Goal: Task Accomplishment & Management: Use online tool/utility

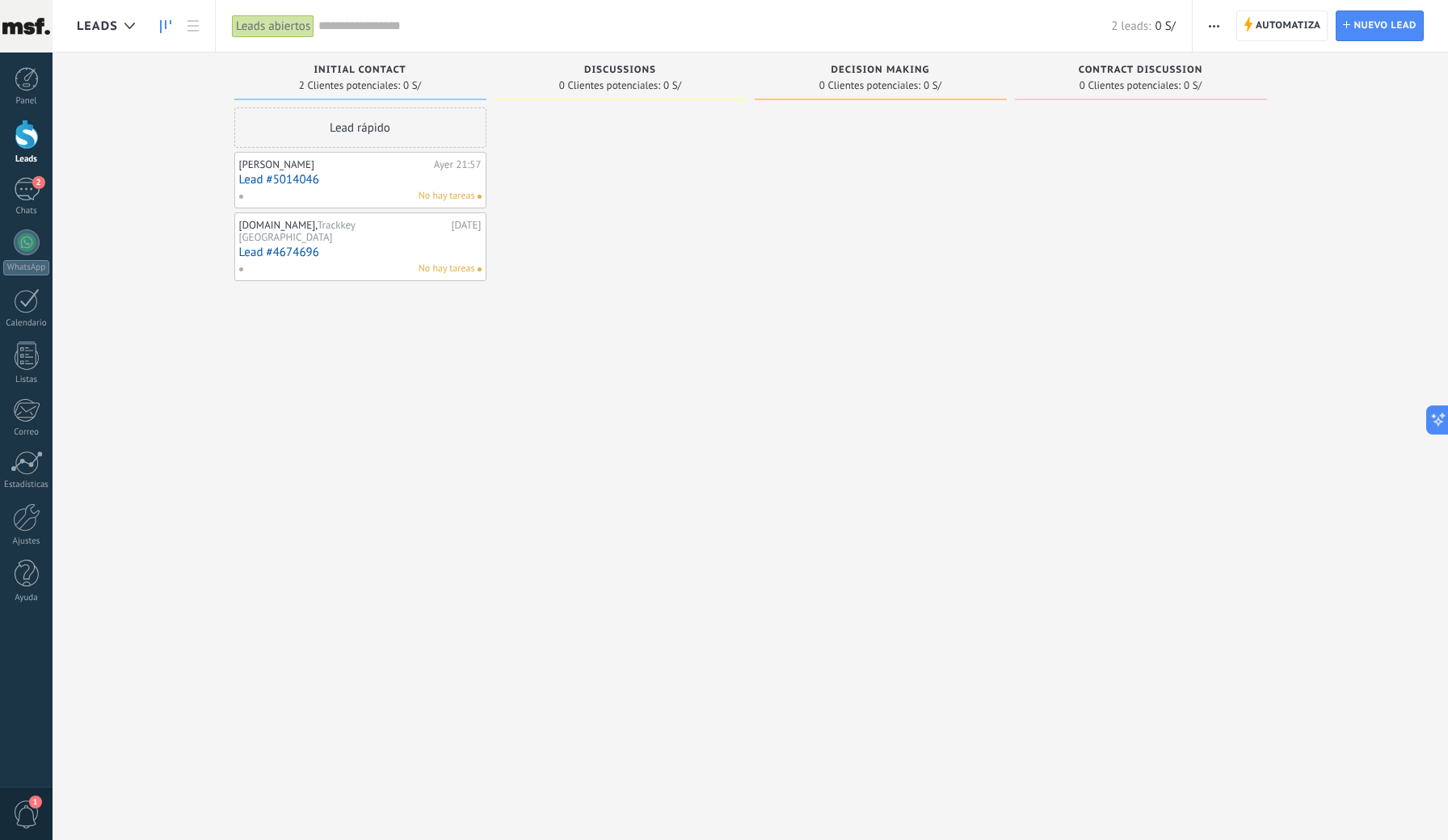
click at [396, 184] on link "Lead #5014046" at bounding box center [360, 180] width 243 height 14
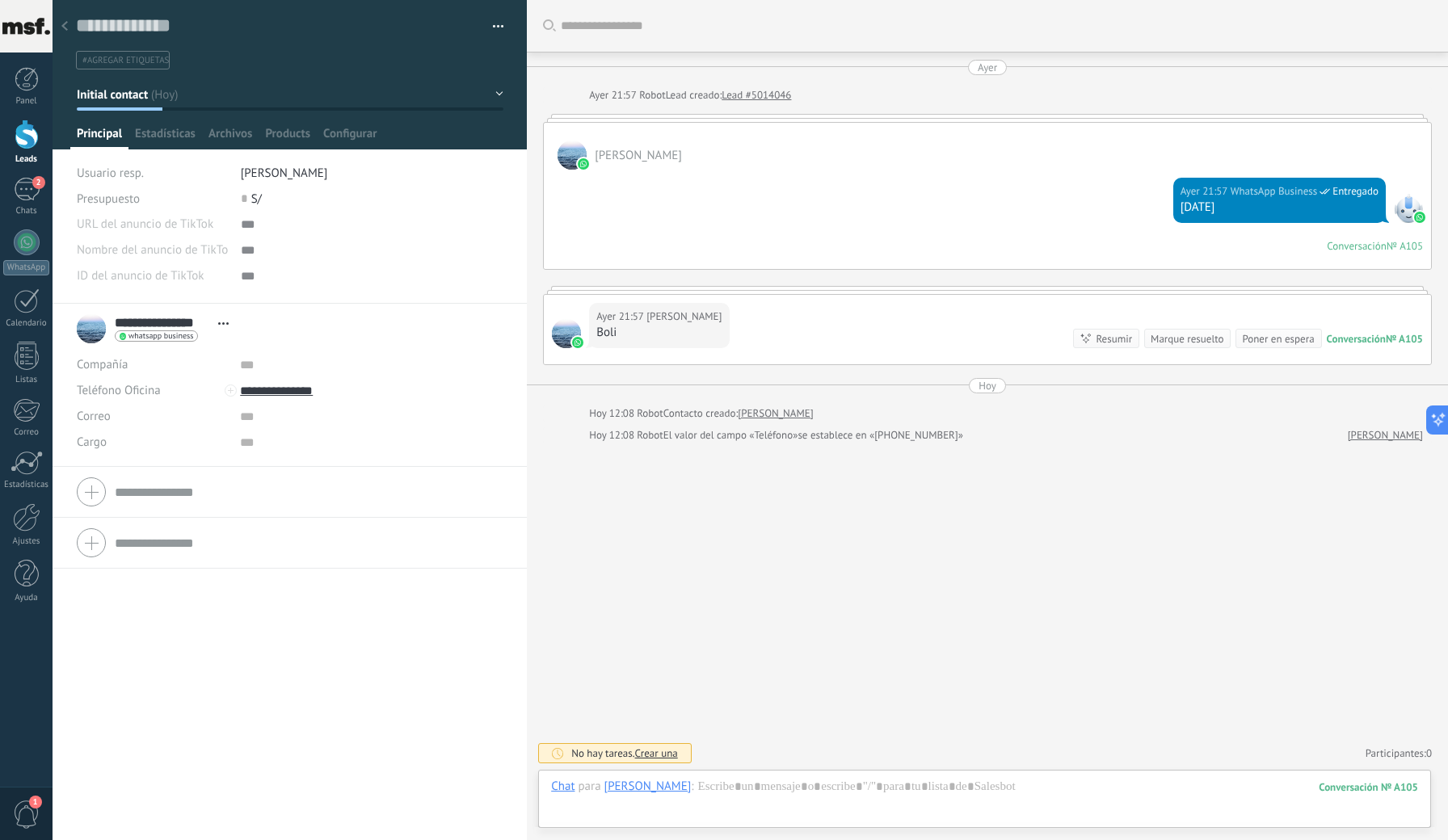
scroll to position [24, 0]
click at [65, 27] on use at bounding box center [65, 26] width 7 height 10
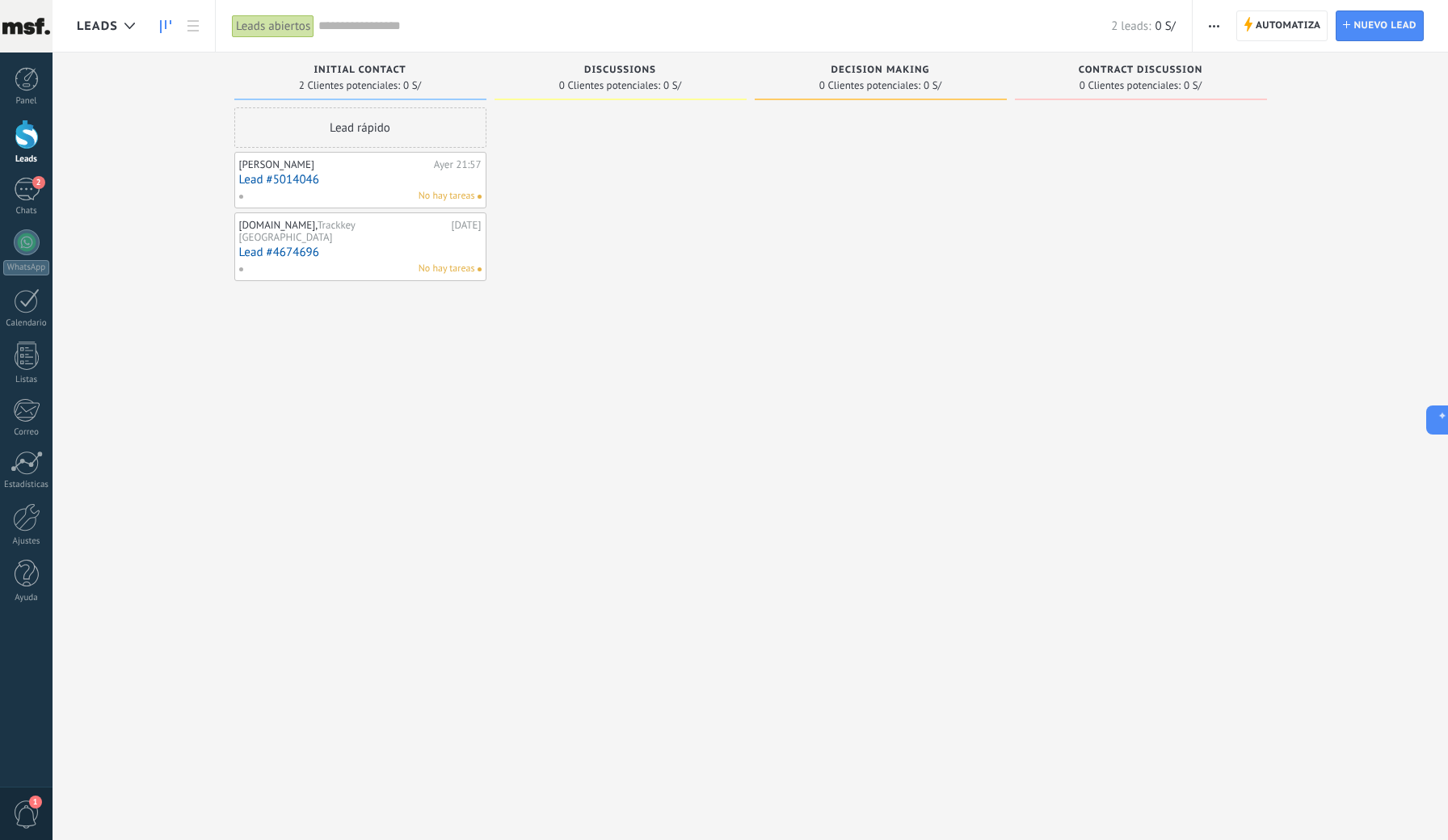
click at [1198, 22] on div "Automatiza Nueva difusión Editar embudo Editar el diseño de la tarjeta Importar…" at bounding box center [1320, 25] width 255 height 51
click at [1205, 24] on button "button" at bounding box center [1214, 26] width 23 height 31
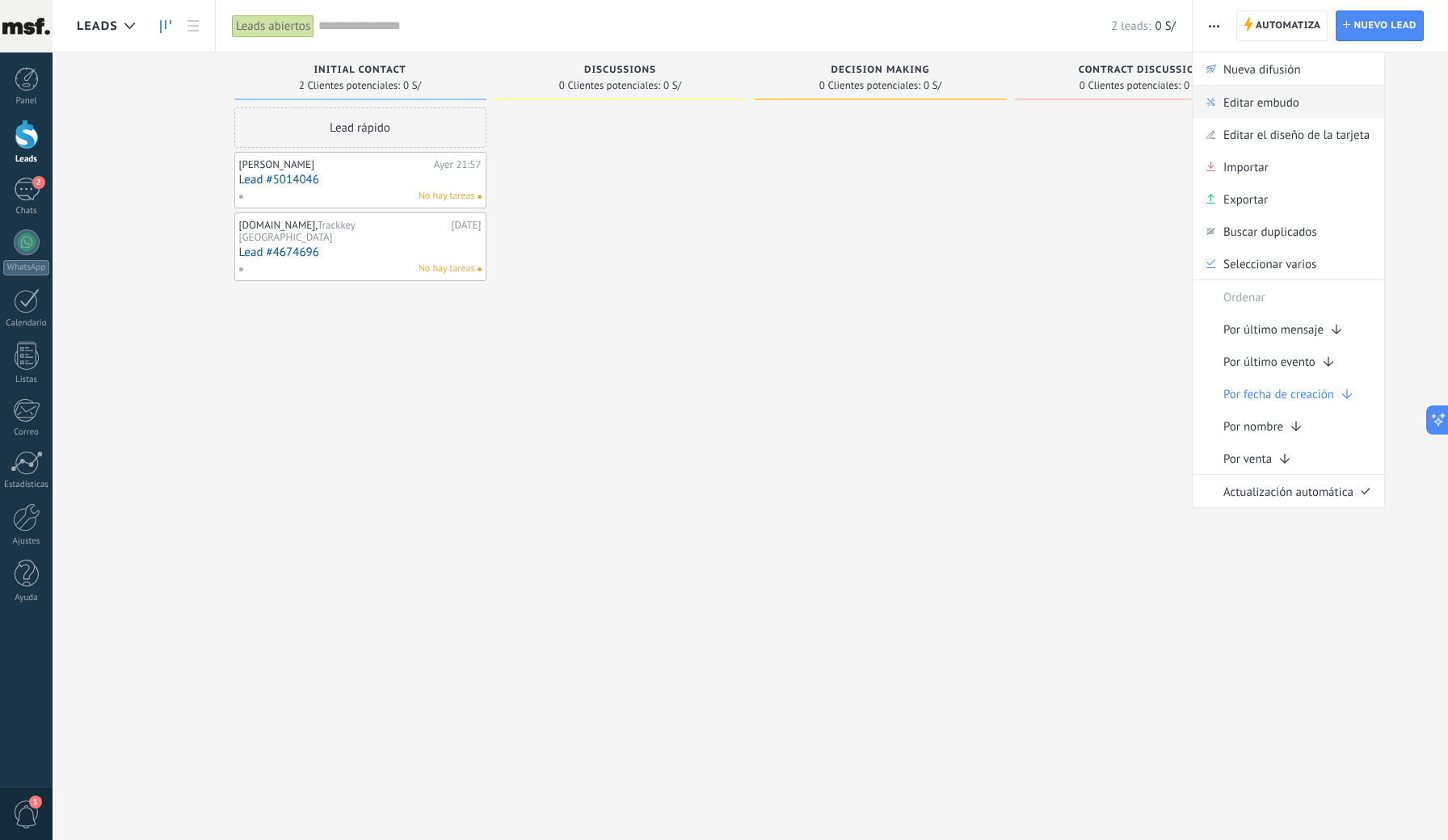
click at [1247, 105] on span "Editar embudo" at bounding box center [1260, 101] width 76 height 32
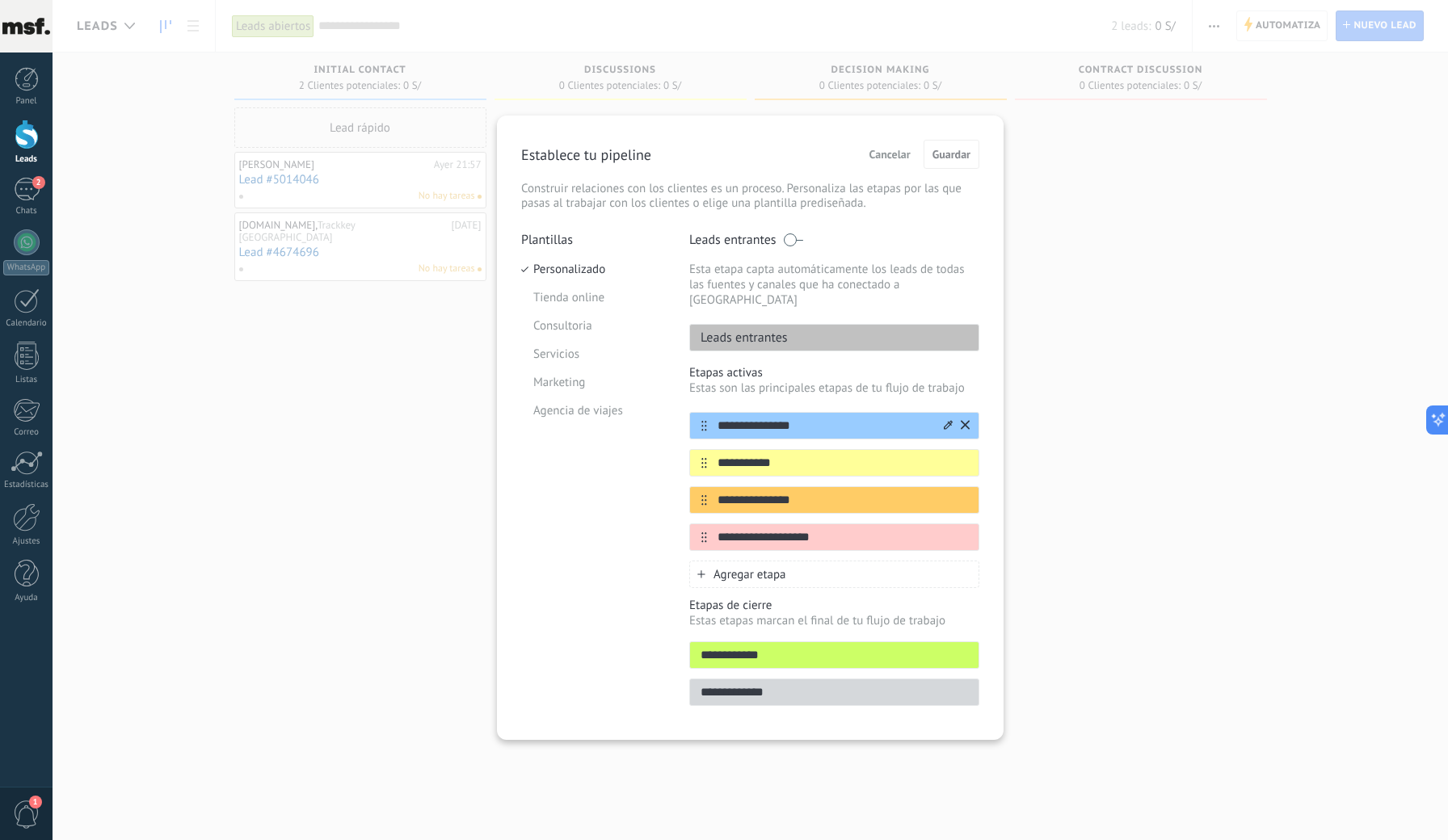
click at [804, 418] on input "**********" at bounding box center [824, 426] width 234 height 17
type input "**********"
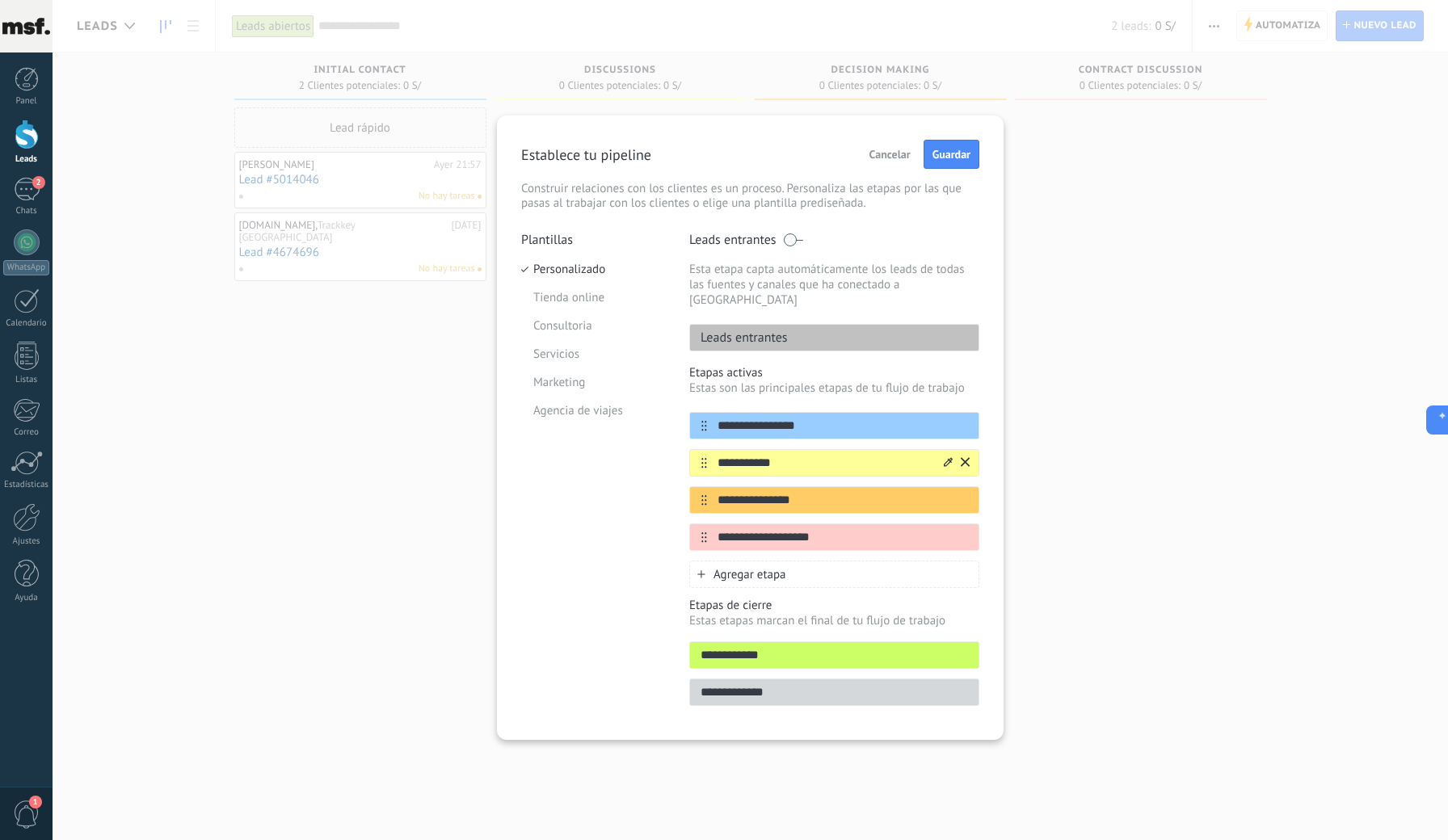
click at [794, 455] on input "**********" at bounding box center [824, 464] width 234 height 17
type input "**********"
click at [768, 492] on input "**********" at bounding box center [824, 501] width 234 height 17
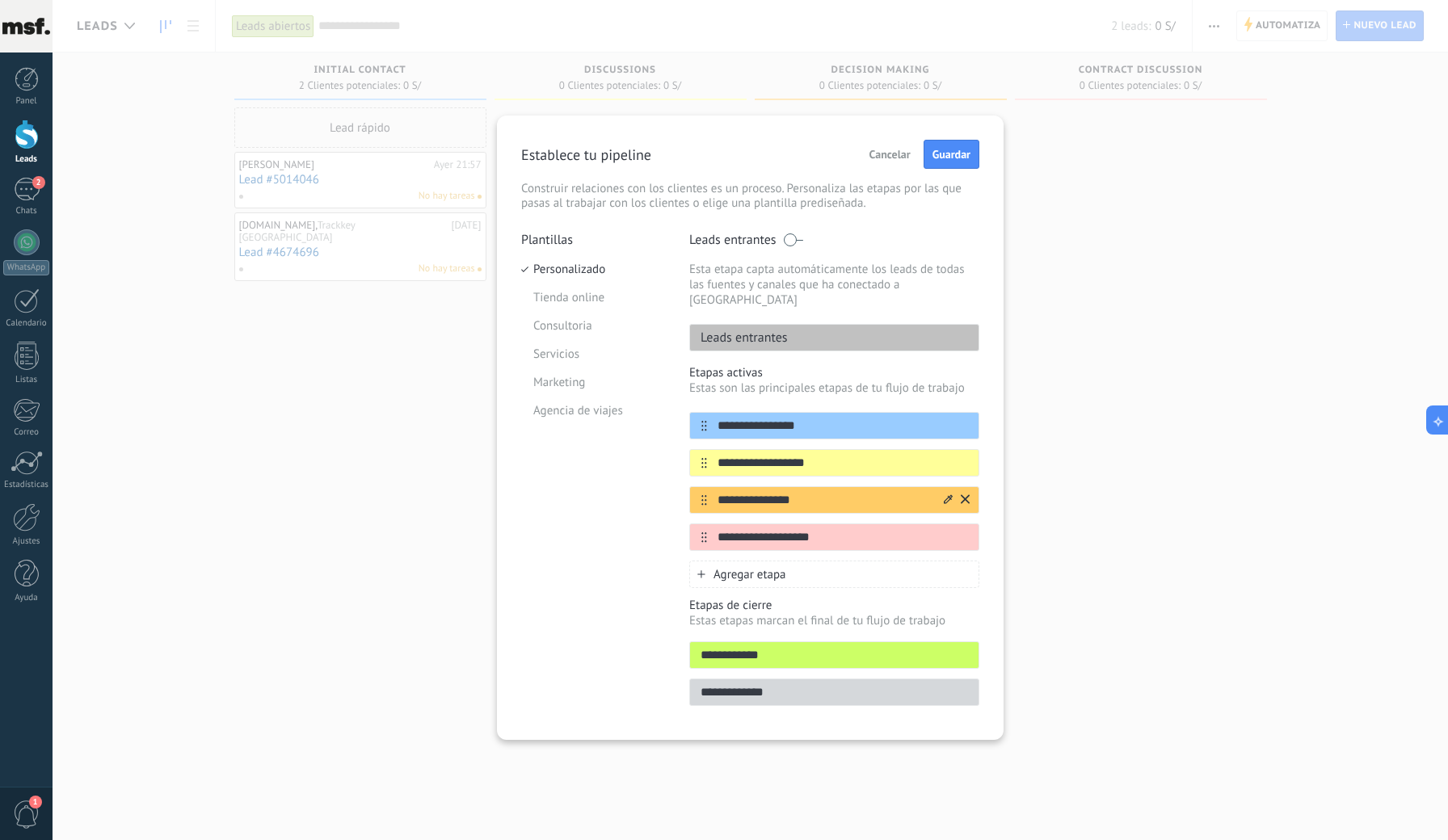
click at [768, 492] on input "**********" at bounding box center [824, 501] width 234 height 17
type input "**********"
click at [808, 529] on input "**********" at bounding box center [824, 537] width 234 height 17
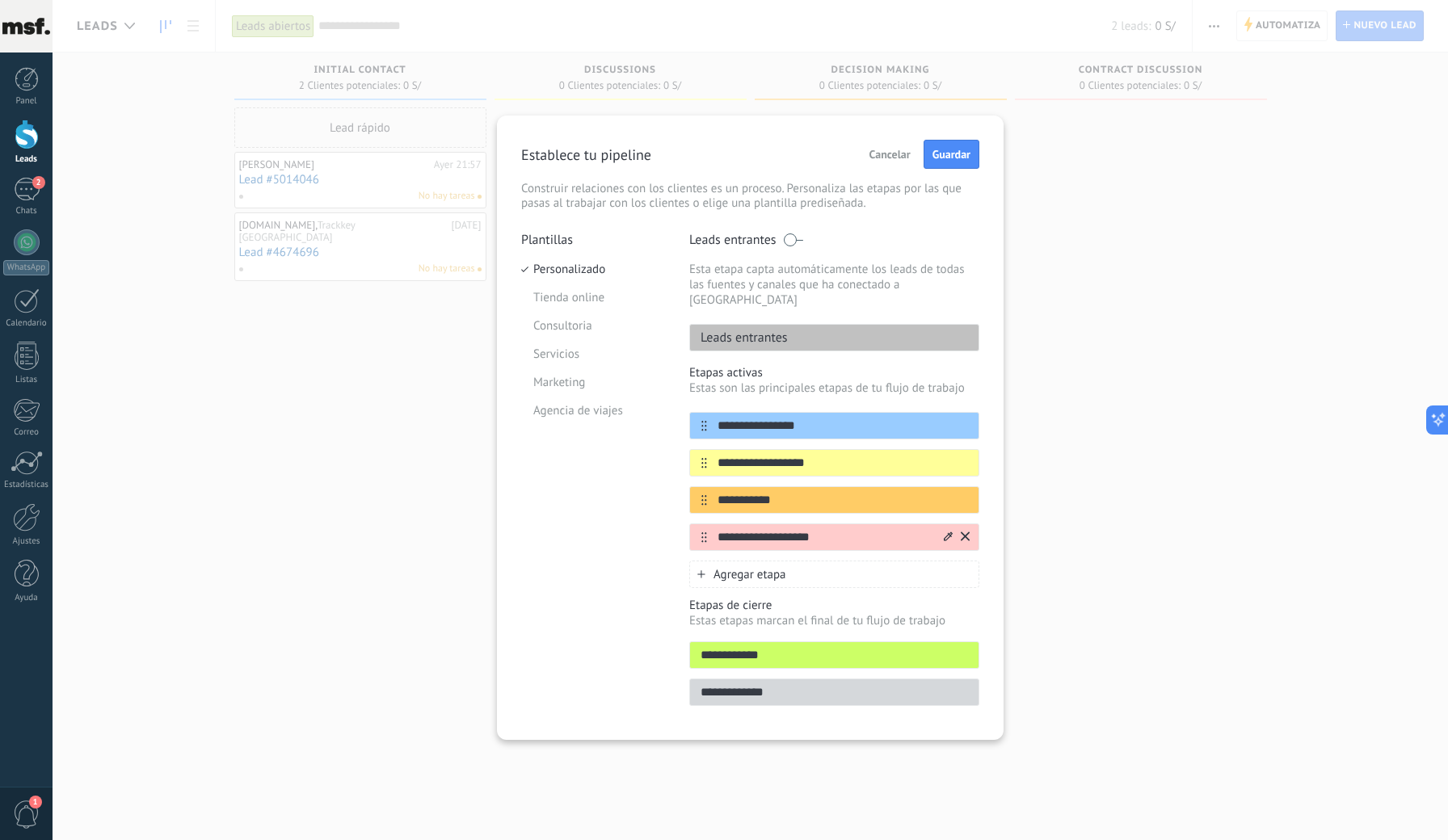
click at [808, 529] on input "**********" at bounding box center [824, 537] width 234 height 17
type input "**********"
click at [740, 567] on span "Agregar etapa" at bounding box center [749, 575] width 72 height 15
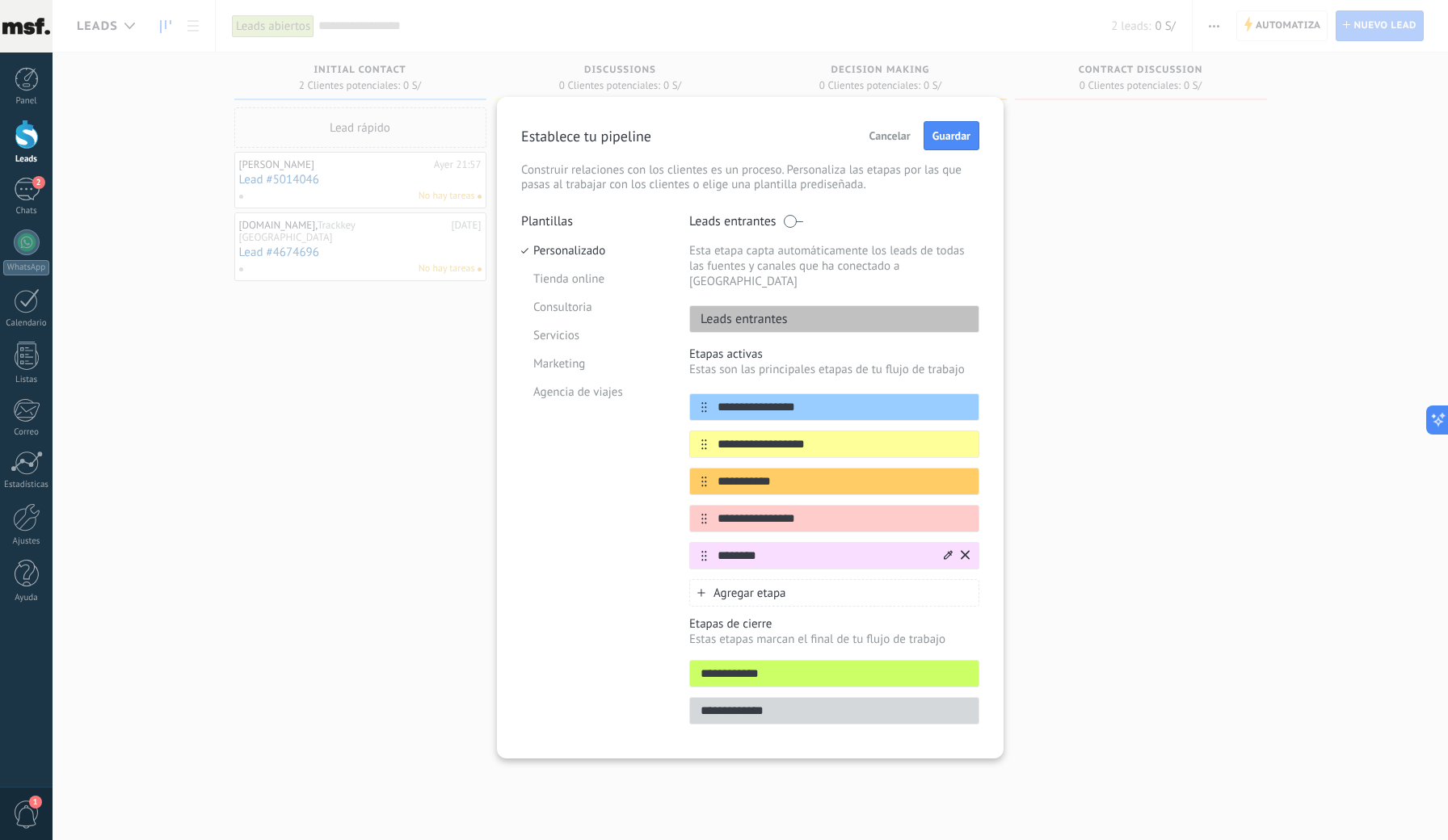
click at [946, 550] on icon at bounding box center [947, 555] width 9 height 10
click at [902, 601] on span at bounding box center [895, 609] width 15 height 15
click at [780, 548] on input "********" at bounding box center [824, 557] width 234 height 17
type input "**********"
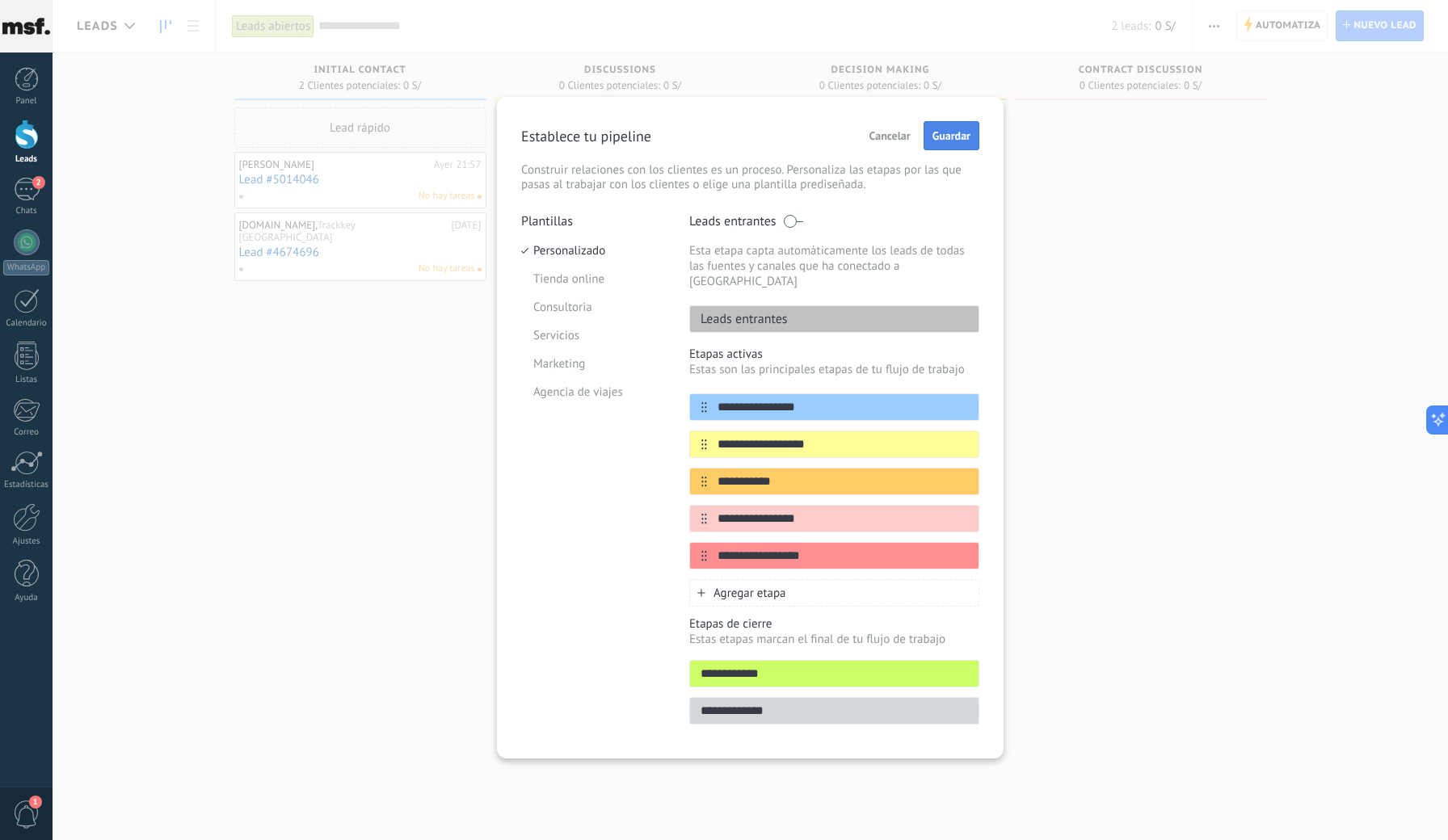
click at [957, 133] on span "Guardar" at bounding box center [950, 136] width 38 height 12
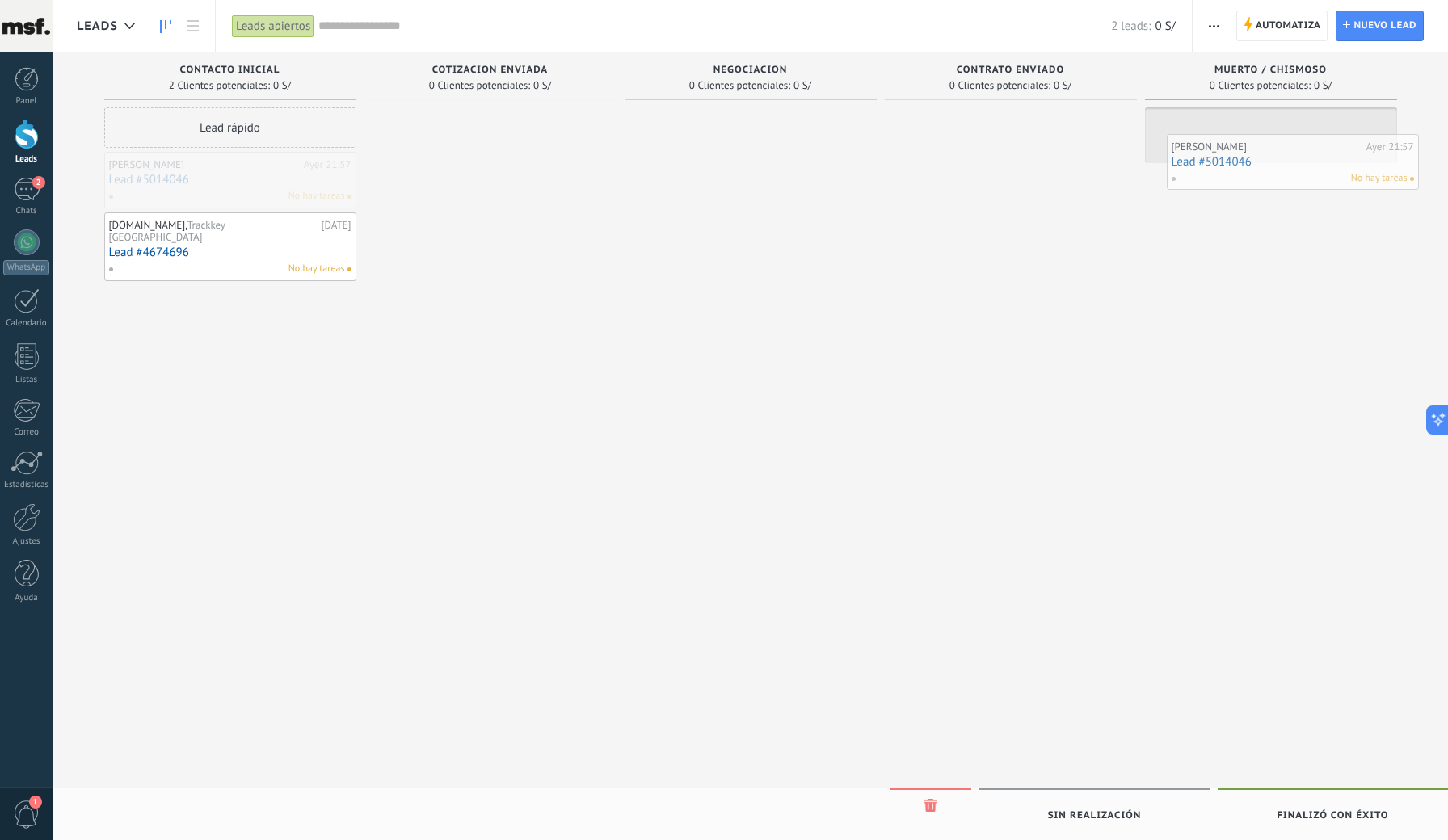
drag, startPoint x: 165, startPoint y: 190, endPoint x: 1227, endPoint y: 155, distance: 1062.6
drag, startPoint x: 221, startPoint y: 172, endPoint x: 1258, endPoint y: 131, distance: 1037.8
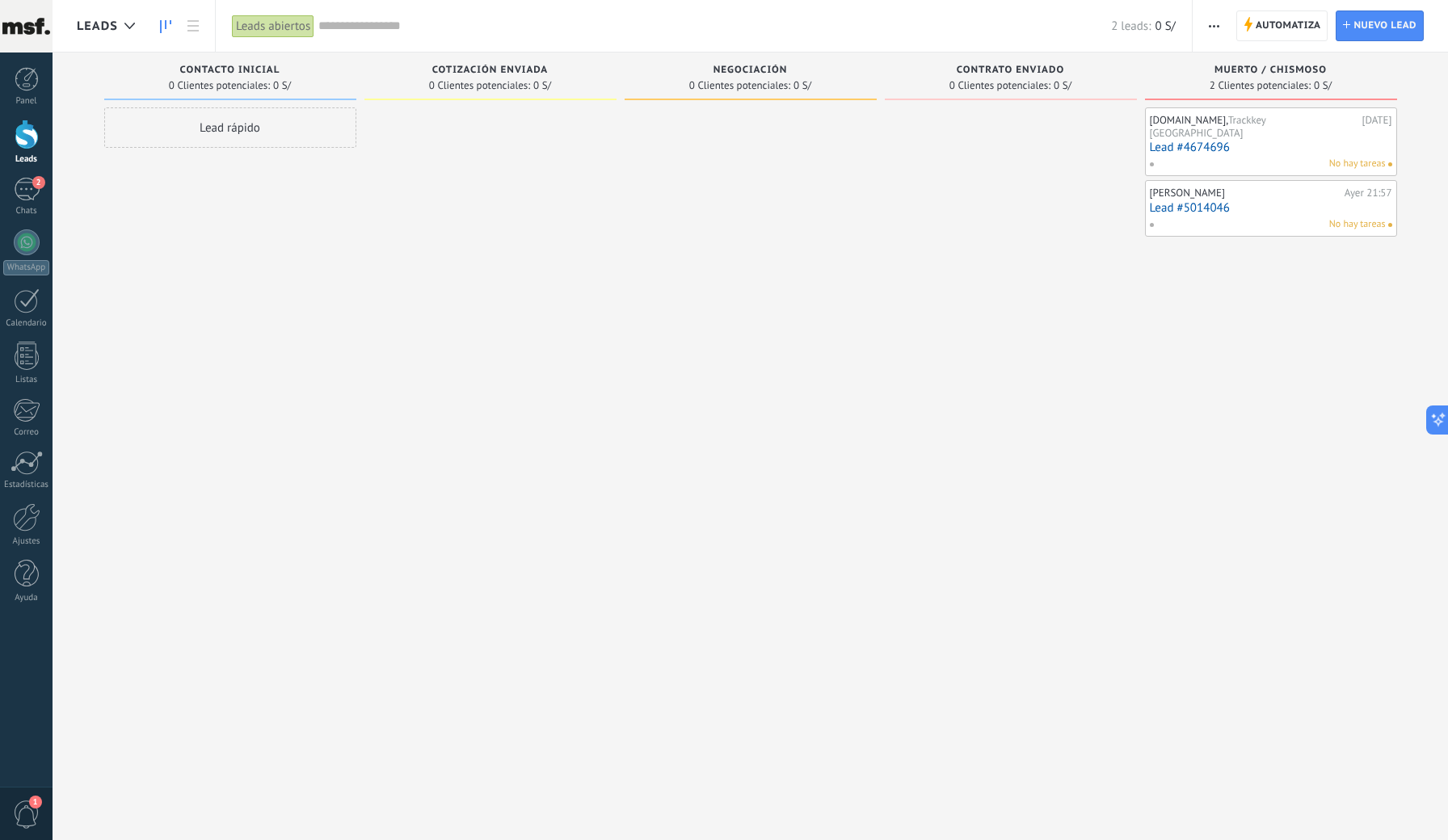
click at [1214, 32] on span "button" at bounding box center [1213, 26] width 11 height 31
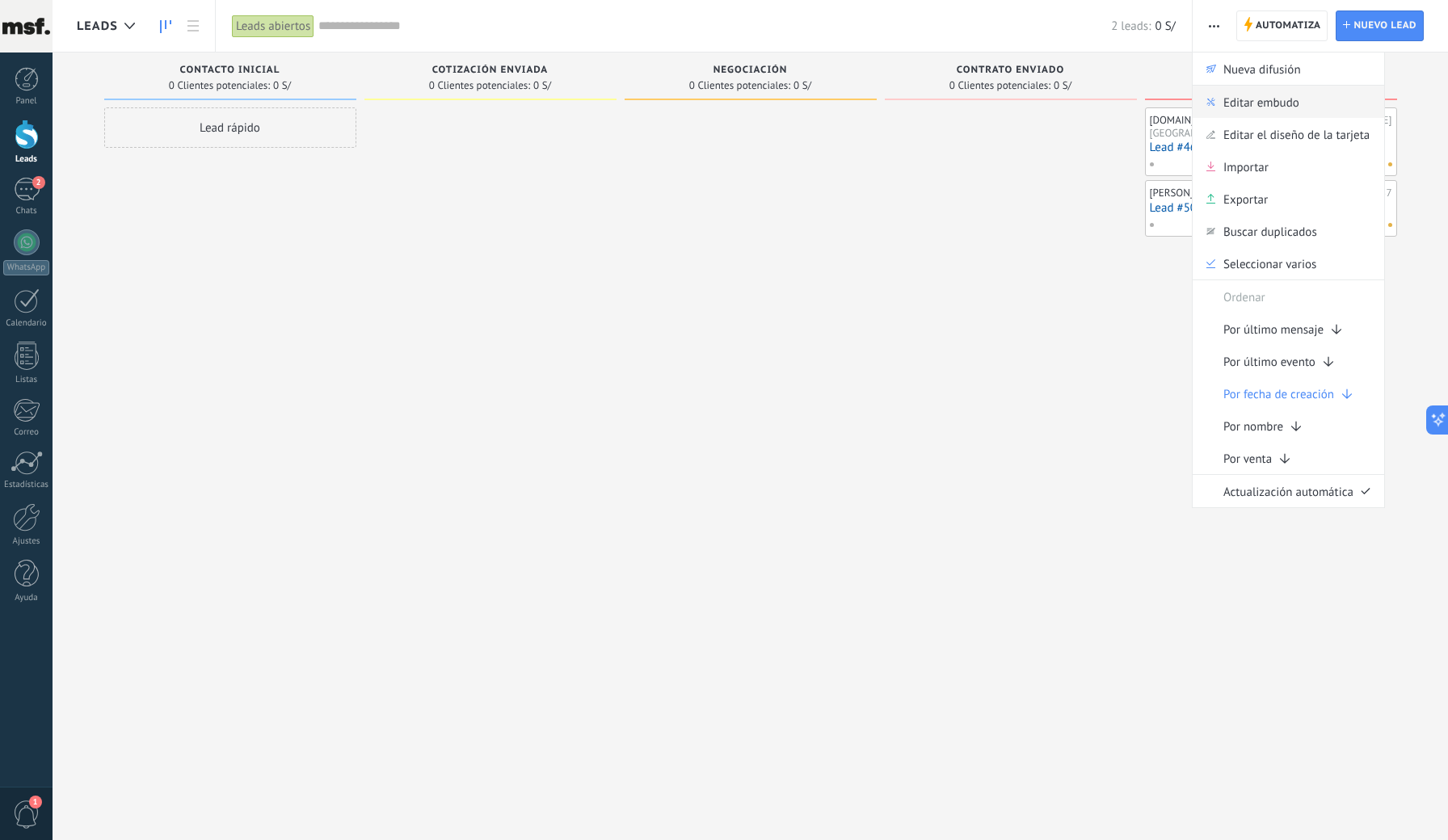
click at [1247, 100] on span "Editar embudo" at bounding box center [1260, 101] width 76 height 32
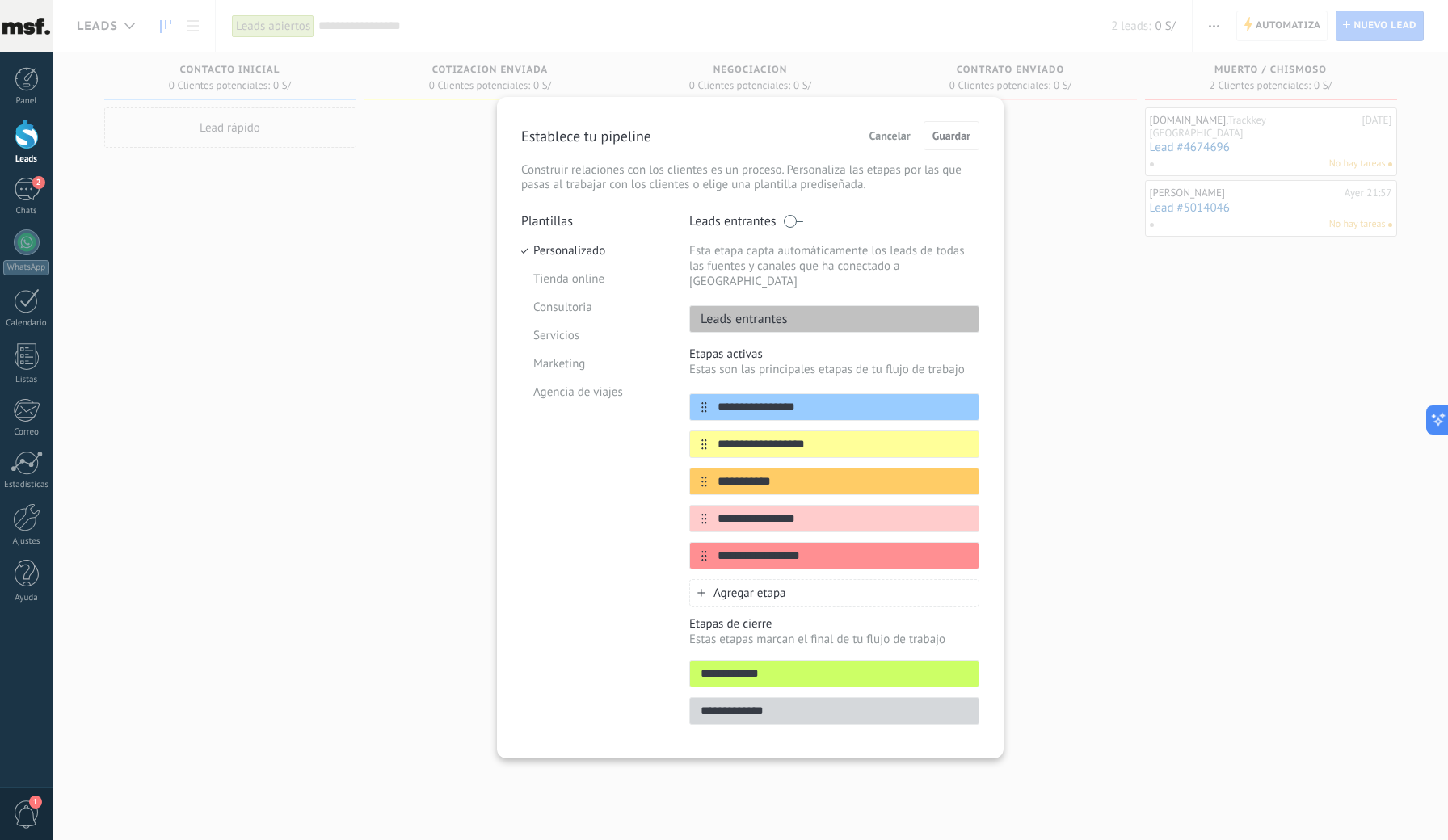
click at [732, 586] on span "Agregar etapa" at bounding box center [749, 594] width 72 height 15
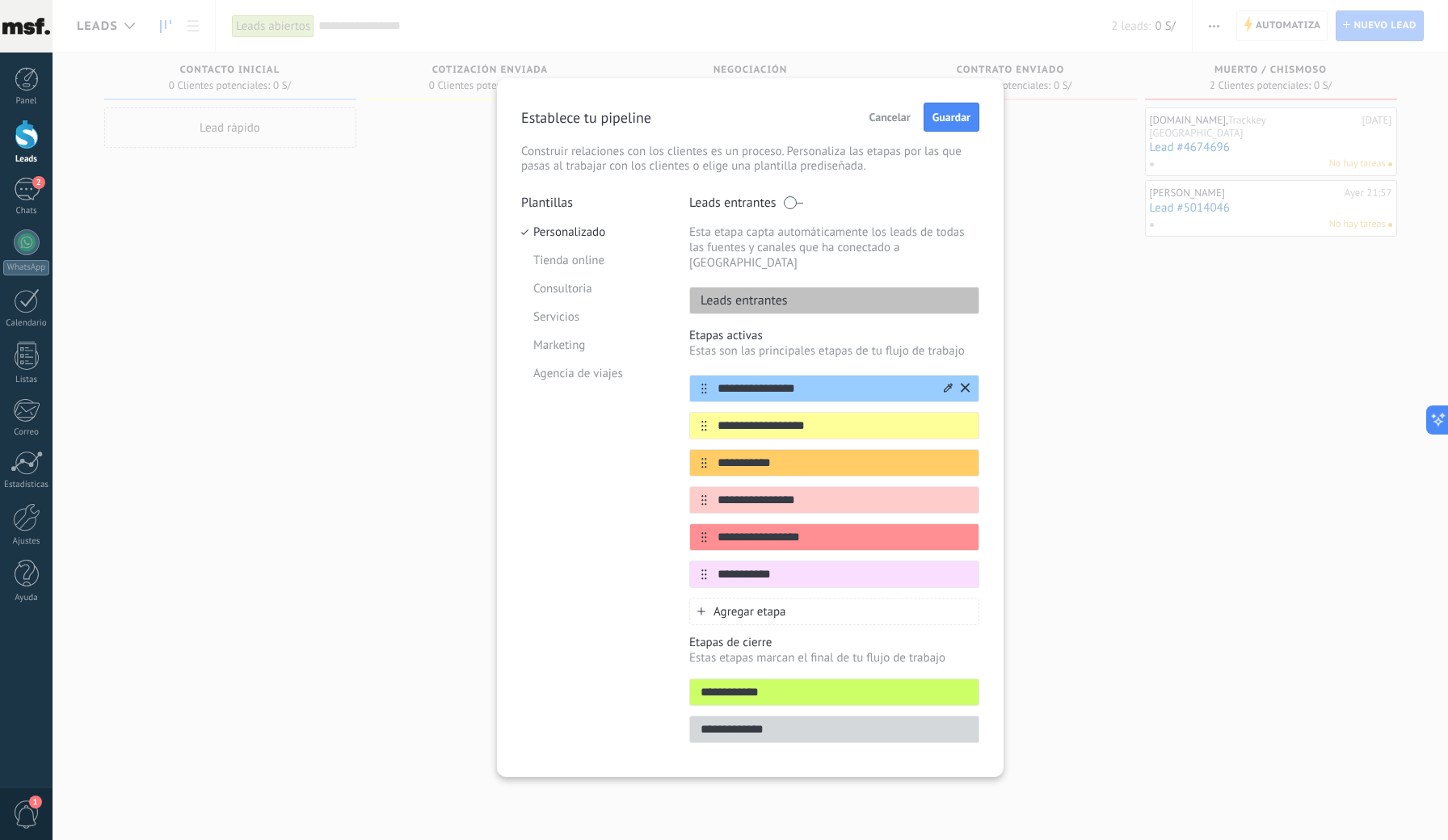
type input "**********"
click at [945, 383] on icon at bounding box center [947, 388] width 9 height 10
click at [917, 434] on span at bounding box center [919, 442] width 15 height 15
click at [946, 420] on icon at bounding box center [947, 425] width 9 height 10
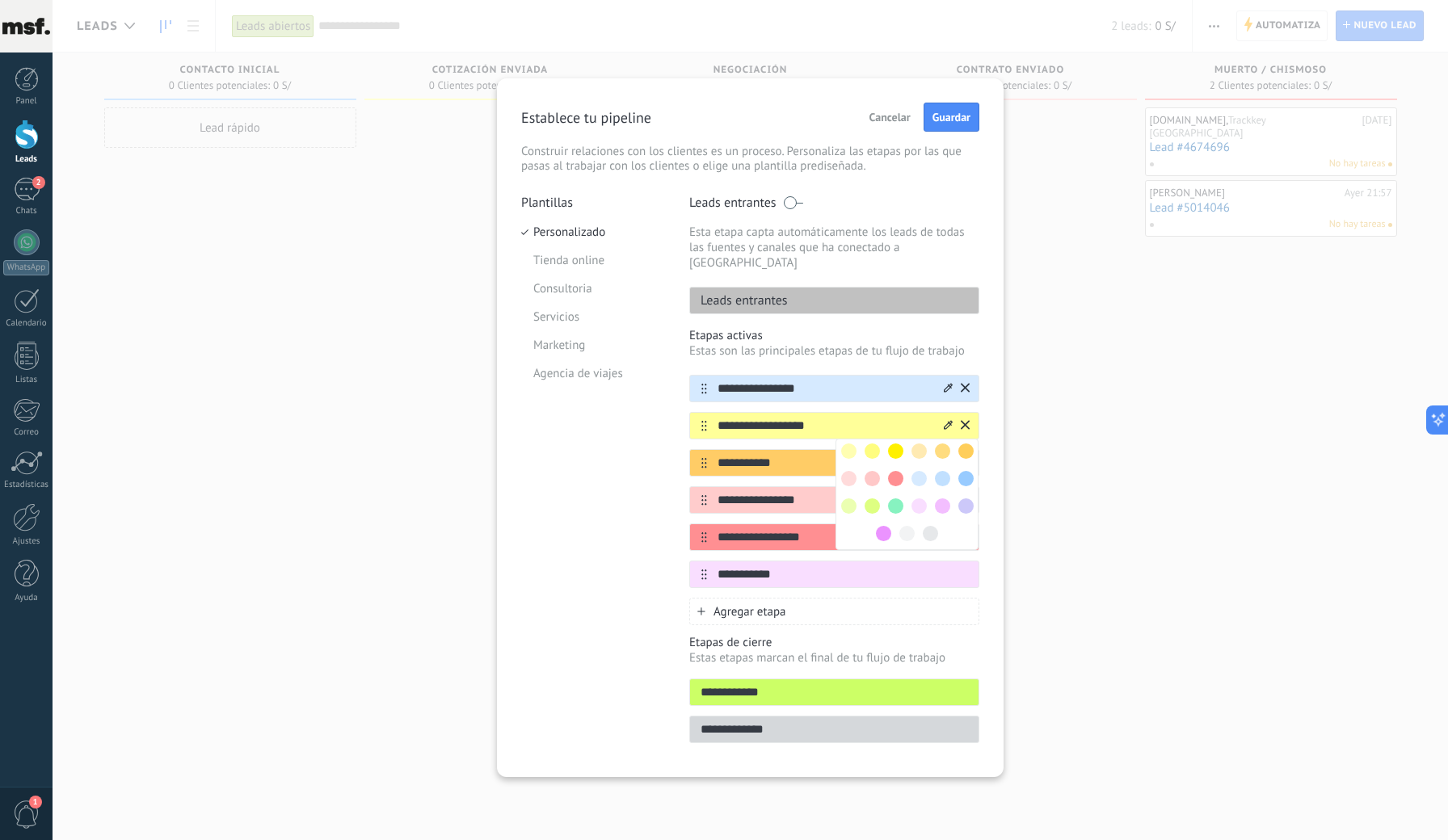
click at [941, 471] on span at bounding box center [942, 478] width 15 height 15
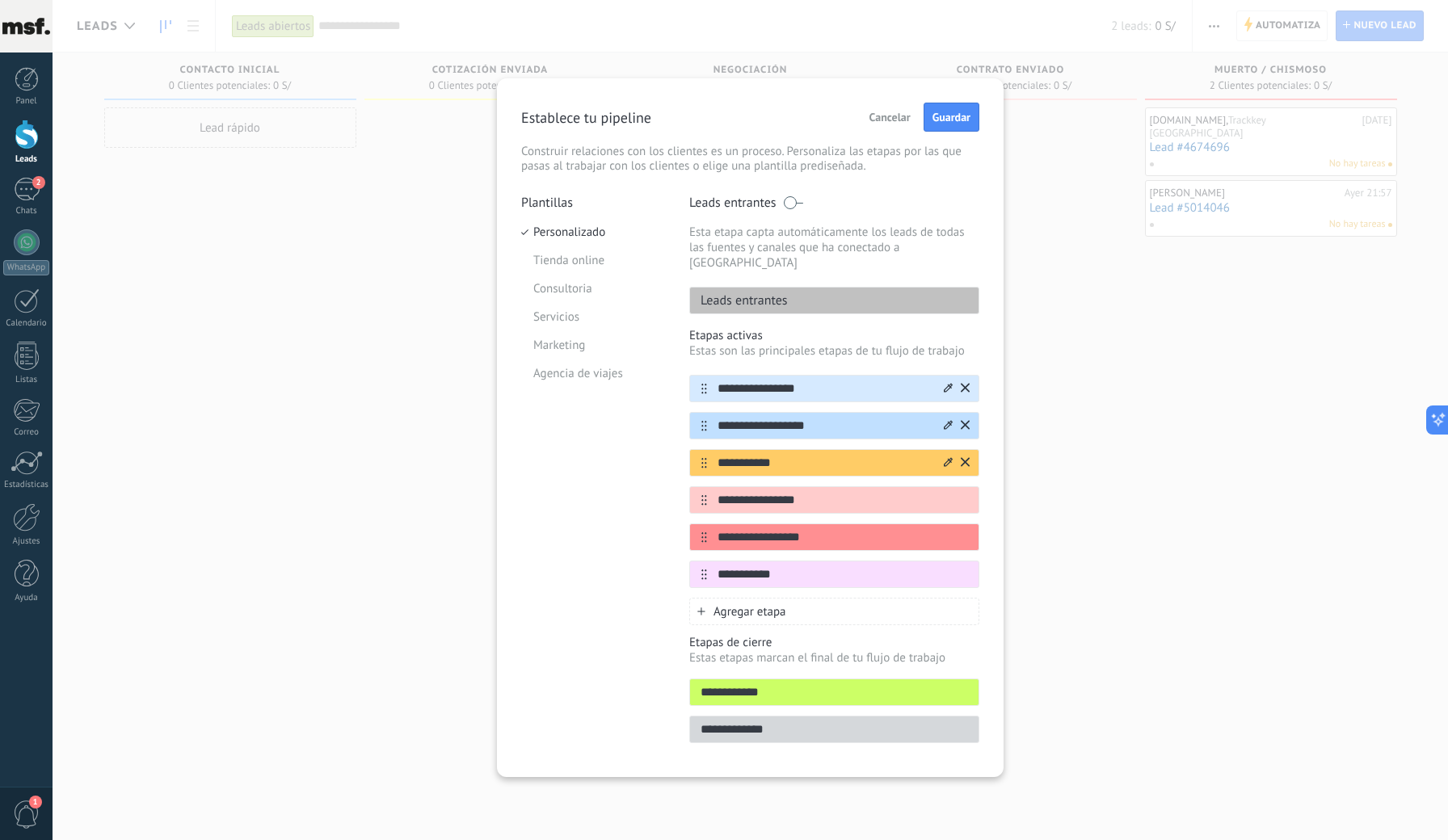
click at [863, 457] on div "**********" at bounding box center [834, 463] width 290 height 27
click at [945, 457] on icon at bounding box center [947, 461] width 9 height 9
click at [964, 508] on span at bounding box center [966, 516] width 15 height 15
click at [896, 492] on input "**********" at bounding box center [824, 501] width 234 height 17
click at [949, 494] on icon at bounding box center [947, 498] width 9 height 9
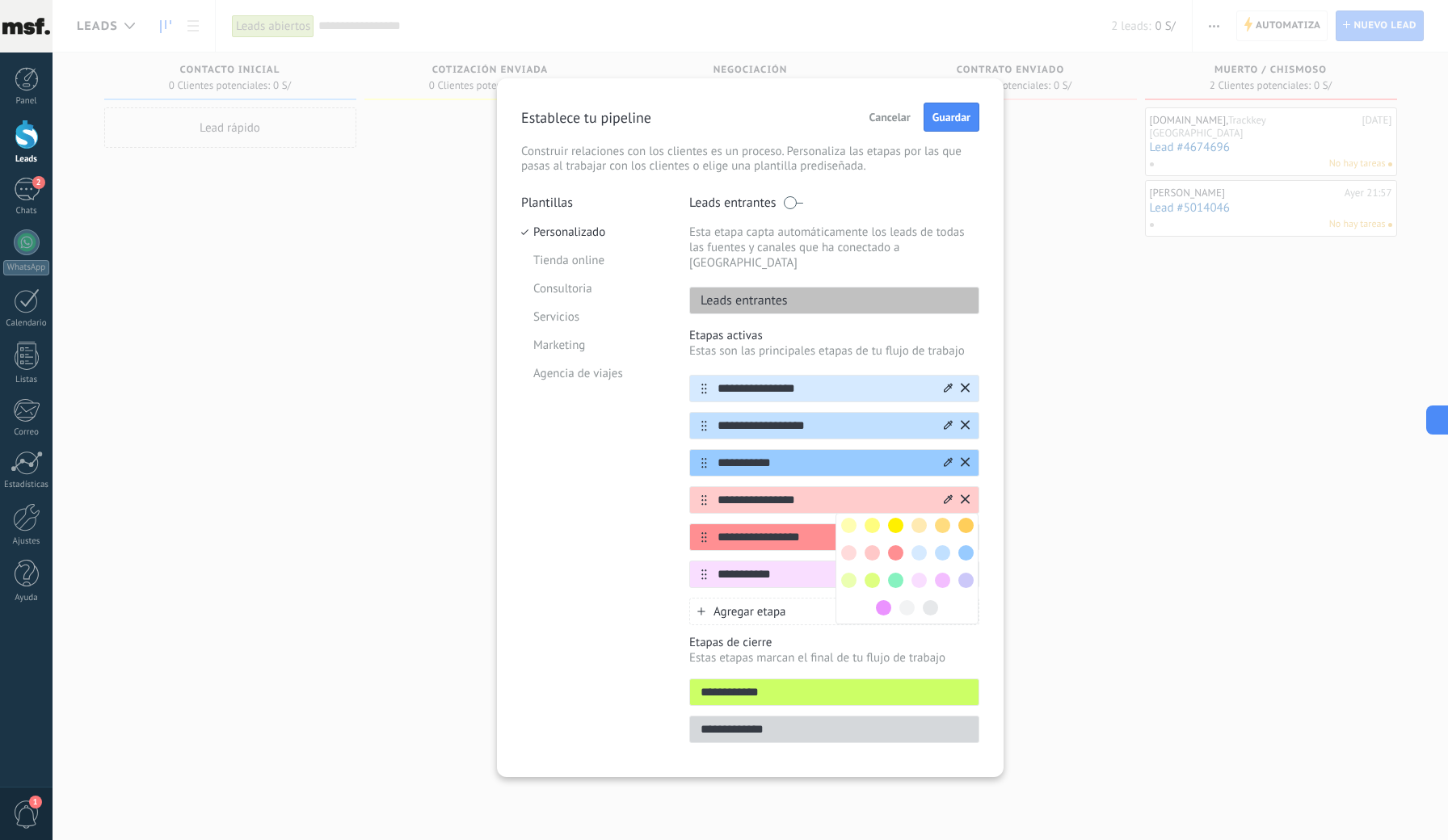
click at [893, 573] on span at bounding box center [895, 581] width 15 height 15
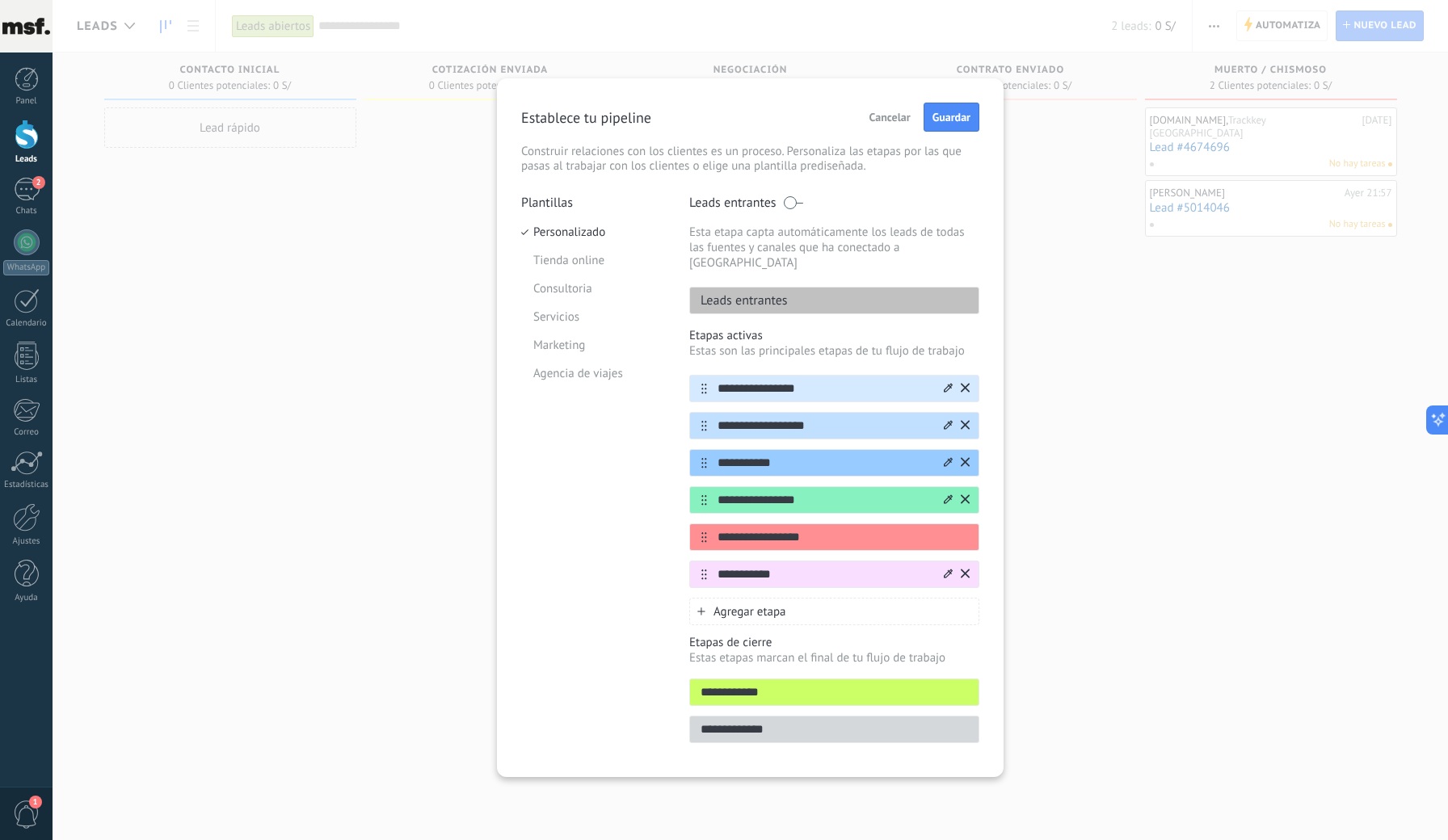
click at [946, 568] on icon at bounding box center [947, 573] width 9 height 10
click at [960, 593] on span at bounding box center [966, 600] width 15 height 15
click at [954, 121] on span "Guardar" at bounding box center [950, 117] width 38 height 12
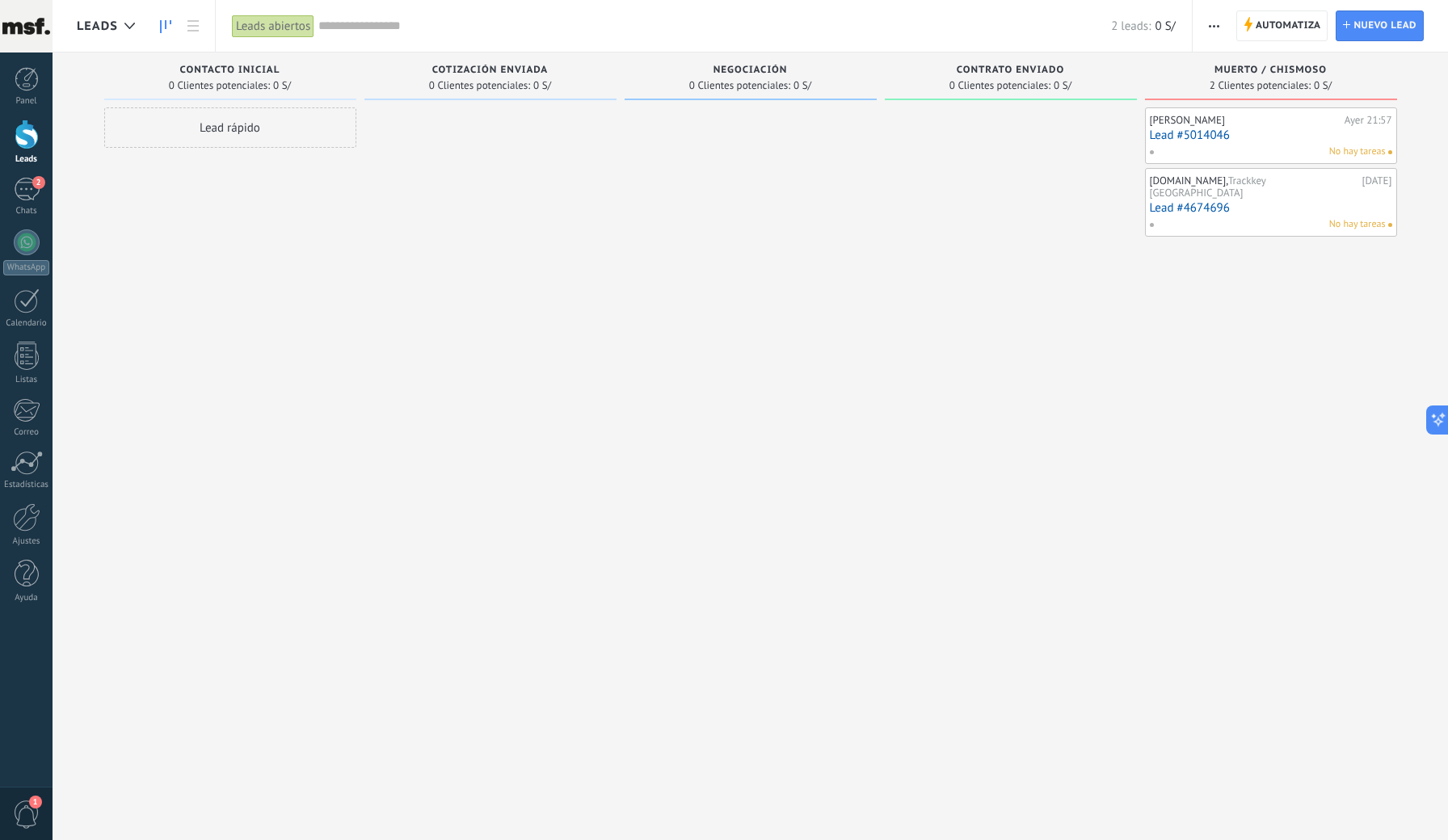
click at [1241, 564] on div "[PERSON_NAME][DATE] 21:57 Lead #5014046 No hay tareas [DOMAIN_NAME], Trackkey […" at bounding box center [1270, 421] width 252 height 629
click at [1216, 32] on span "button" at bounding box center [1213, 26] width 11 height 31
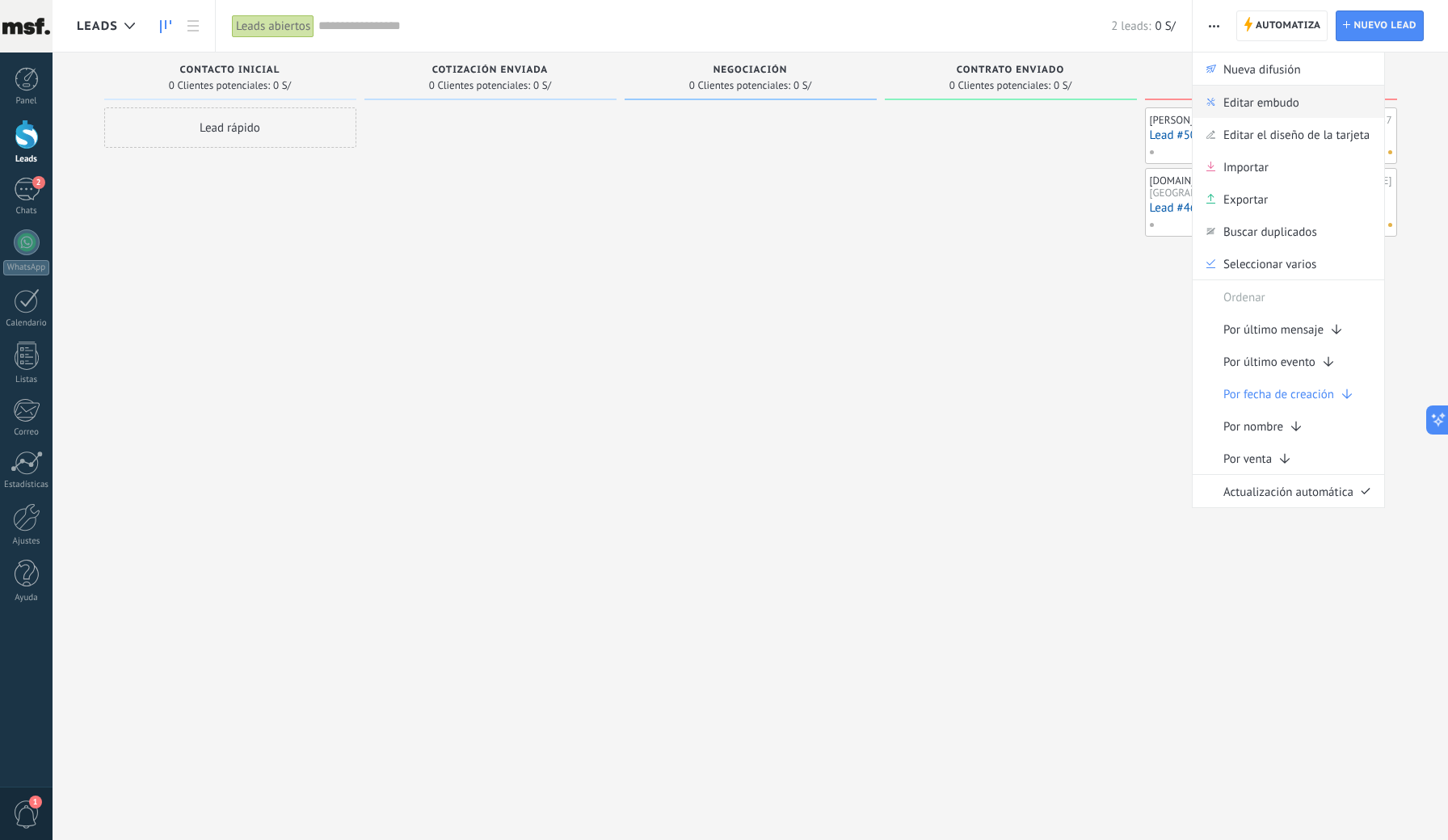
click at [1303, 101] on div "Editar embudo" at bounding box center [1289, 101] width 191 height 32
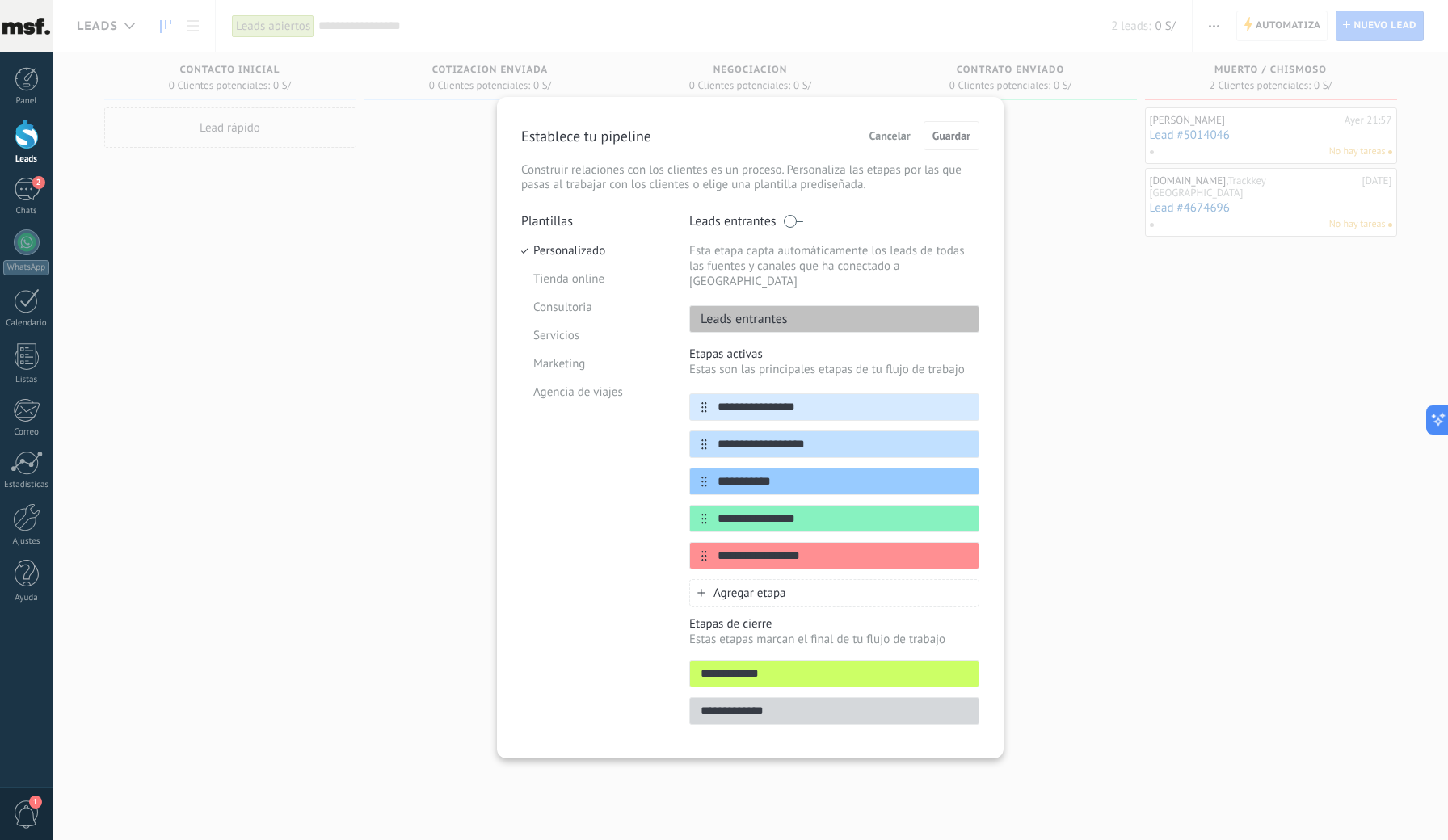
click at [781, 579] on div "Agregar etapa" at bounding box center [834, 593] width 290 height 27
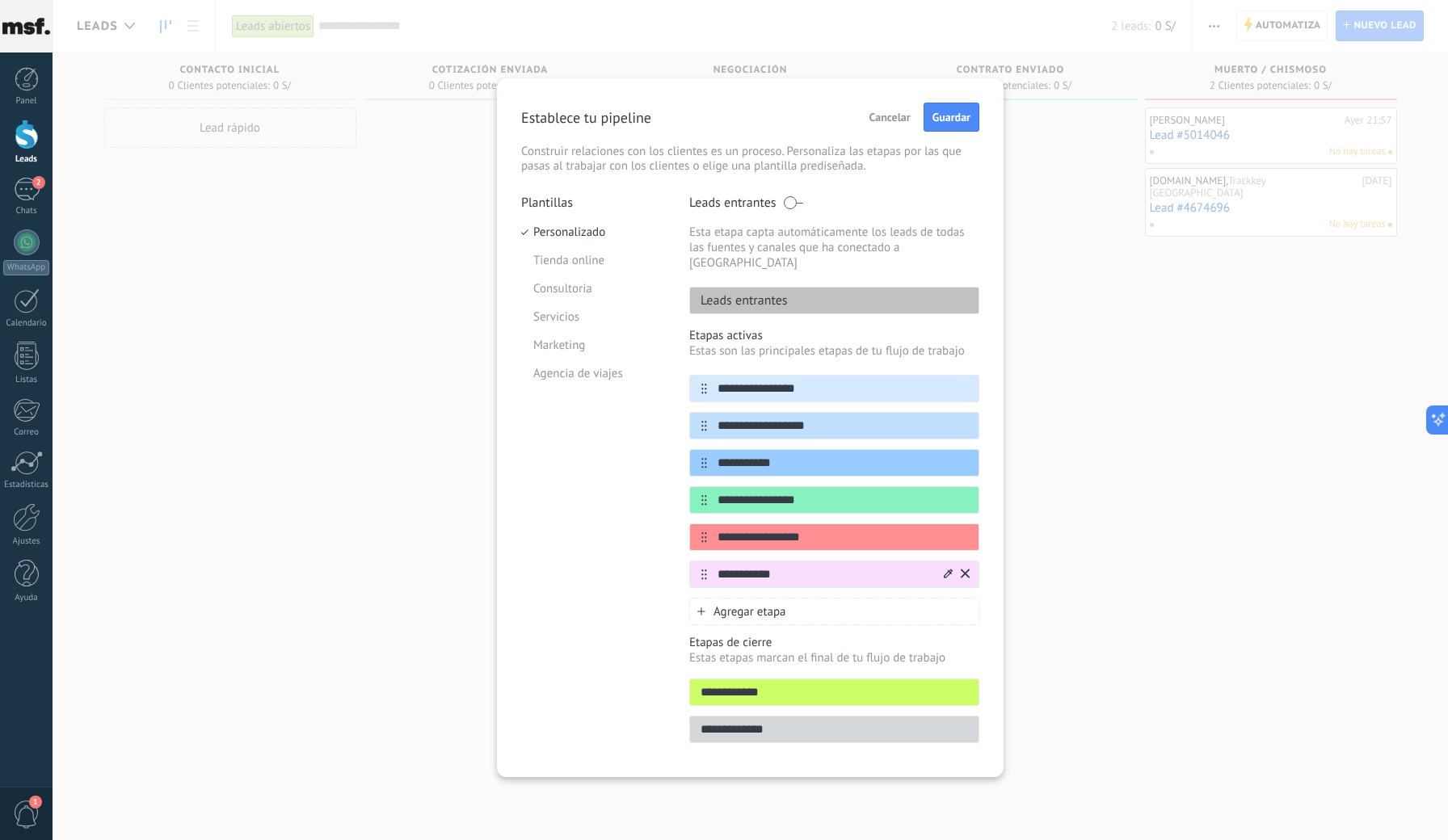
click at [930, 566] on input "**********" at bounding box center [824, 575] width 234 height 17
type input "**********"
click at [941, 562] on div at bounding box center [955, 574] width 28 height 26
click at [952, 562] on div at bounding box center [955, 574] width 28 height 26
click at [951, 568] on icon at bounding box center [947, 572] width 9 height 9
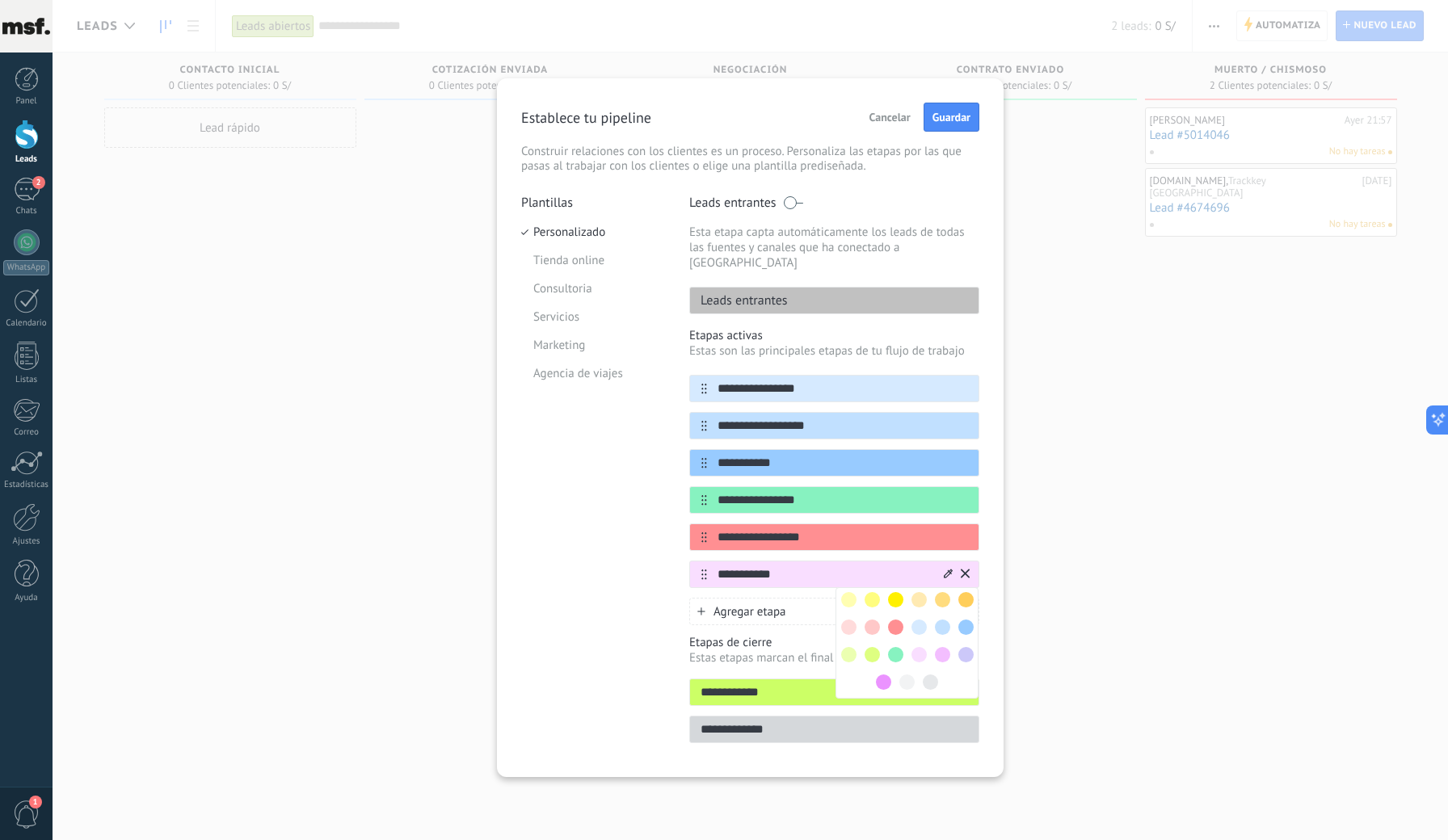
click at [966, 593] on span at bounding box center [966, 600] width 15 height 15
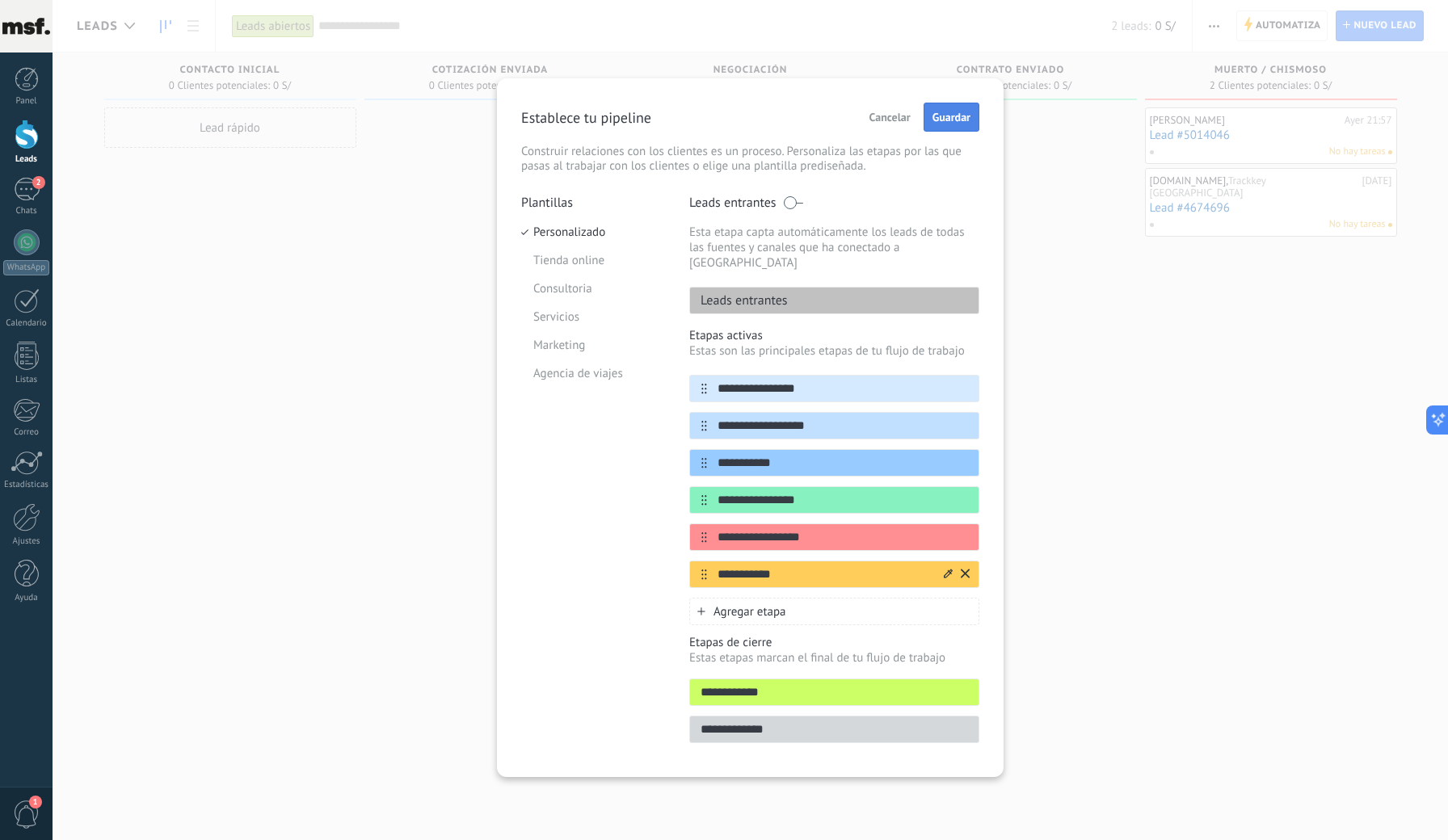
click at [961, 123] on span "Guardar" at bounding box center [950, 117] width 38 height 12
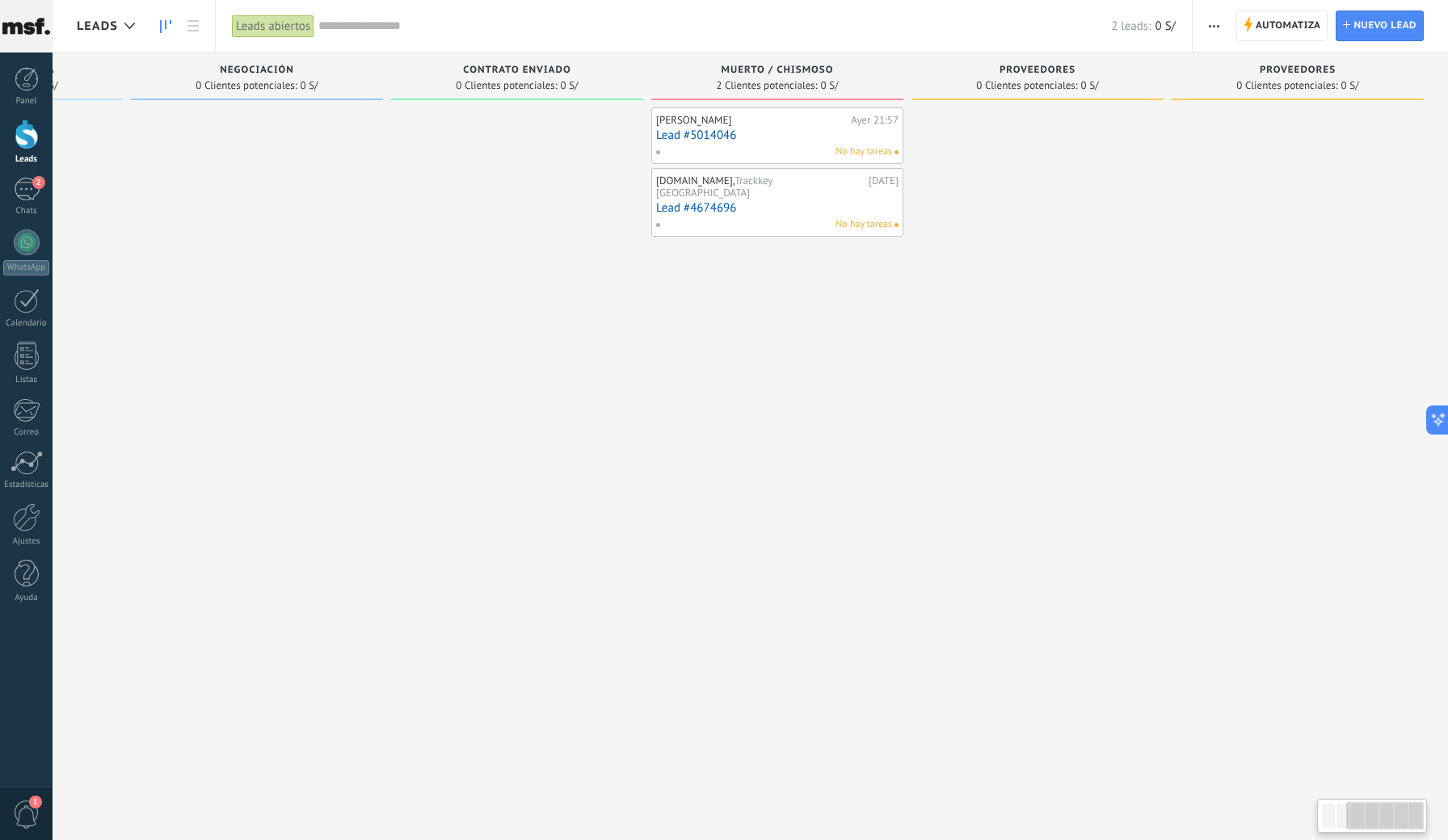
scroll to position [0, 466]
click at [1220, 29] on button "button" at bounding box center [1214, 26] width 23 height 31
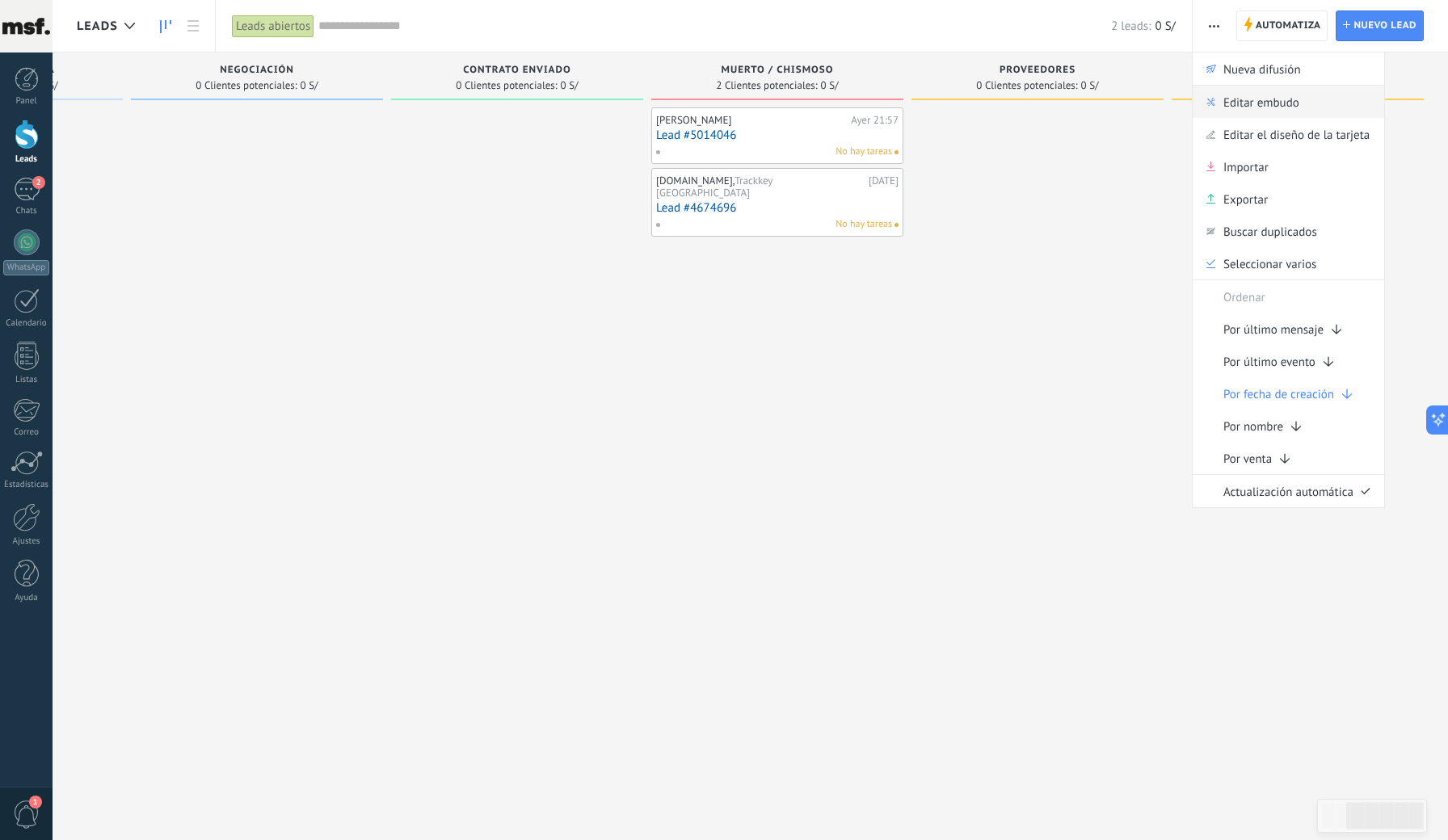
click at [1279, 112] on span "Editar embudo" at bounding box center [1260, 101] width 76 height 32
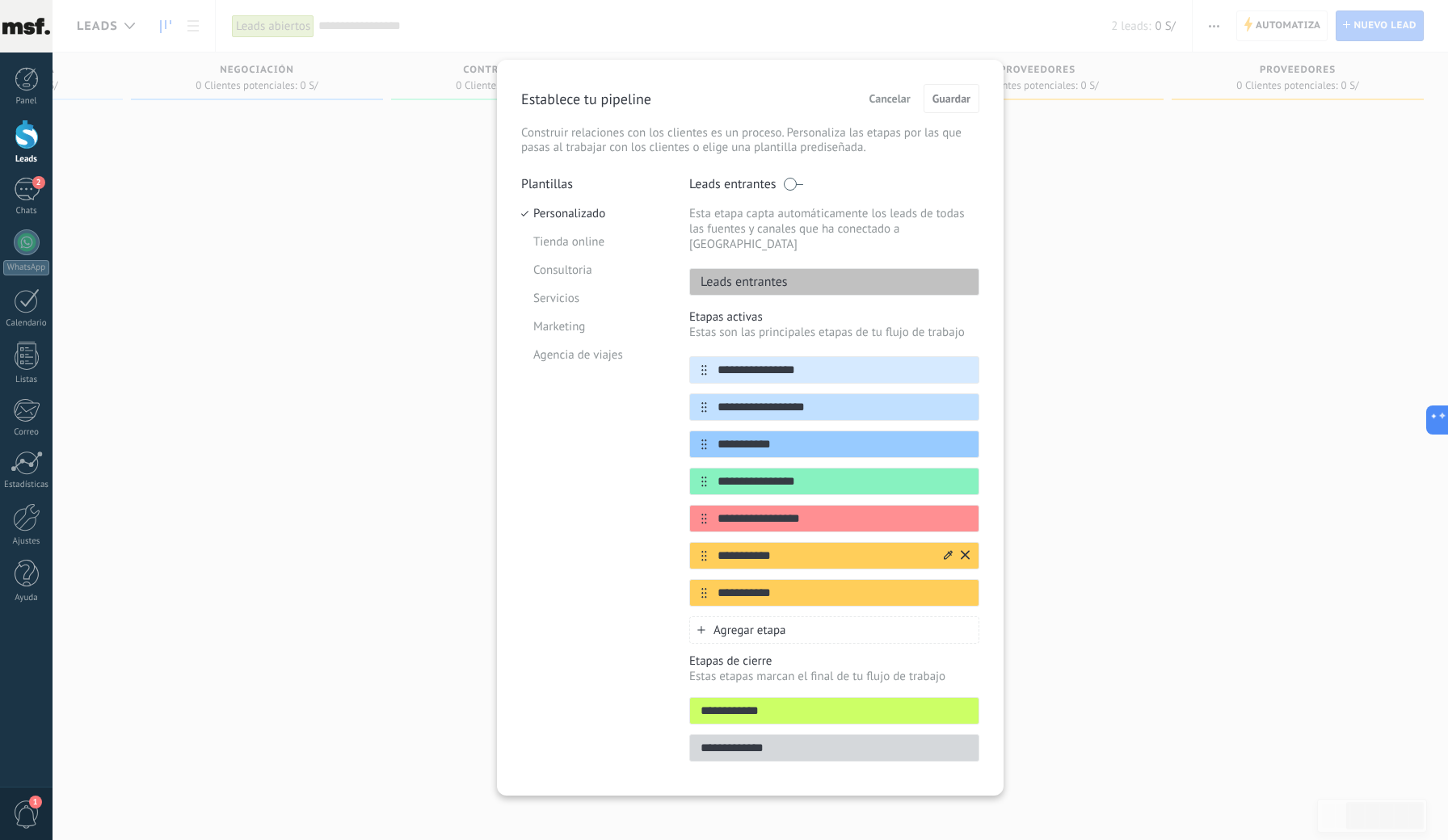
click at [967, 550] on icon at bounding box center [965, 554] width 9 height 9
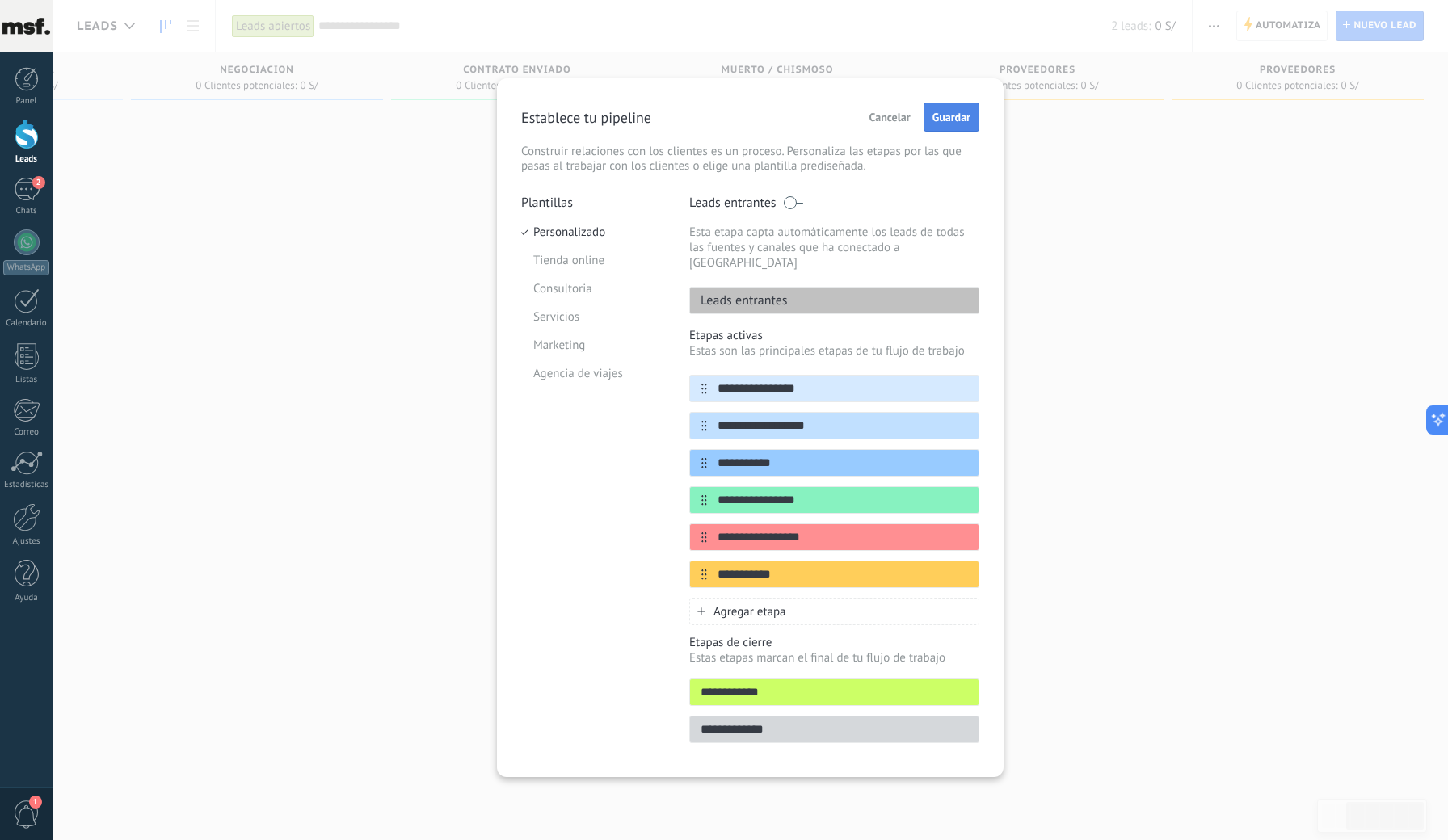
click at [967, 116] on span "Guardar" at bounding box center [950, 117] width 38 height 12
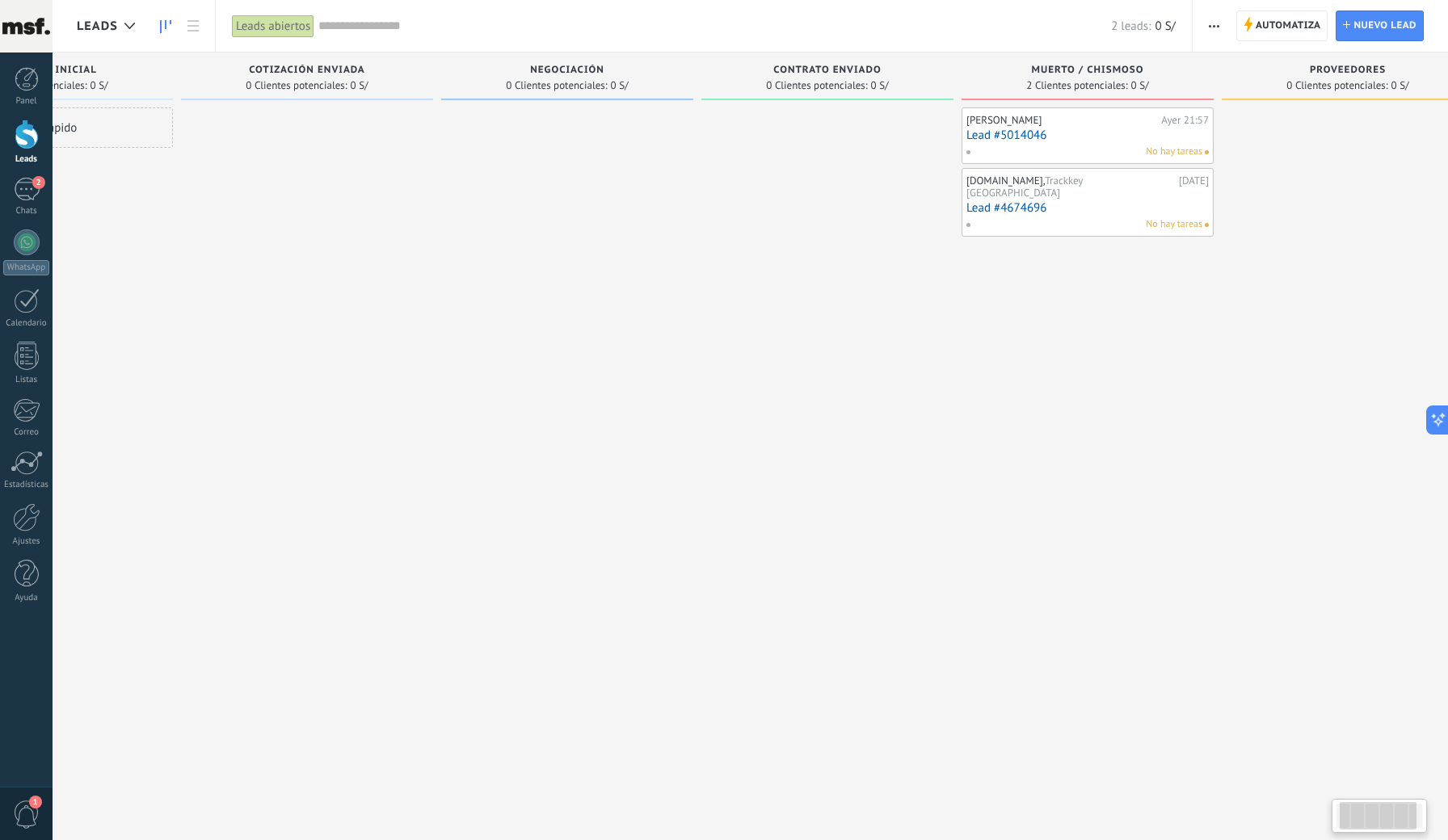
scroll to position [0, 206]
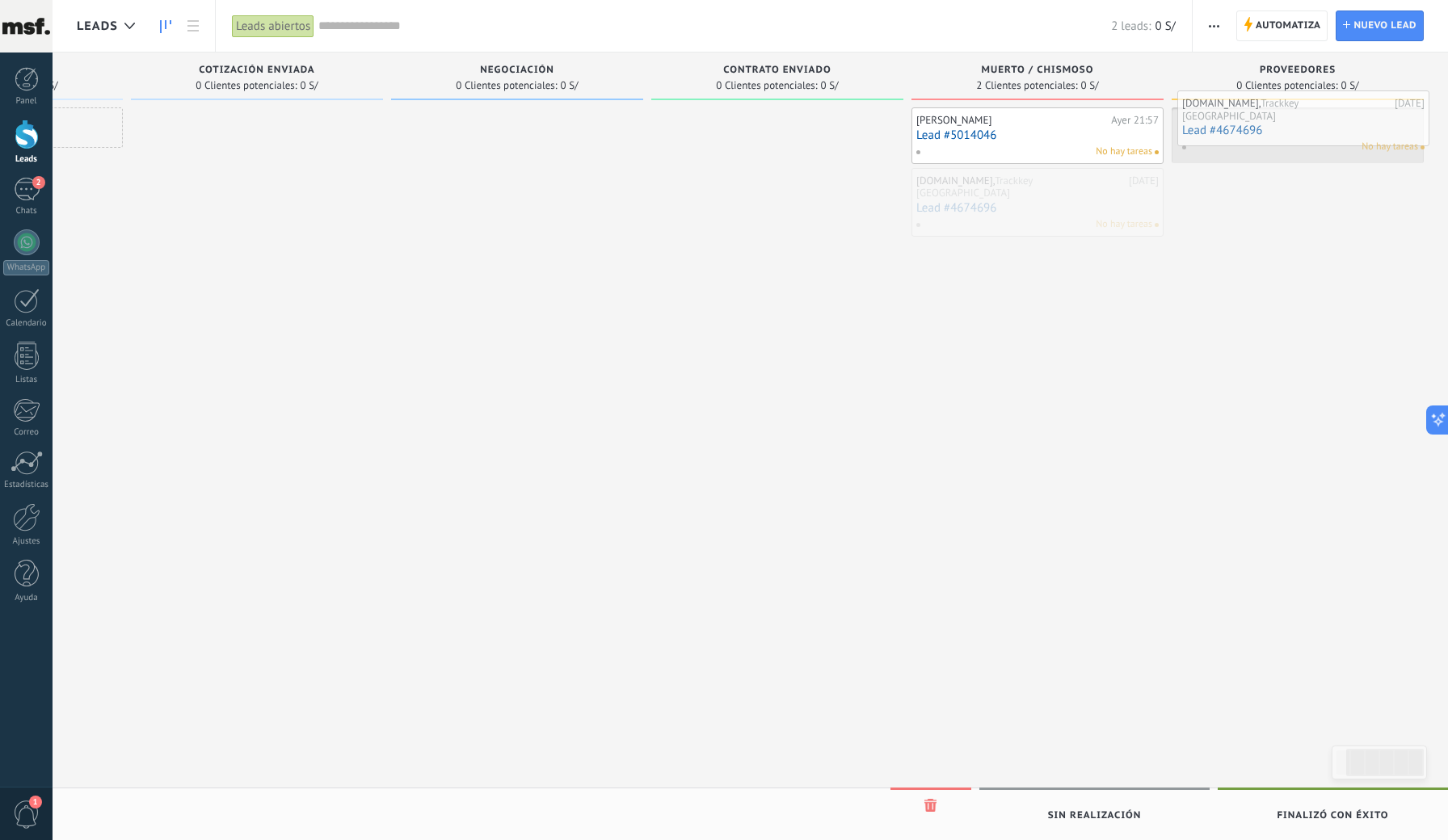
drag, startPoint x: 971, startPoint y: 195, endPoint x: 1237, endPoint y: 119, distance: 276.6
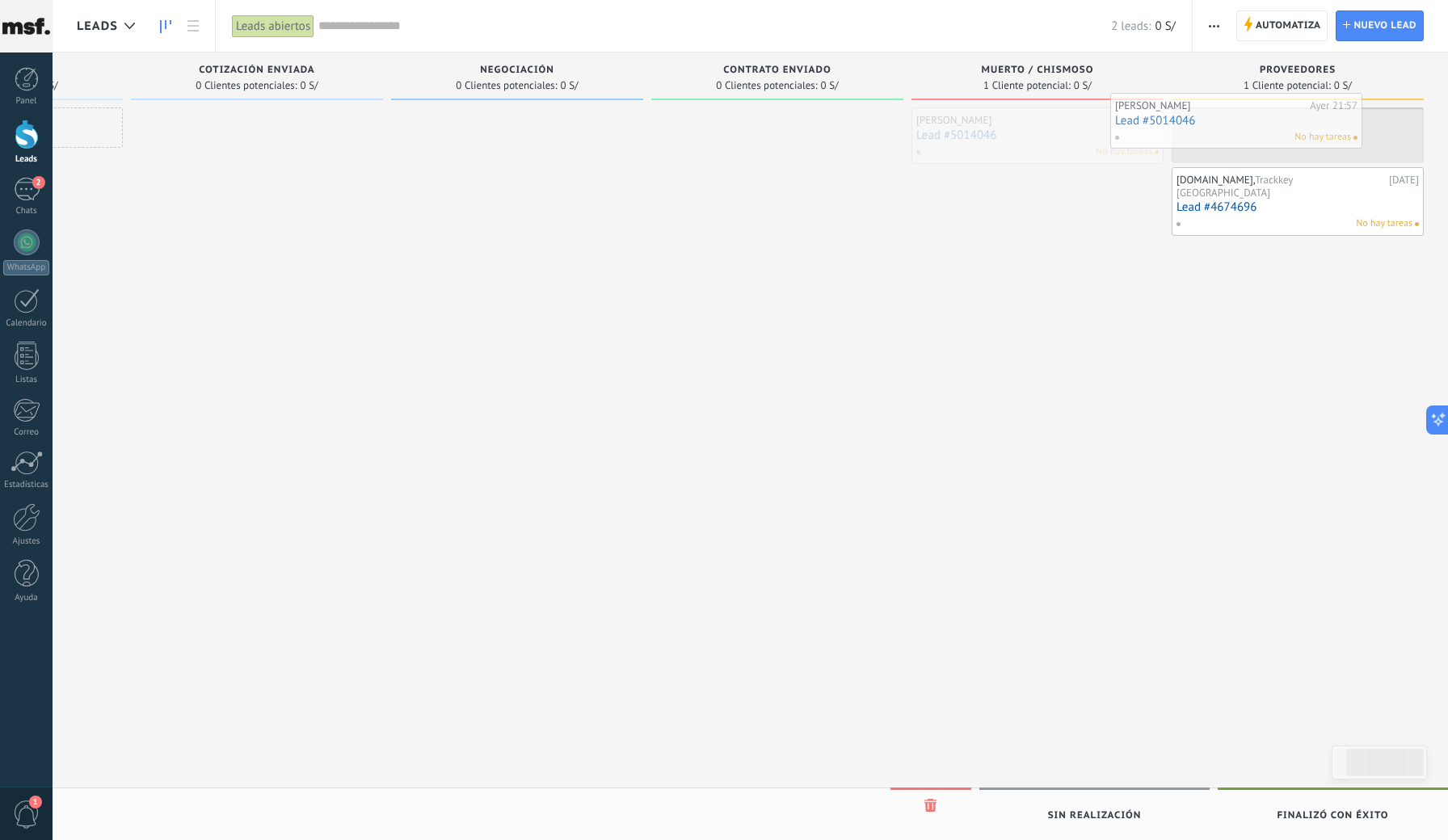
drag, startPoint x: 1063, startPoint y: 141, endPoint x: 1274, endPoint y: 131, distance: 211.2
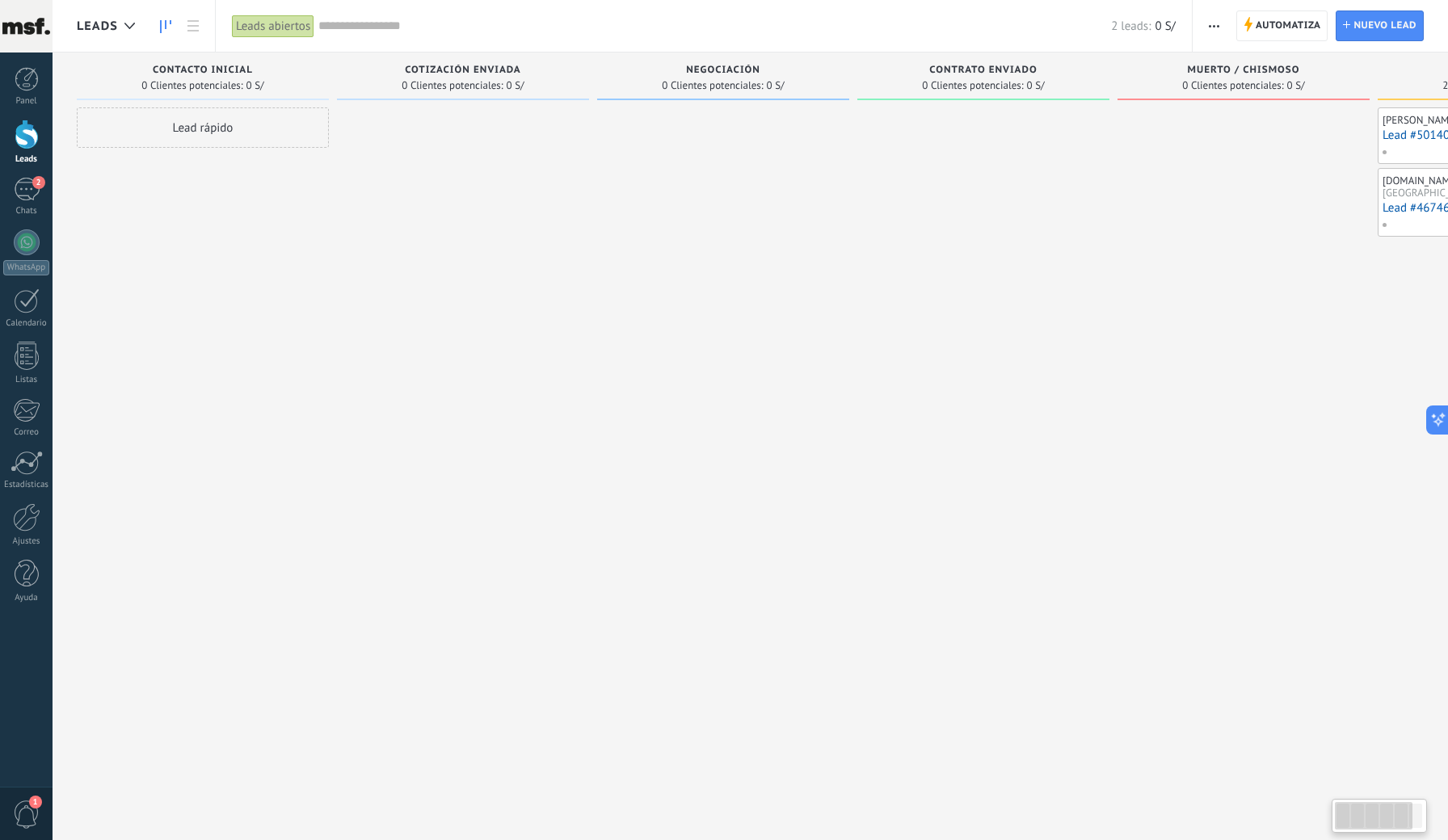
scroll to position [0, 0]
click at [28, 207] on div "Chats" at bounding box center [26, 211] width 46 height 11
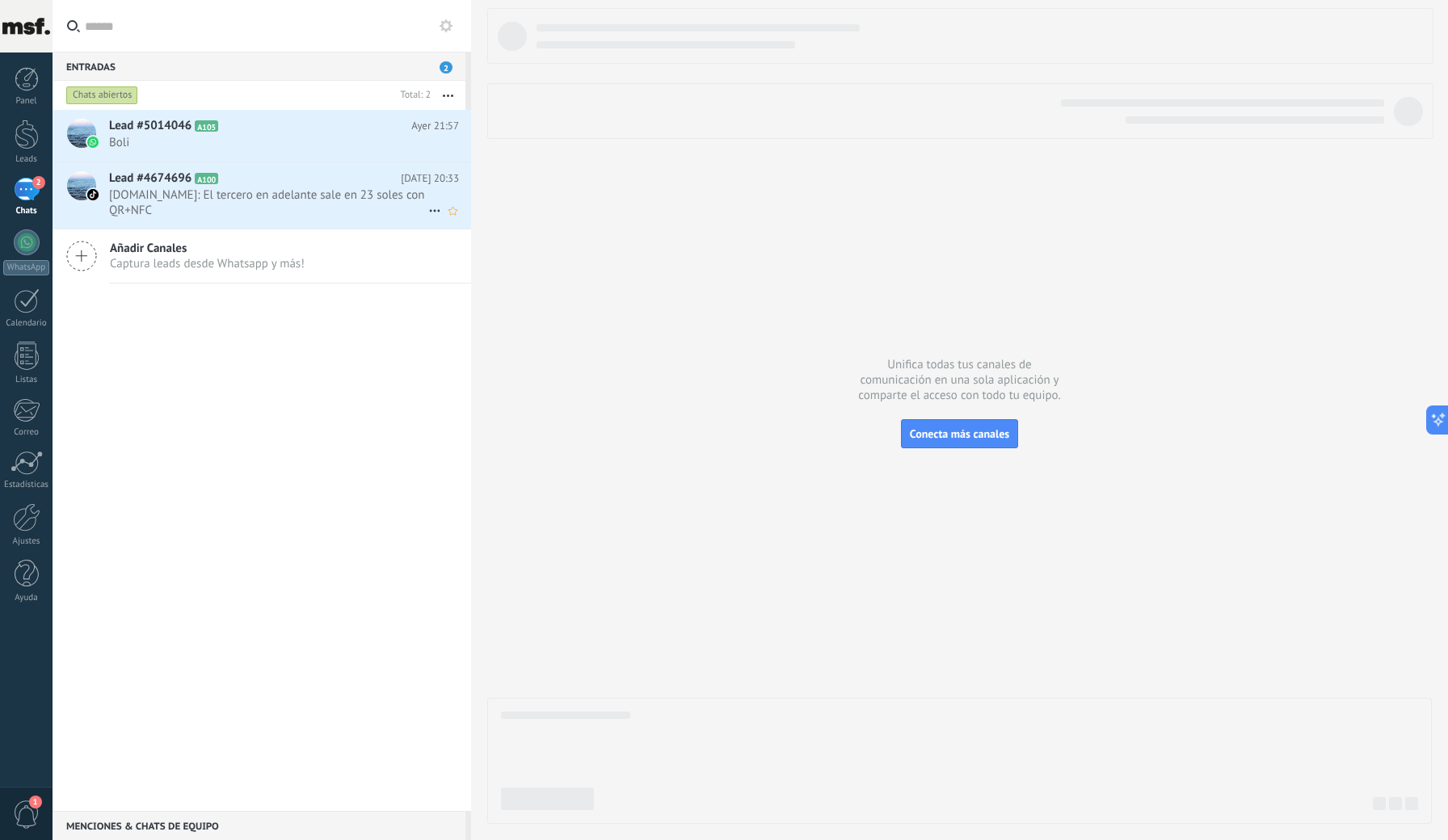
click at [126, 213] on span "[DOMAIN_NAME]: El tercero en adelante sale en 23 soles con QR+NFC" at bounding box center [269, 203] width 319 height 31
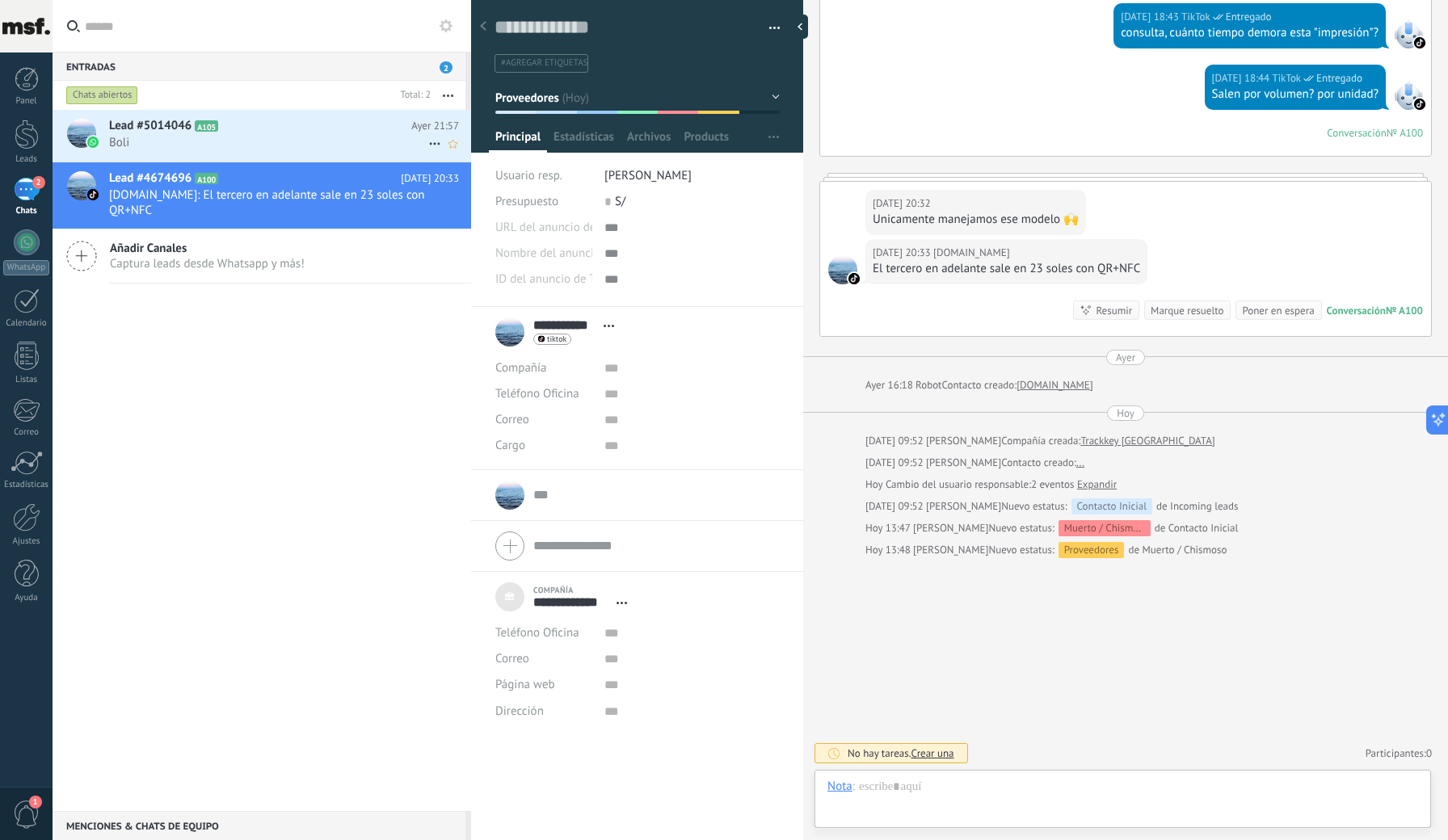
scroll to position [16, 0]
click at [150, 138] on span "Boli" at bounding box center [269, 143] width 319 height 15
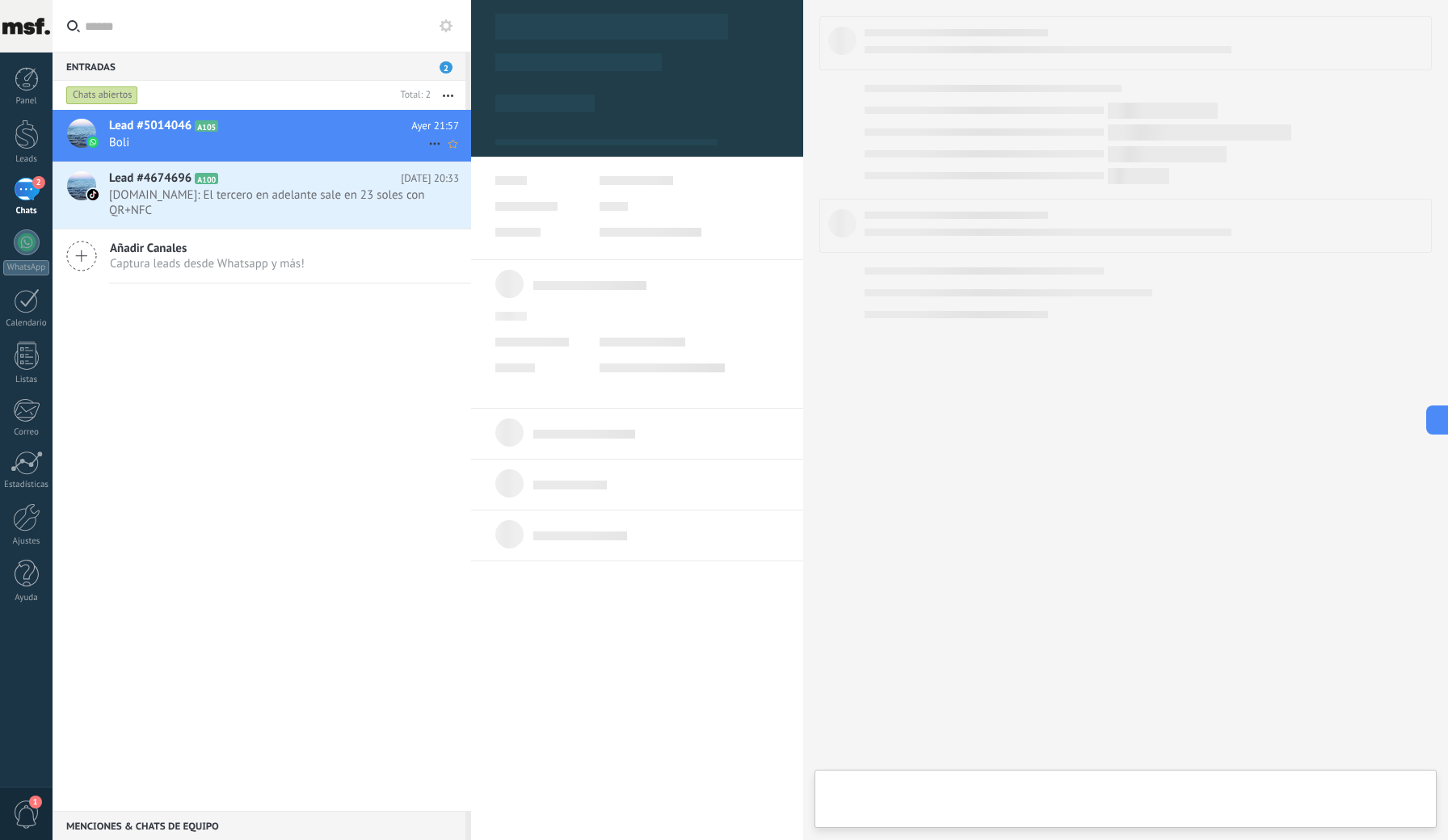
type textarea "**********"
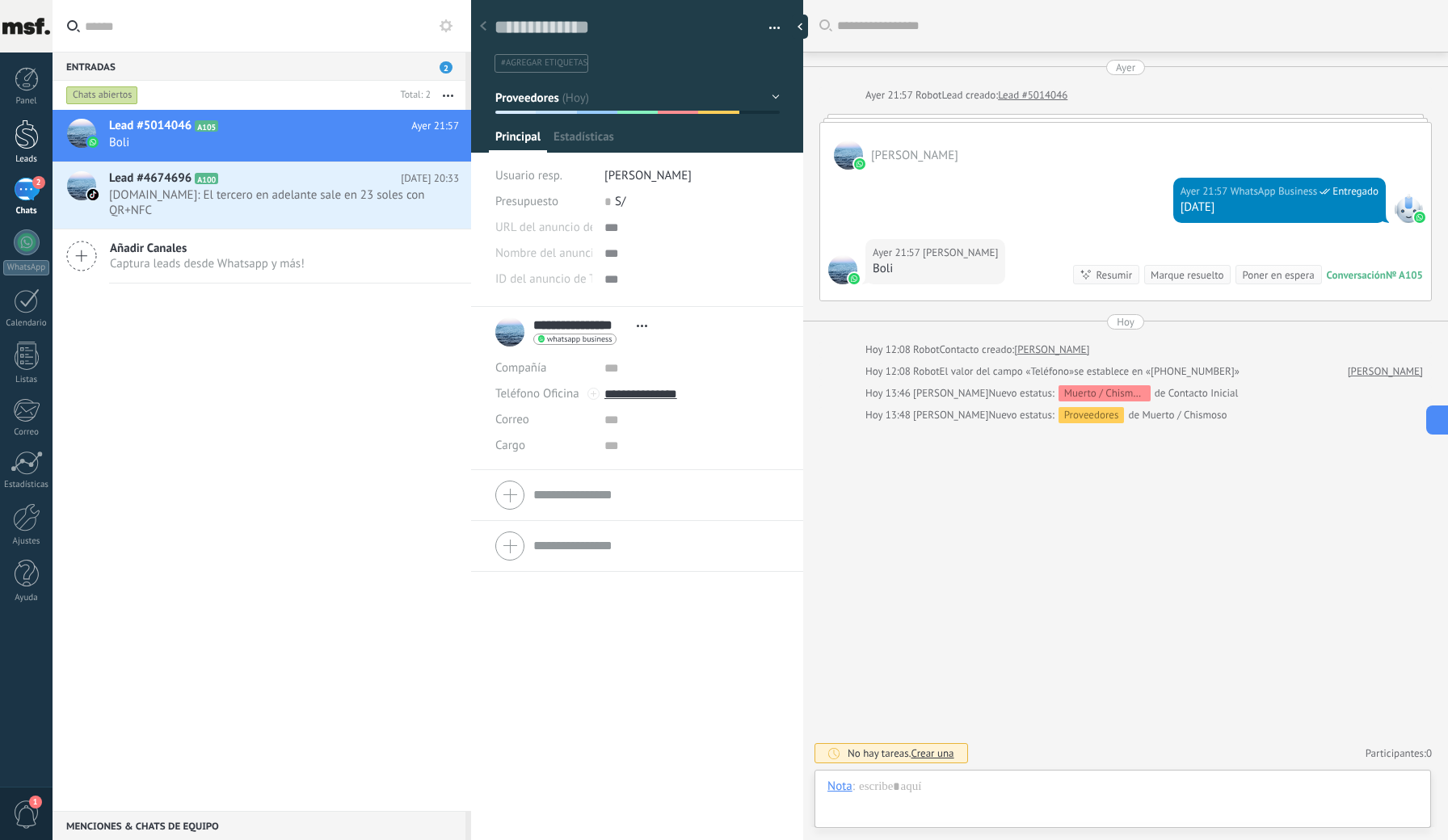
scroll to position [24, 0]
click at [31, 128] on div at bounding box center [26, 134] width 24 height 30
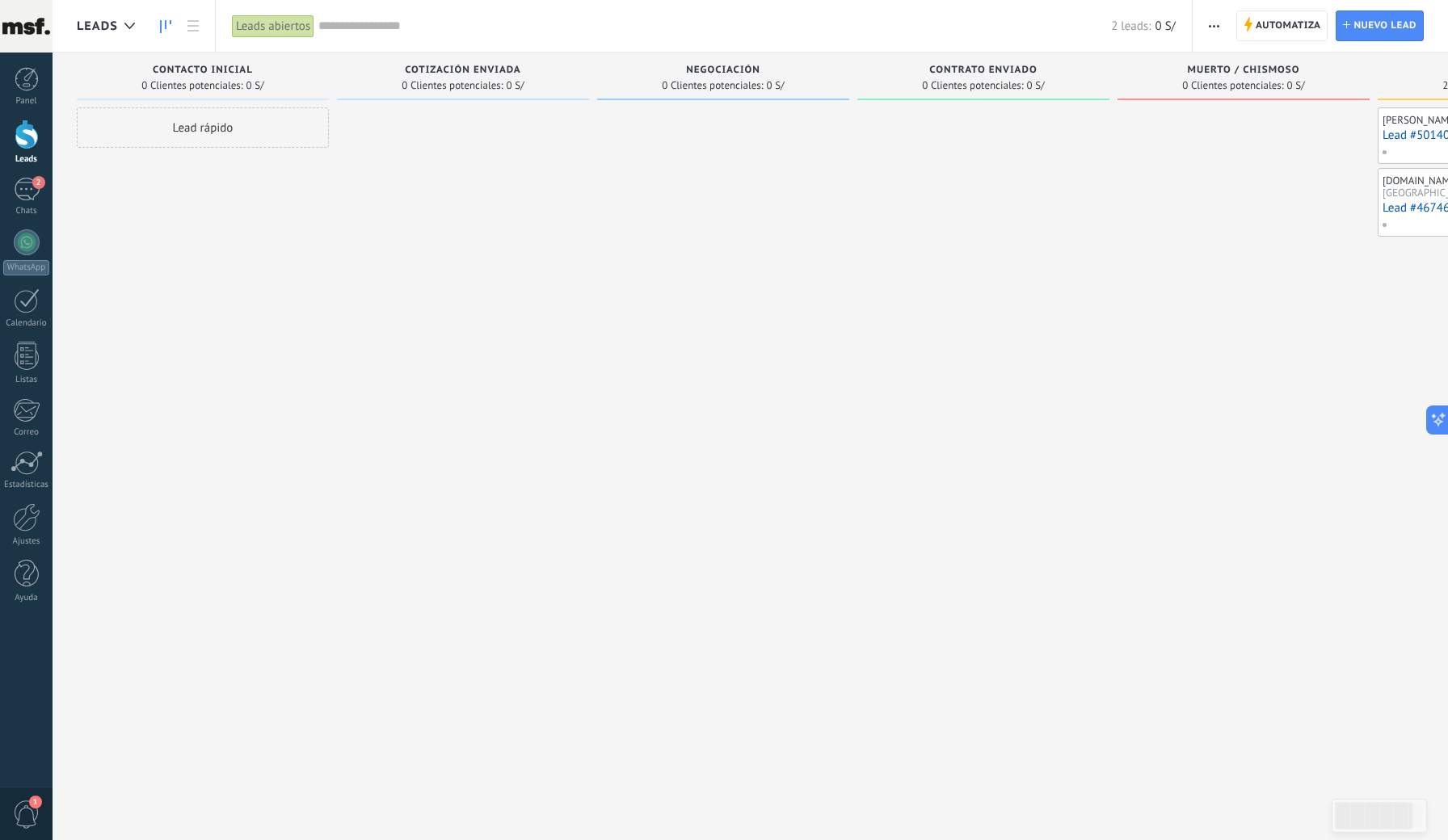
click at [199, 126] on div "Lead rápido" at bounding box center [202, 128] width 252 height 41
click at [492, 268] on div at bounding box center [462, 421] width 252 height 629
click at [190, 27] on icon at bounding box center [193, 26] width 12 height 12
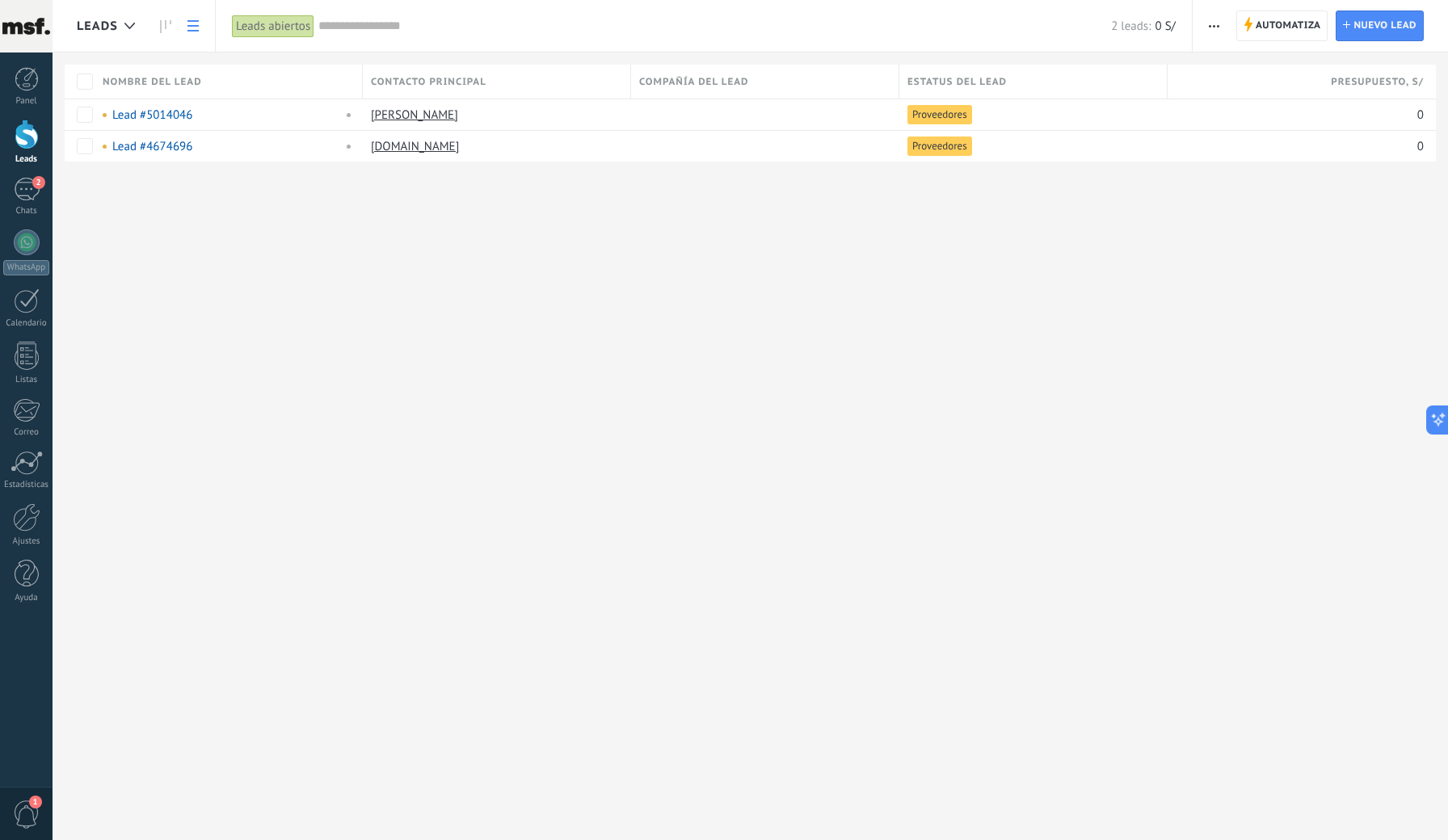
click at [189, 28] on icon at bounding box center [193, 26] width 12 height 12
click at [15, 130] on div at bounding box center [26, 134] width 24 height 30
click at [201, 27] on link at bounding box center [193, 26] width 27 height 32
click at [277, 22] on div "Leads abiertos" at bounding box center [273, 26] width 82 height 23
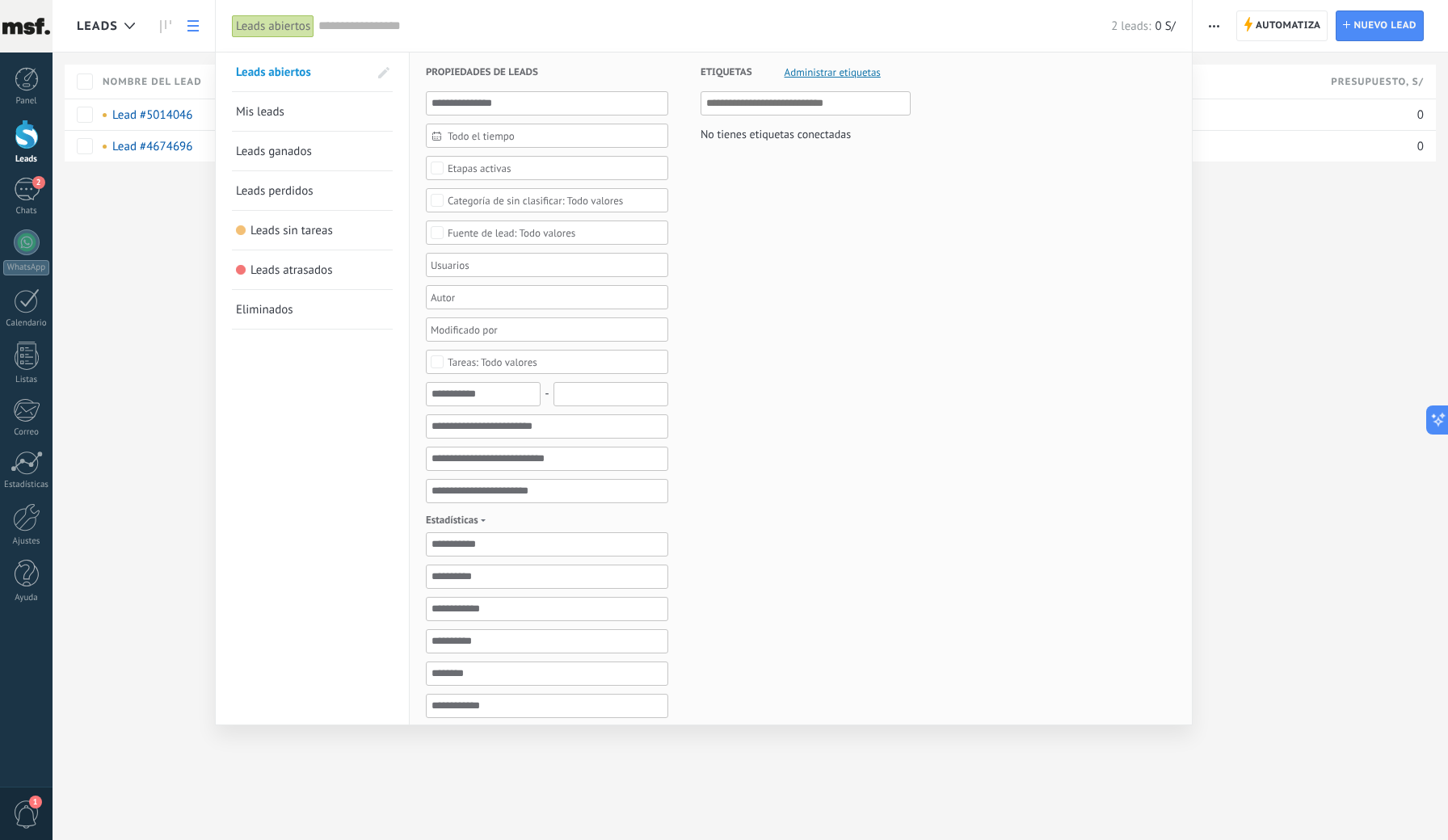
click at [275, 116] on span "Mis leads" at bounding box center [260, 112] width 48 height 15
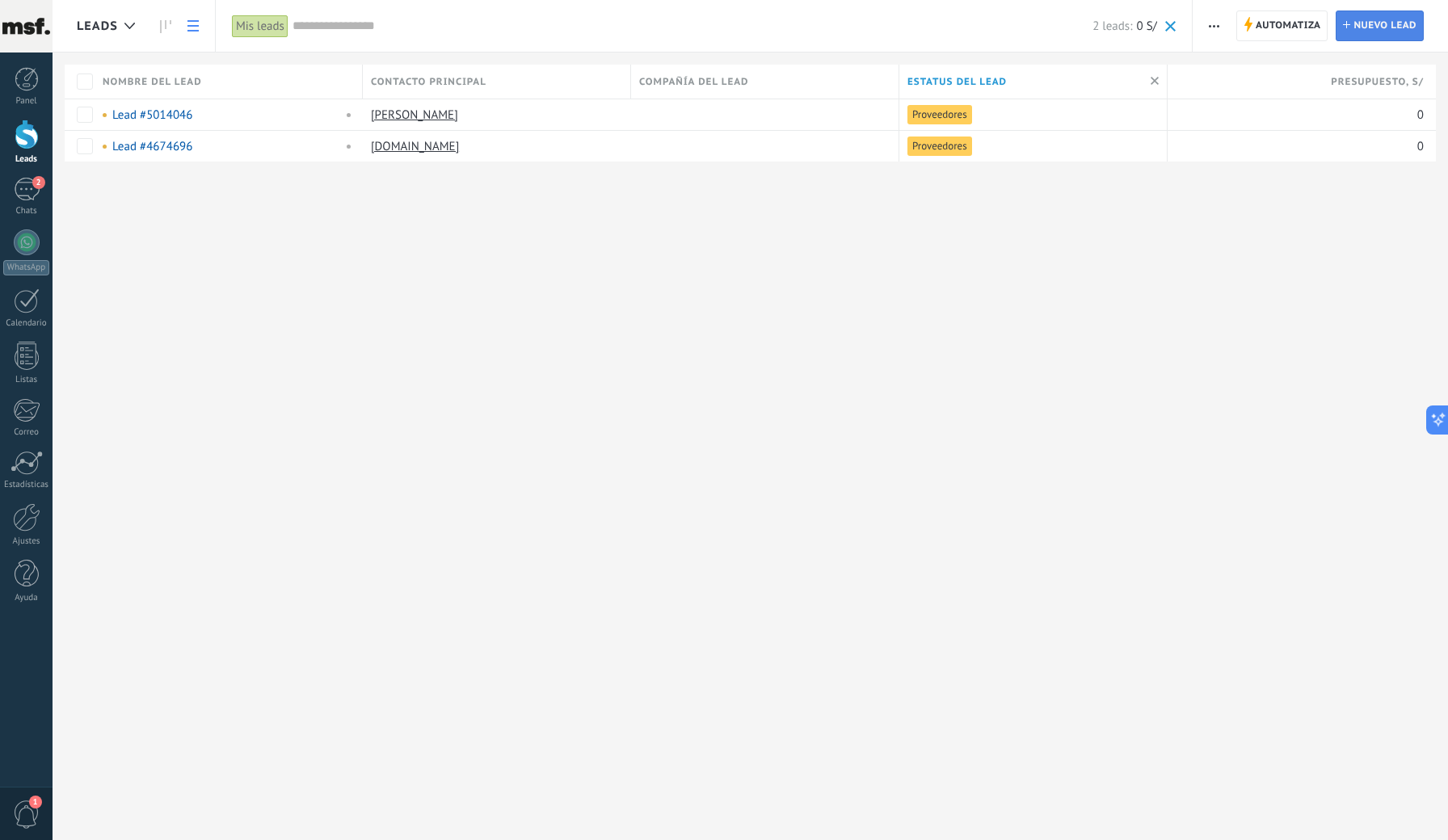
click at [1385, 28] on span "Nuevo lead" at bounding box center [1384, 26] width 63 height 29
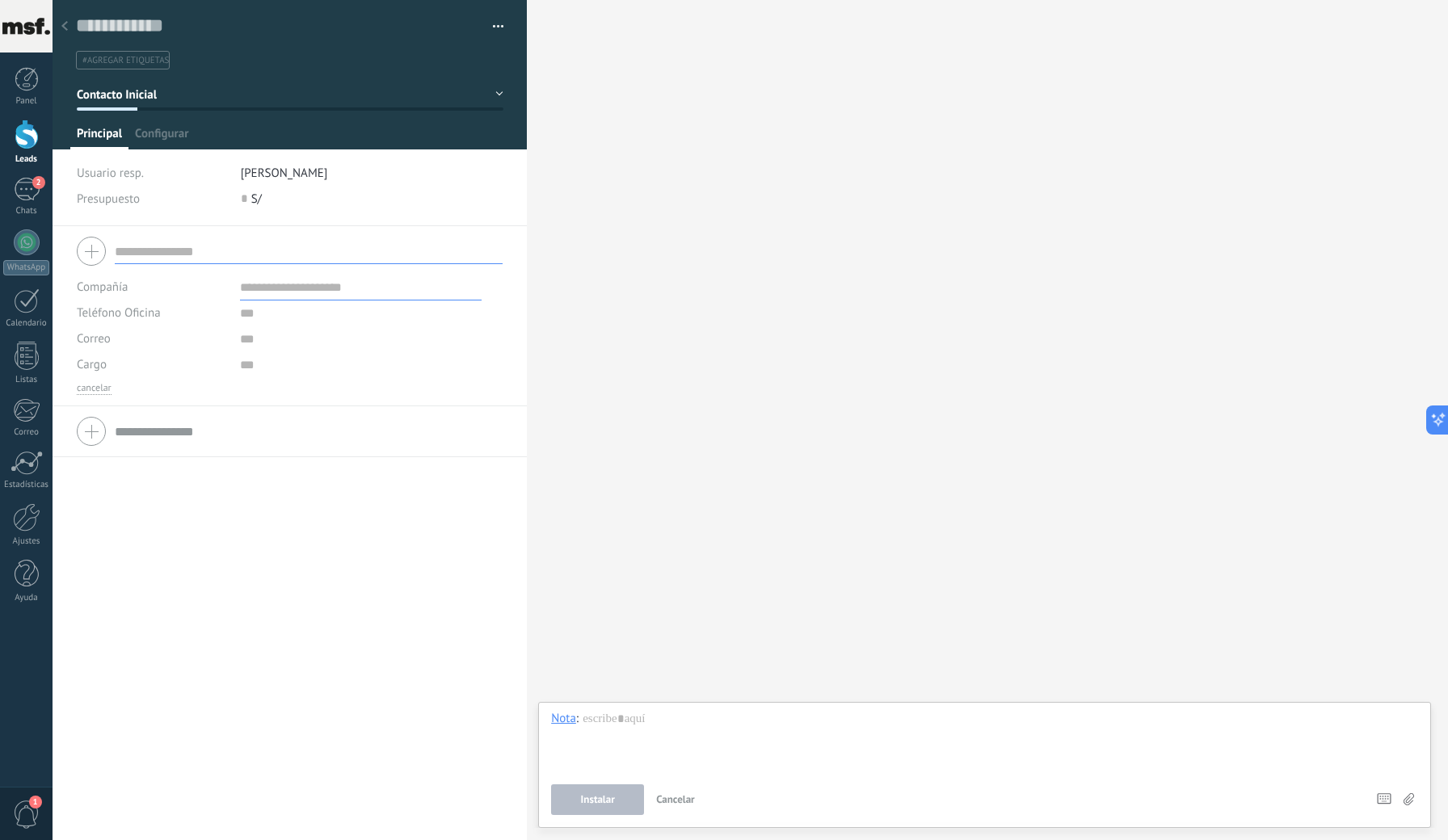
click at [68, 27] on div at bounding box center [64, 27] width 22 height 32
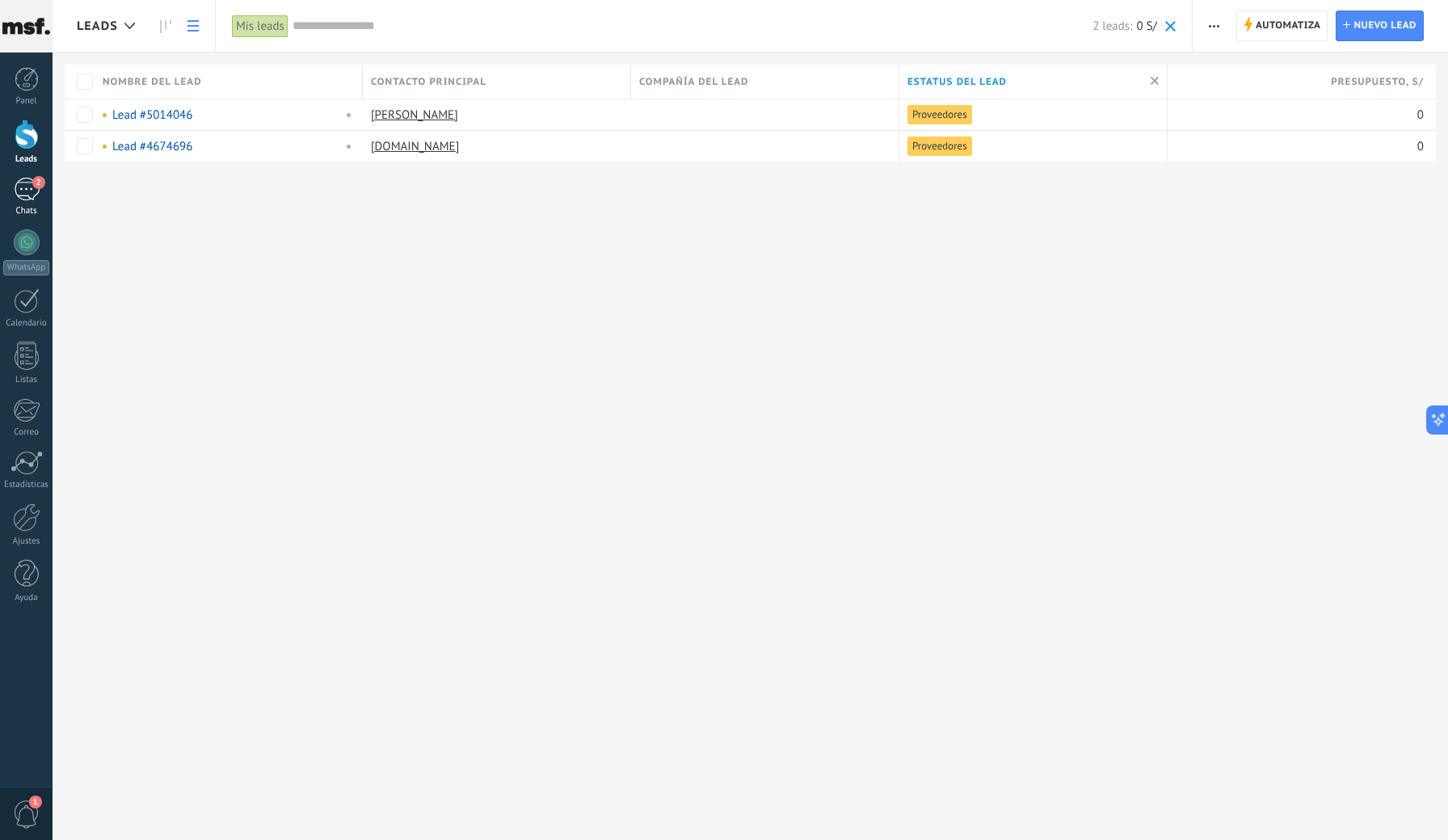
click at [15, 195] on div "2" at bounding box center [26, 189] width 26 height 23
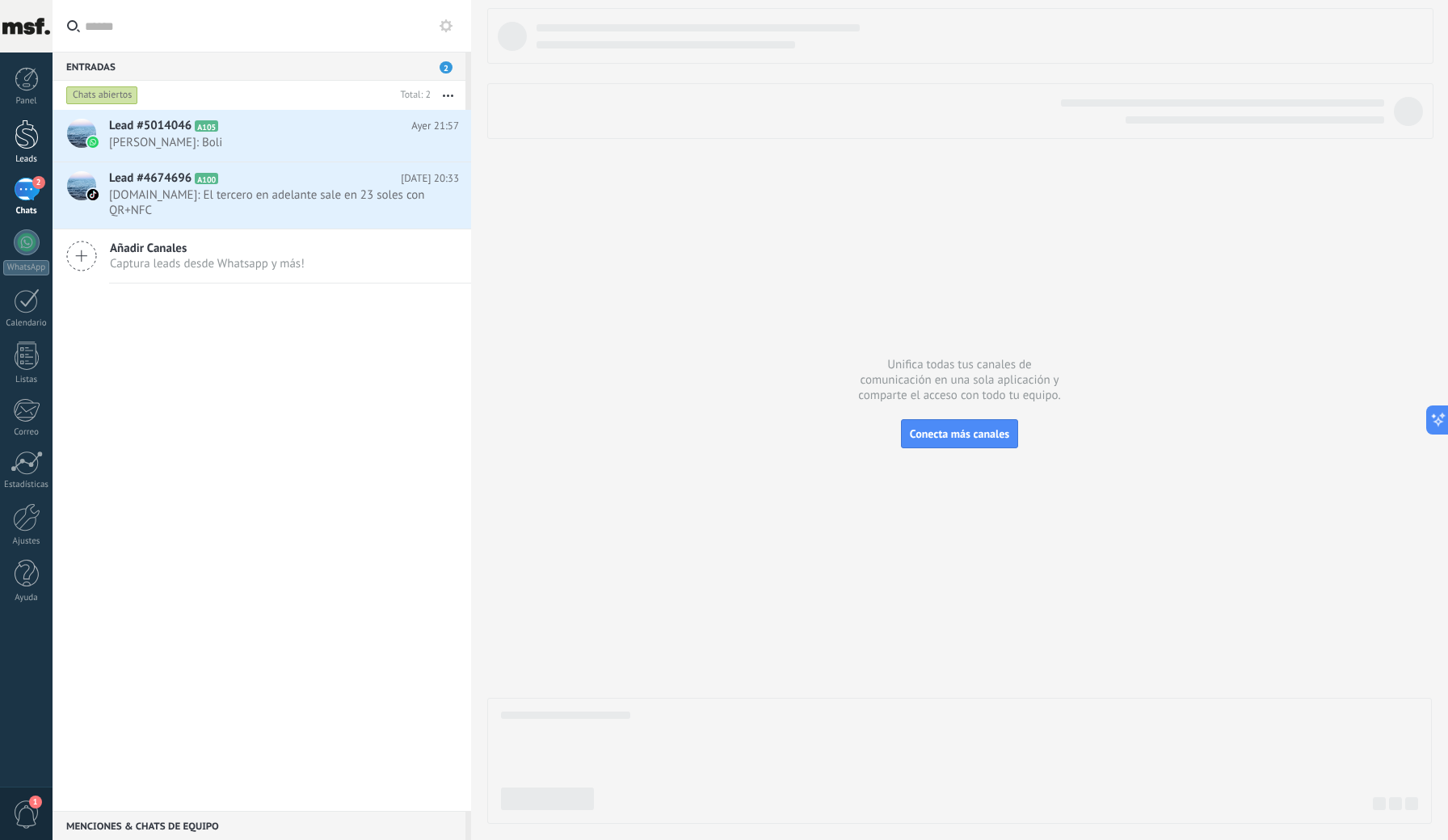
click at [24, 139] on div at bounding box center [26, 134] width 24 height 30
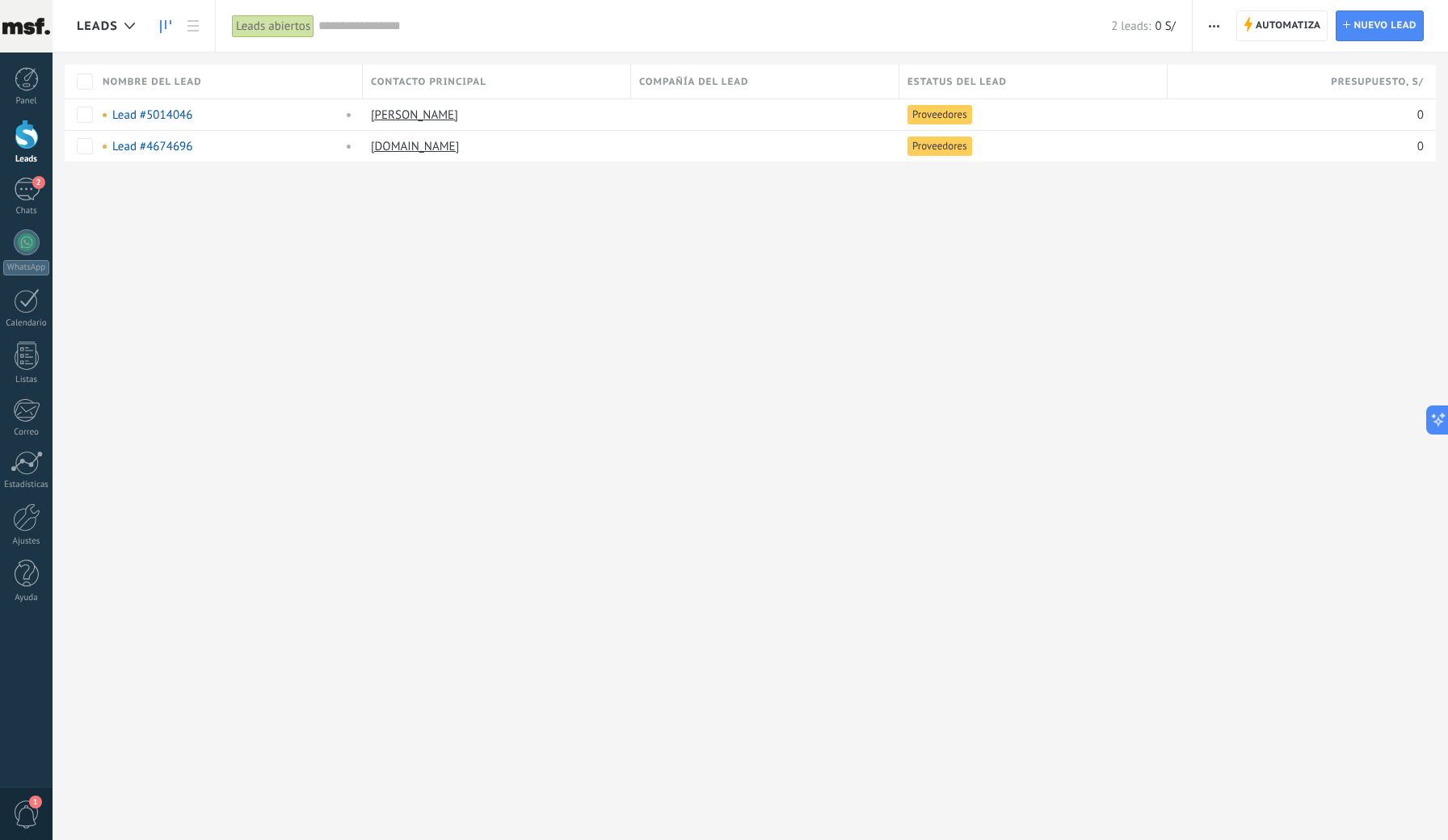
click at [156, 18] on link at bounding box center [165, 26] width 27 height 32
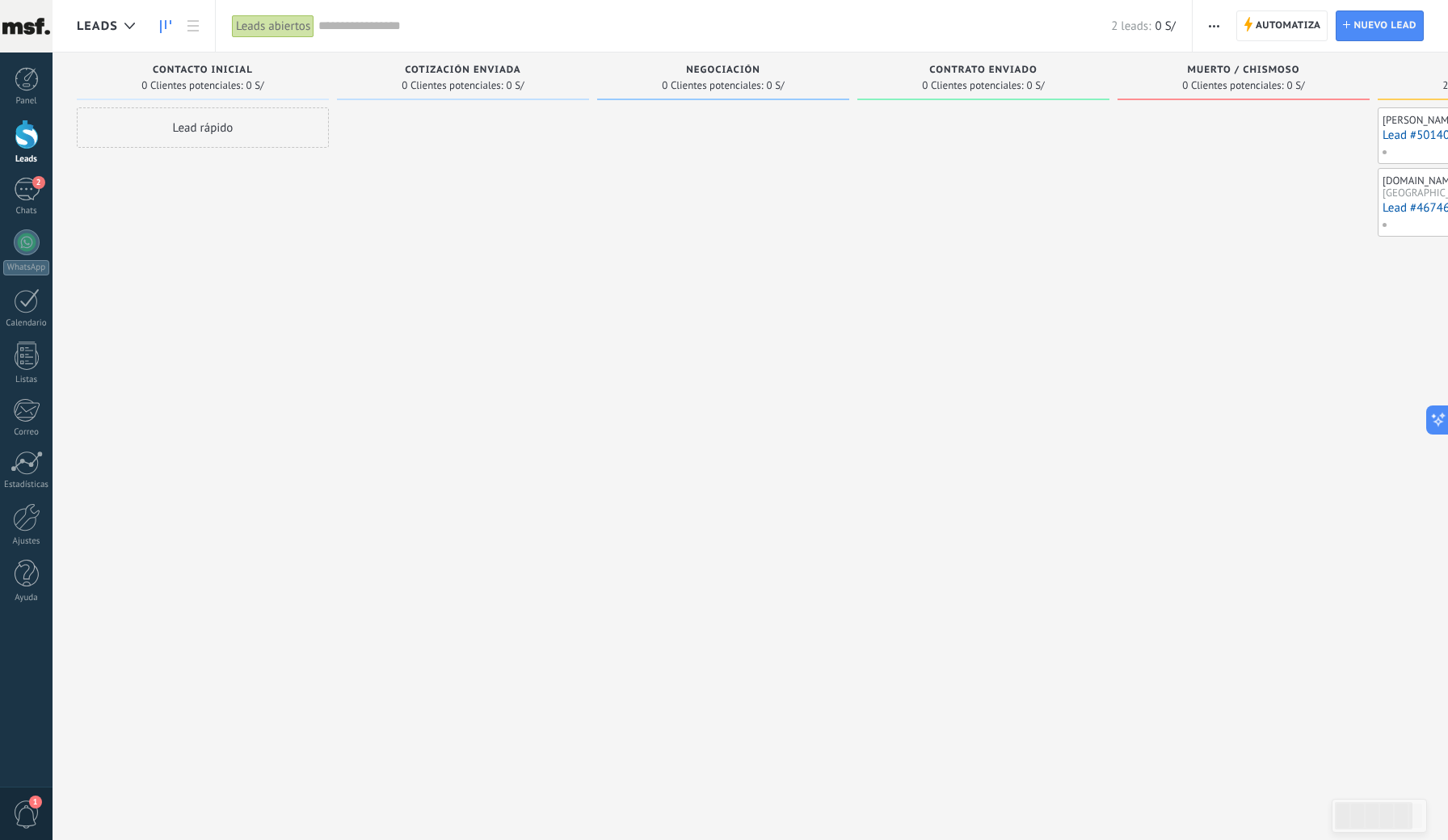
click at [1213, 37] on span "button" at bounding box center [1213, 26] width 11 height 31
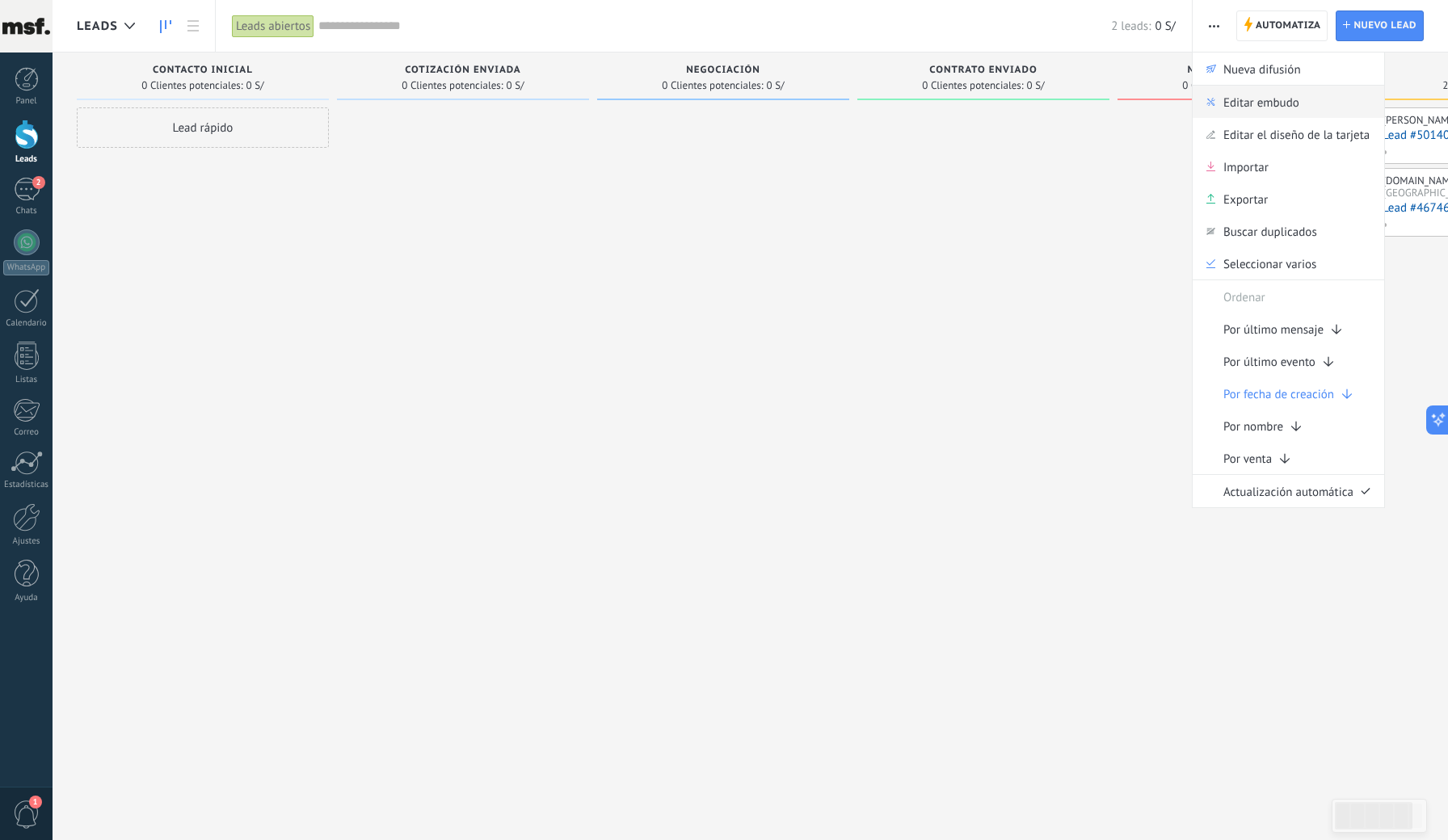
click at [1230, 94] on span "Editar embudo" at bounding box center [1260, 101] width 76 height 32
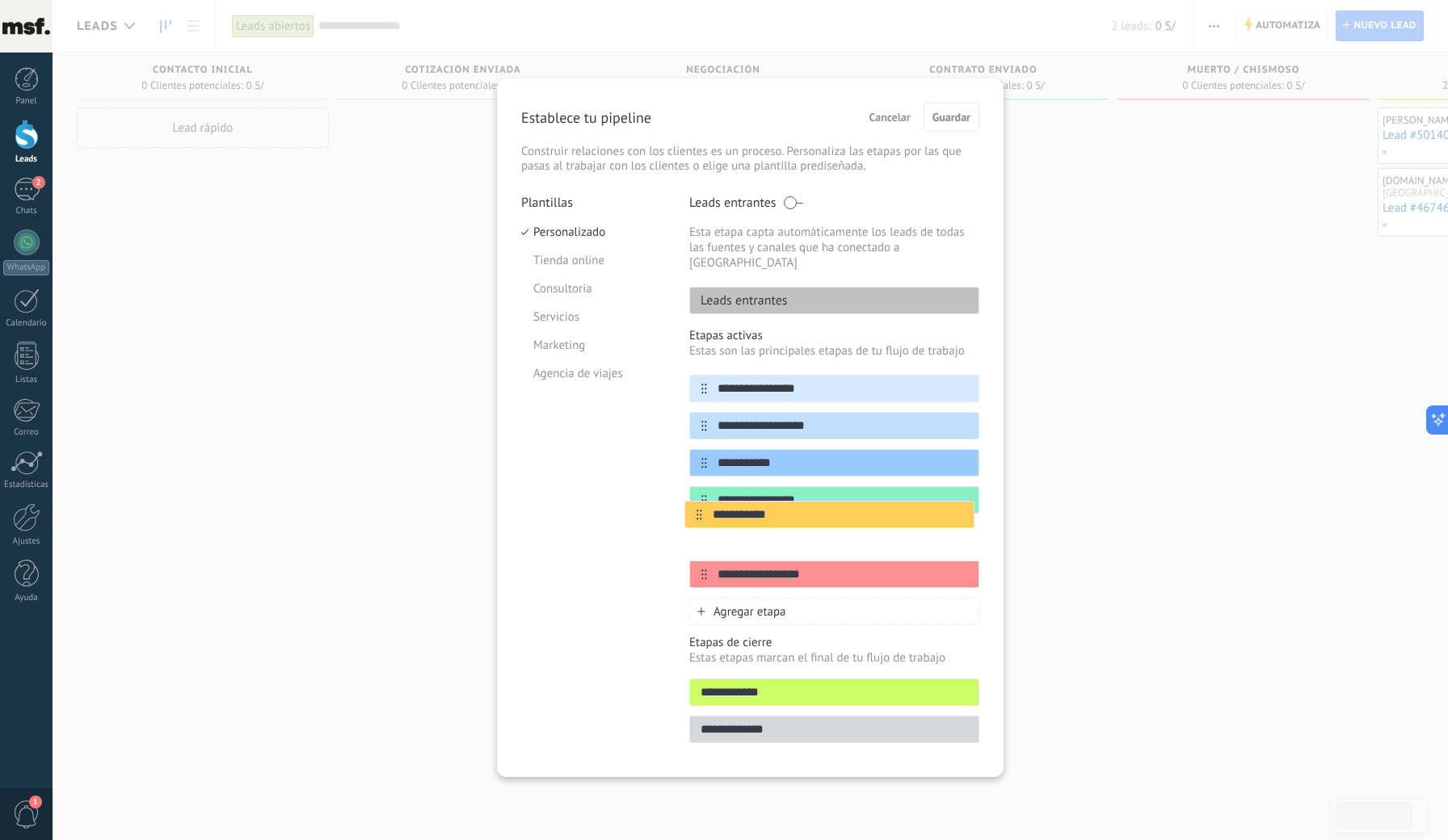
drag, startPoint x: 699, startPoint y: 558, endPoint x: 694, endPoint y: 511, distance: 47.3
click at [694, 511] on div "**********" at bounding box center [834, 481] width 290 height 214
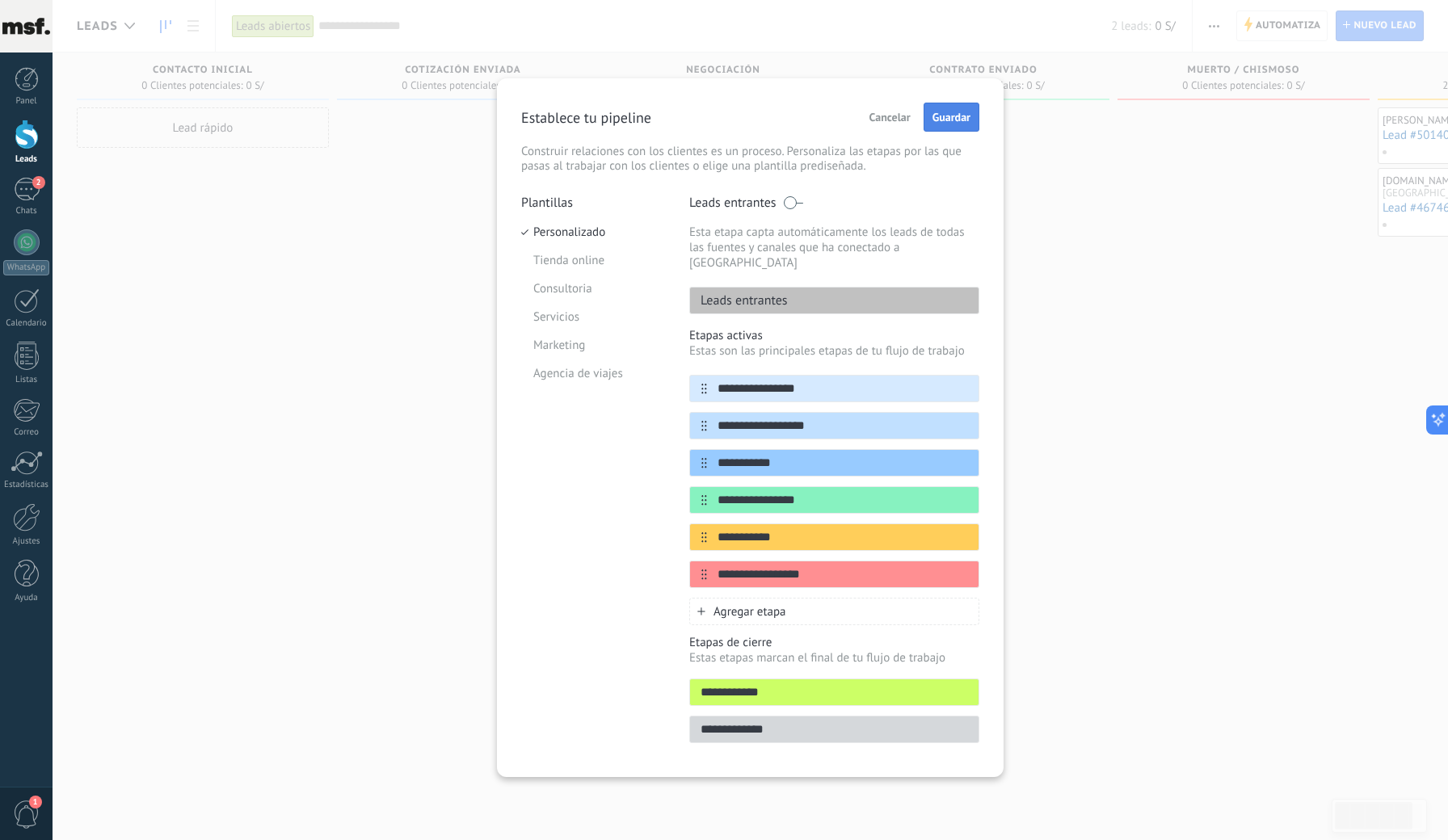
click at [948, 118] on span "Guardar" at bounding box center [950, 117] width 38 height 12
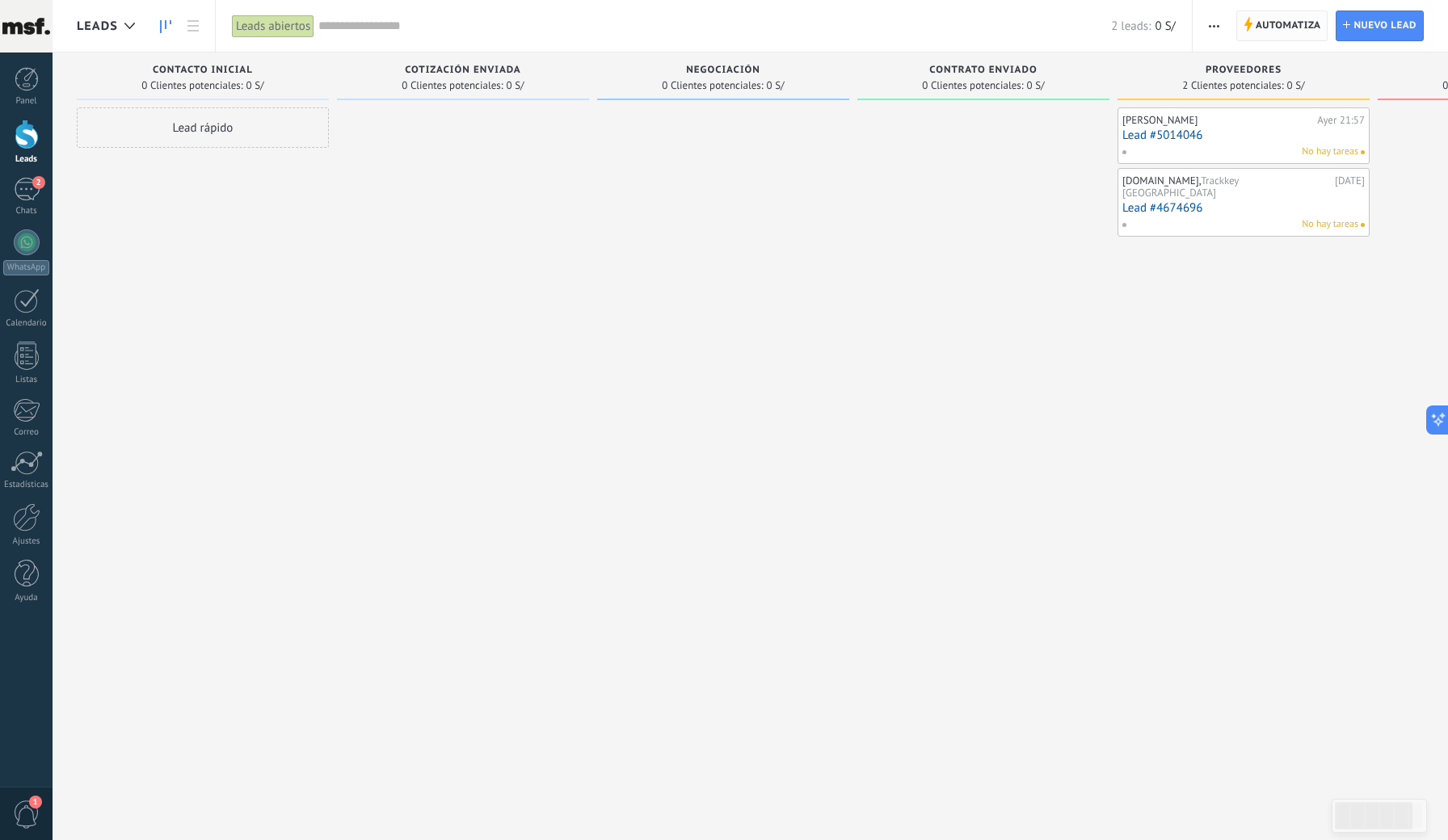
click at [1277, 25] on span "Automatiza" at bounding box center [1289, 26] width 66 height 29
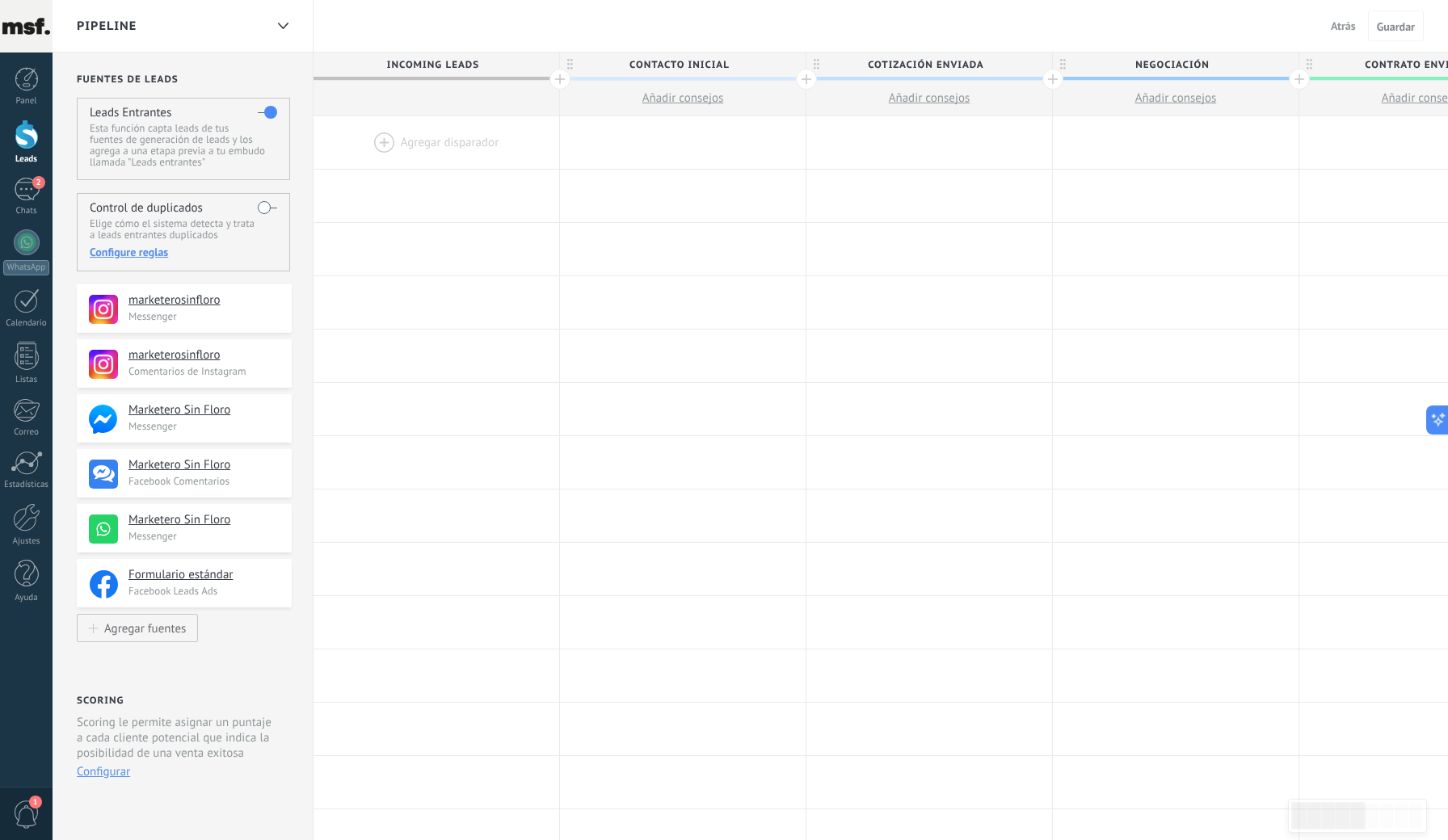
click at [382, 144] on div at bounding box center [436, 142] width 246 height 52
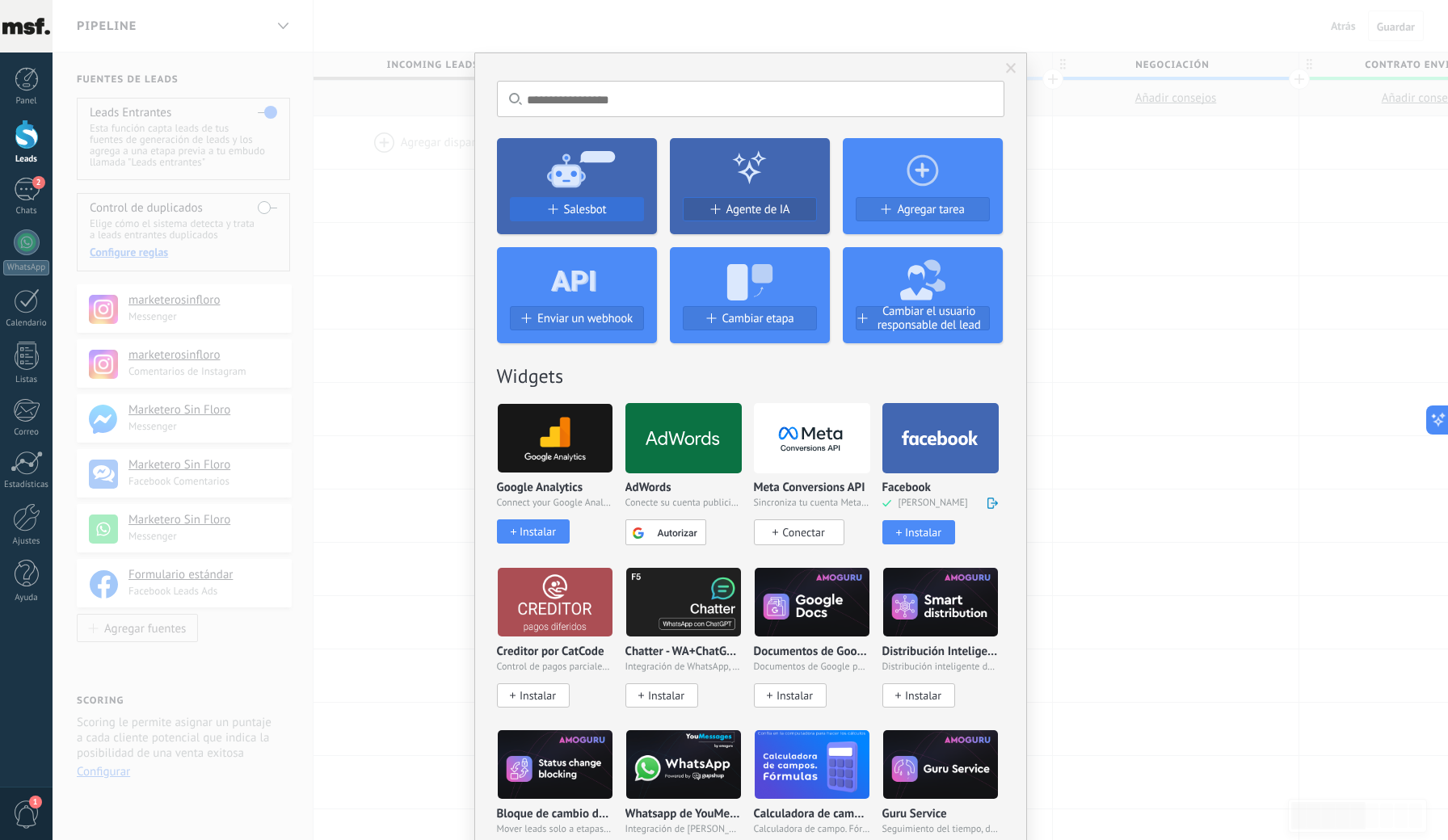
click at [581, 214] on span "Salesbot" at bounding box center [585, 210] width 43 height 14
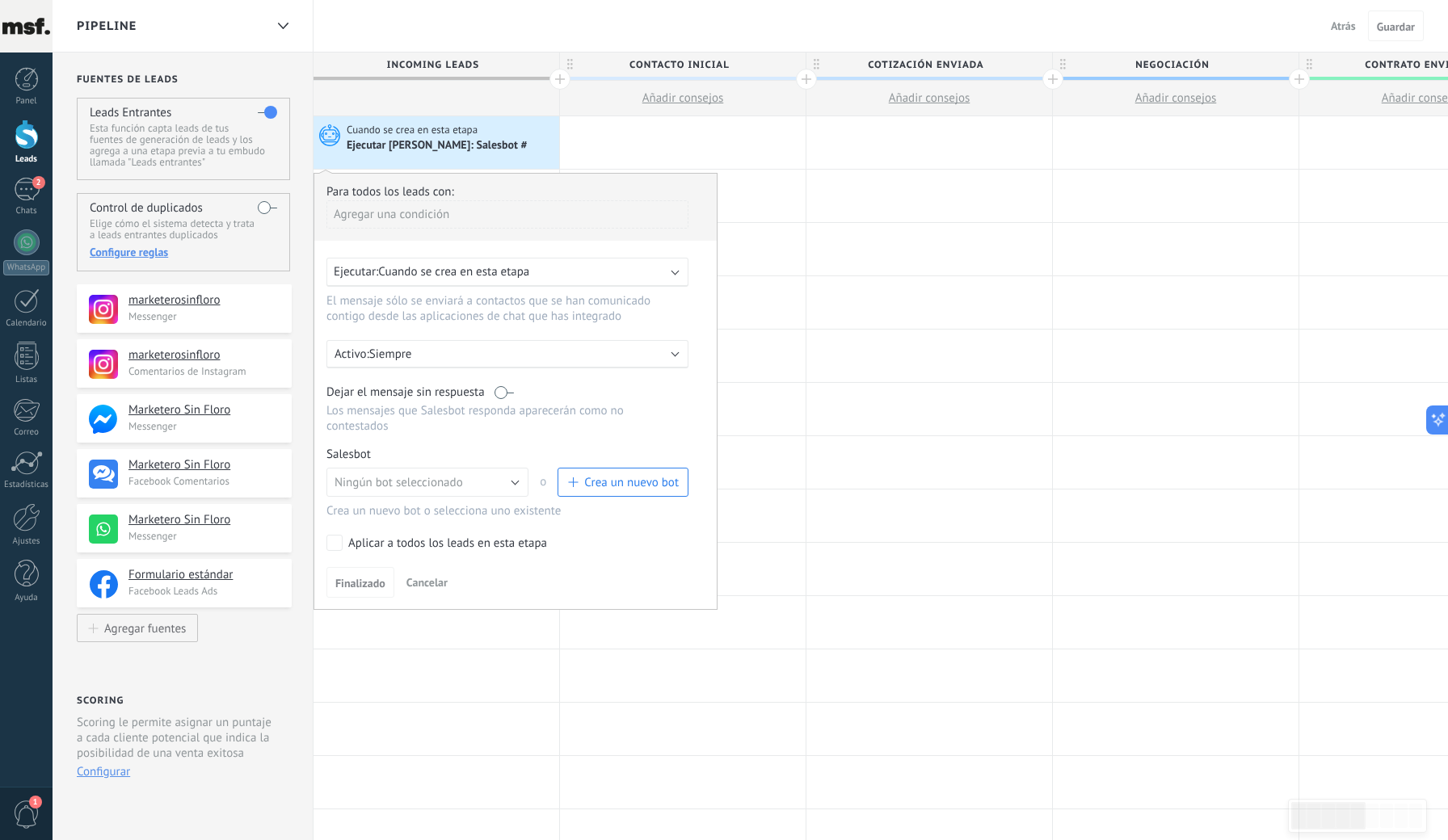
click at [372, 345] on div "Activo: Siempre" at bounding box center [507, 354] width 362 height 28
click at [645, 388] on span "10:00" at bounding box center [659, 389] width 29 height 15
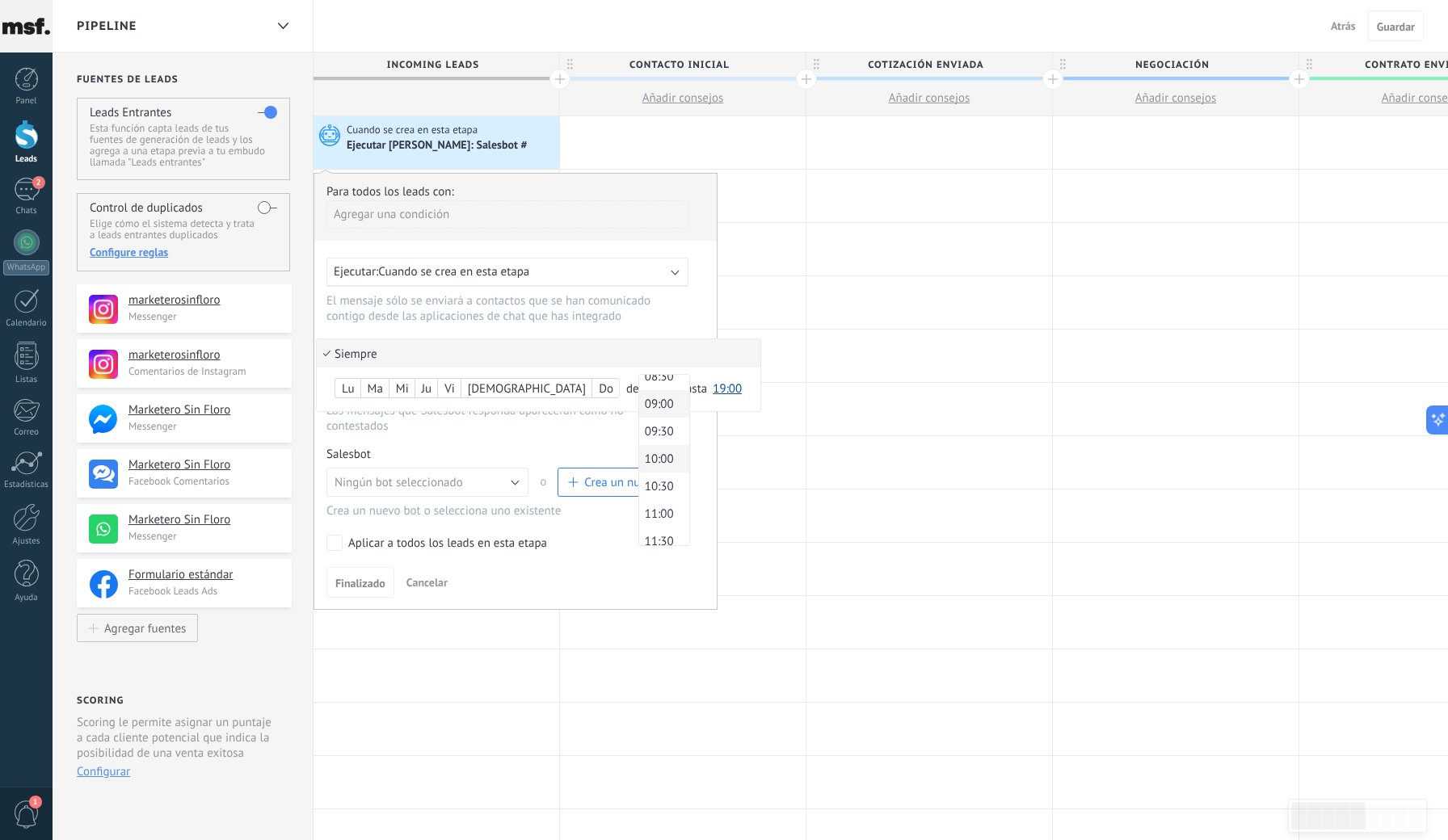
click at [639, 406] on span "09:00" at bounding box center [661, 404] width 45 height 15
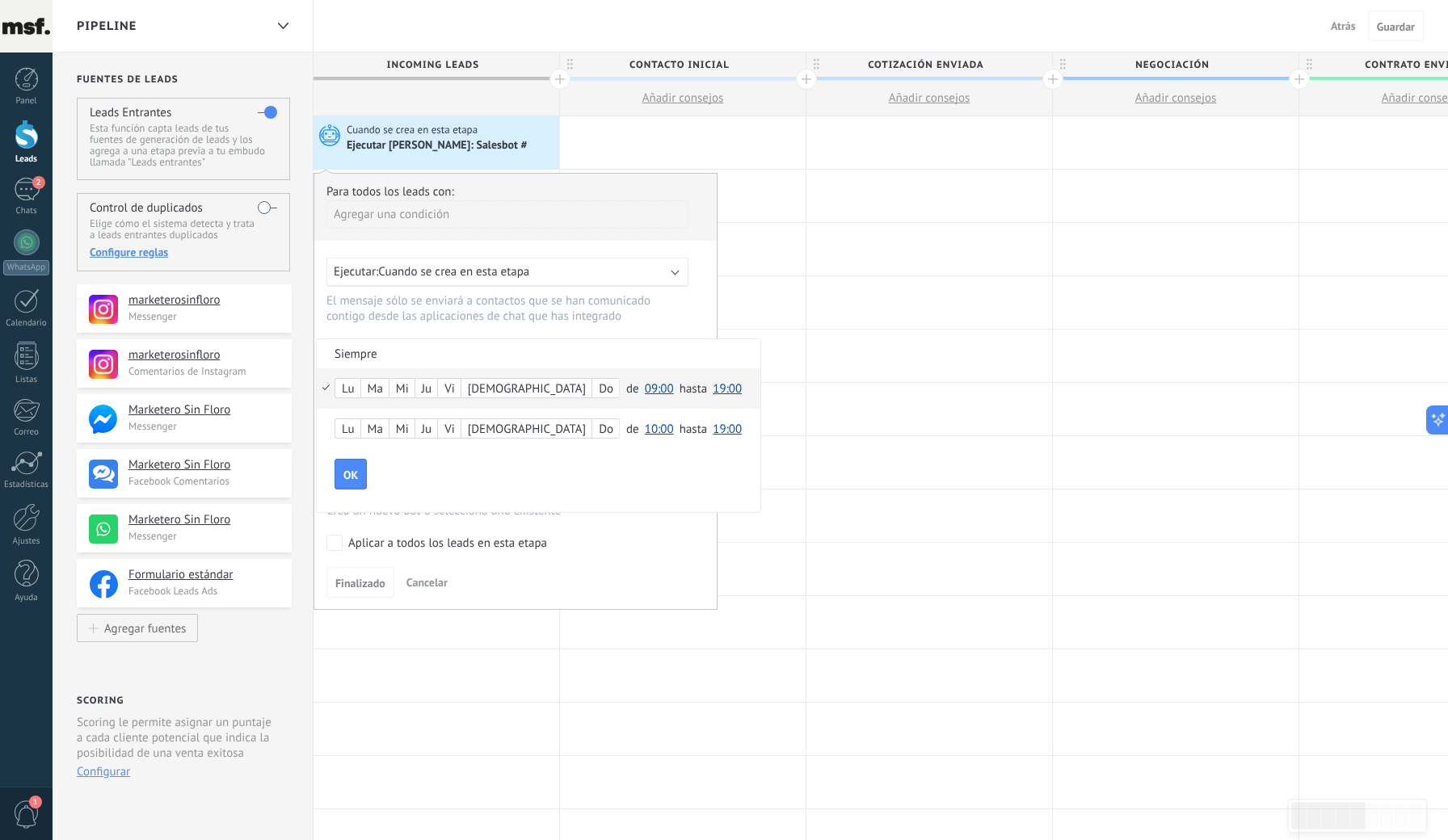
click at [712, 388] on span "19:00" at bounding box center [727, 389] width 29 height 15
click at [352, 357] on li "Siempre" at bounding box center [538, 353] width 444 height 28
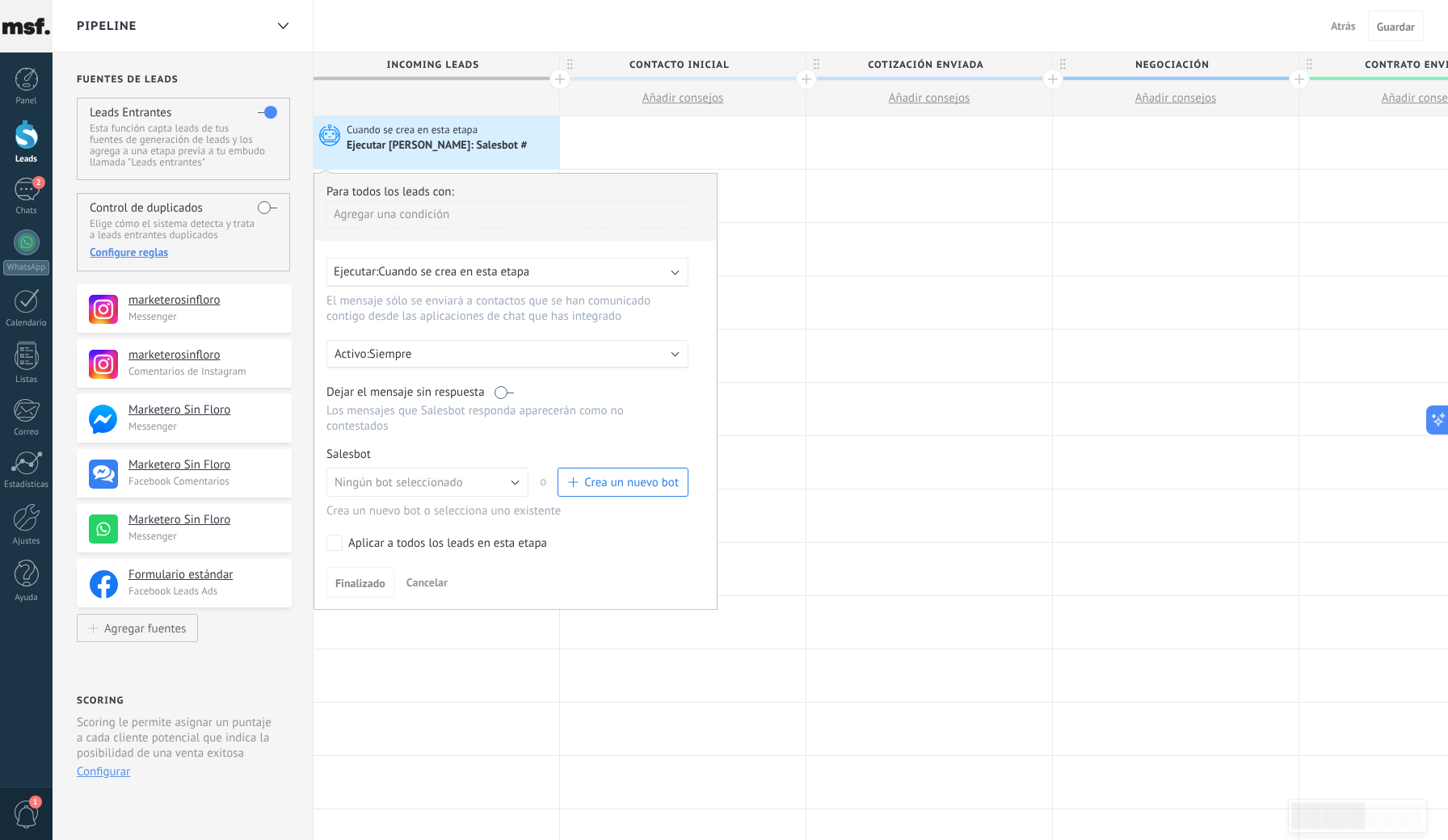
click at [352, 357] on span "Activo:" at bounding box center [352, 355] width 35 height 15
click at [645, 388] on span "10:00" at bounding box center [659, 389] width 29 height 15
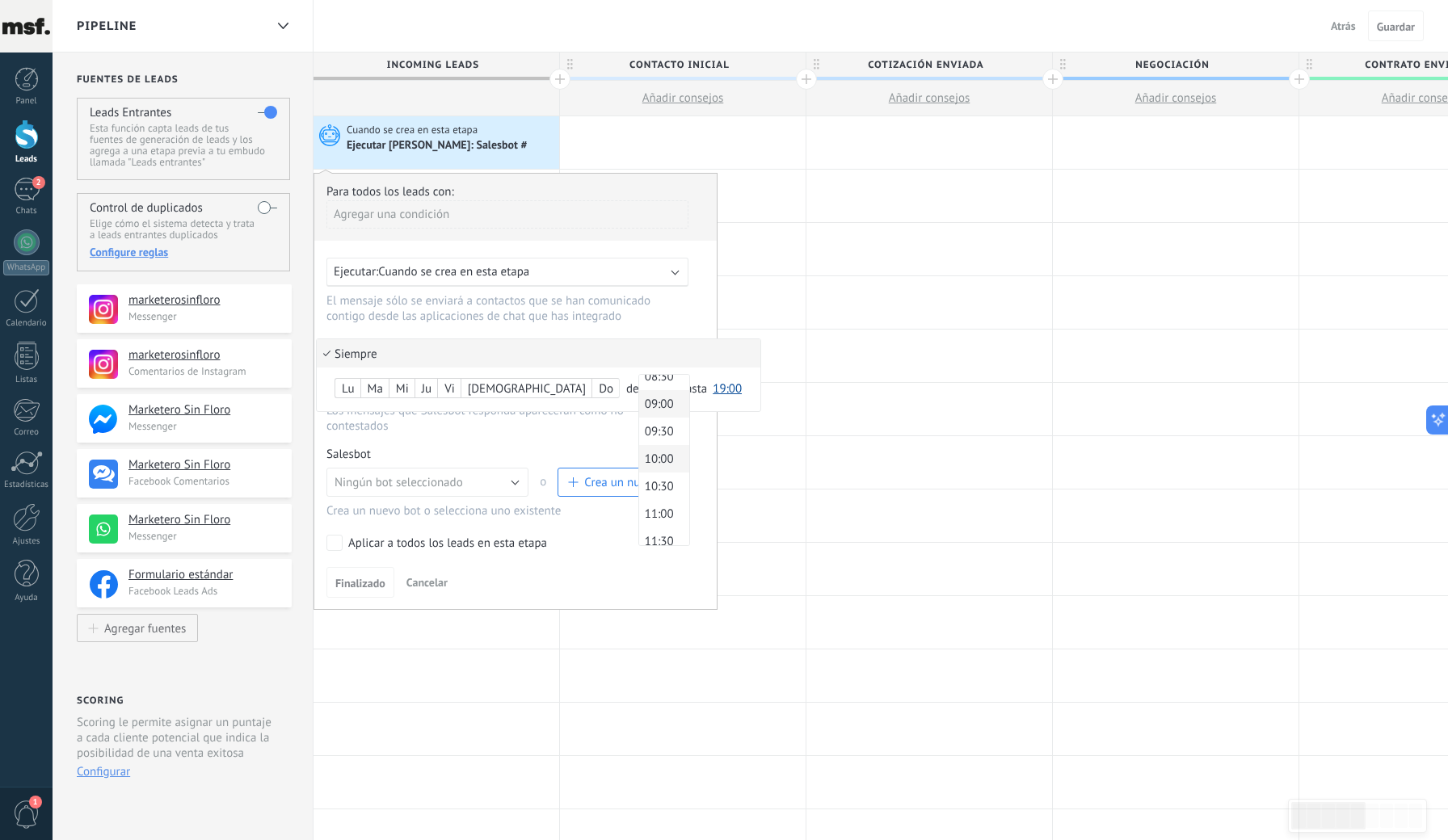
click at [639, 408] on span "09:00" at bounding box center [661, 404] width 45 height 15
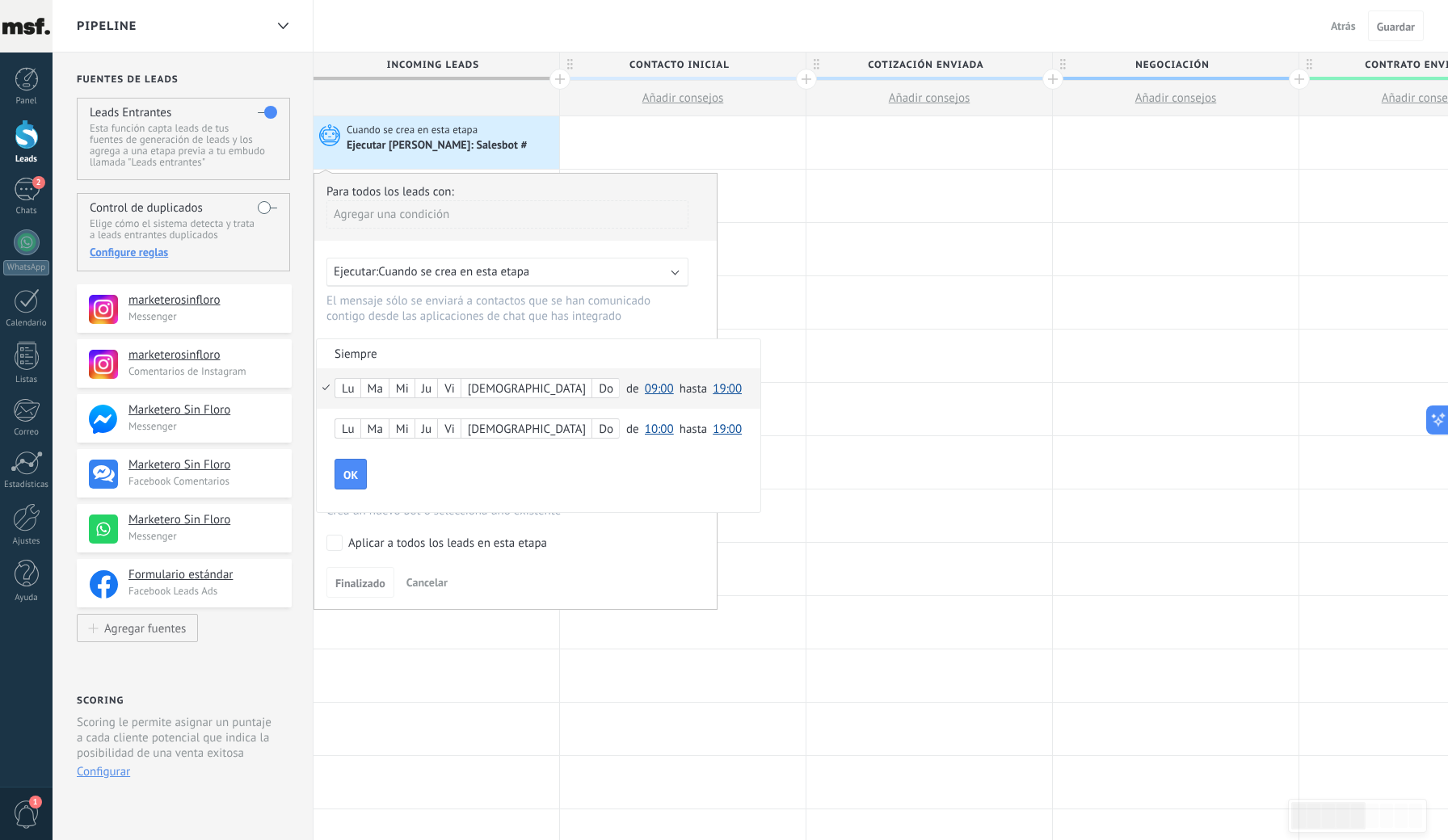
click at [712, 386] on span "19:00" at bounding box center [727, 389] width 29 height 15
click at [707, 411] on span "18:00" at bounding box center [729, 413] width 45 height 15
click at [351, 477] on span "OK" at bounding box center [350, 476] width 14 height 12
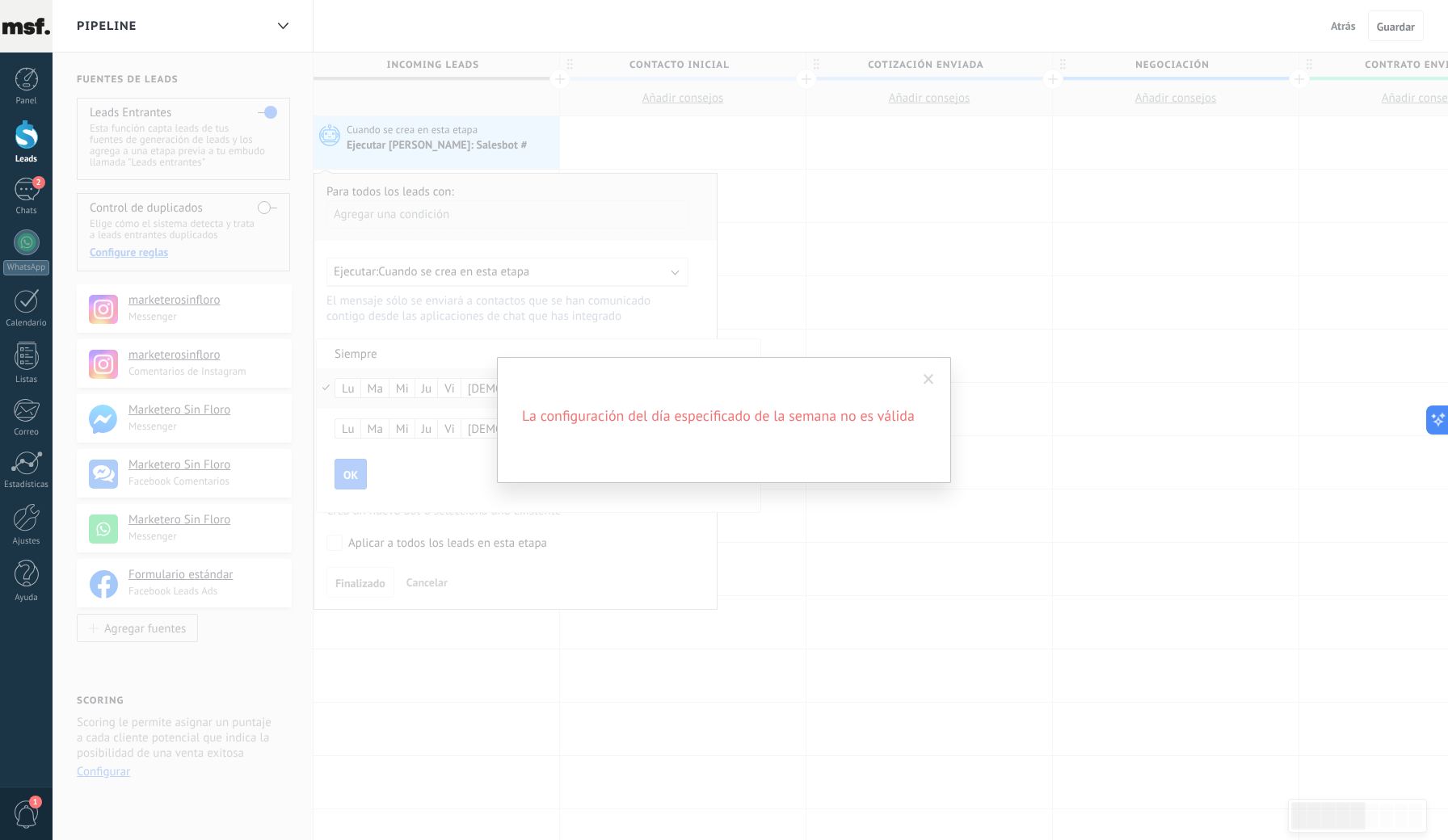
click at [924, 380] on span at bounding box center [928, 380] width 11 height 12
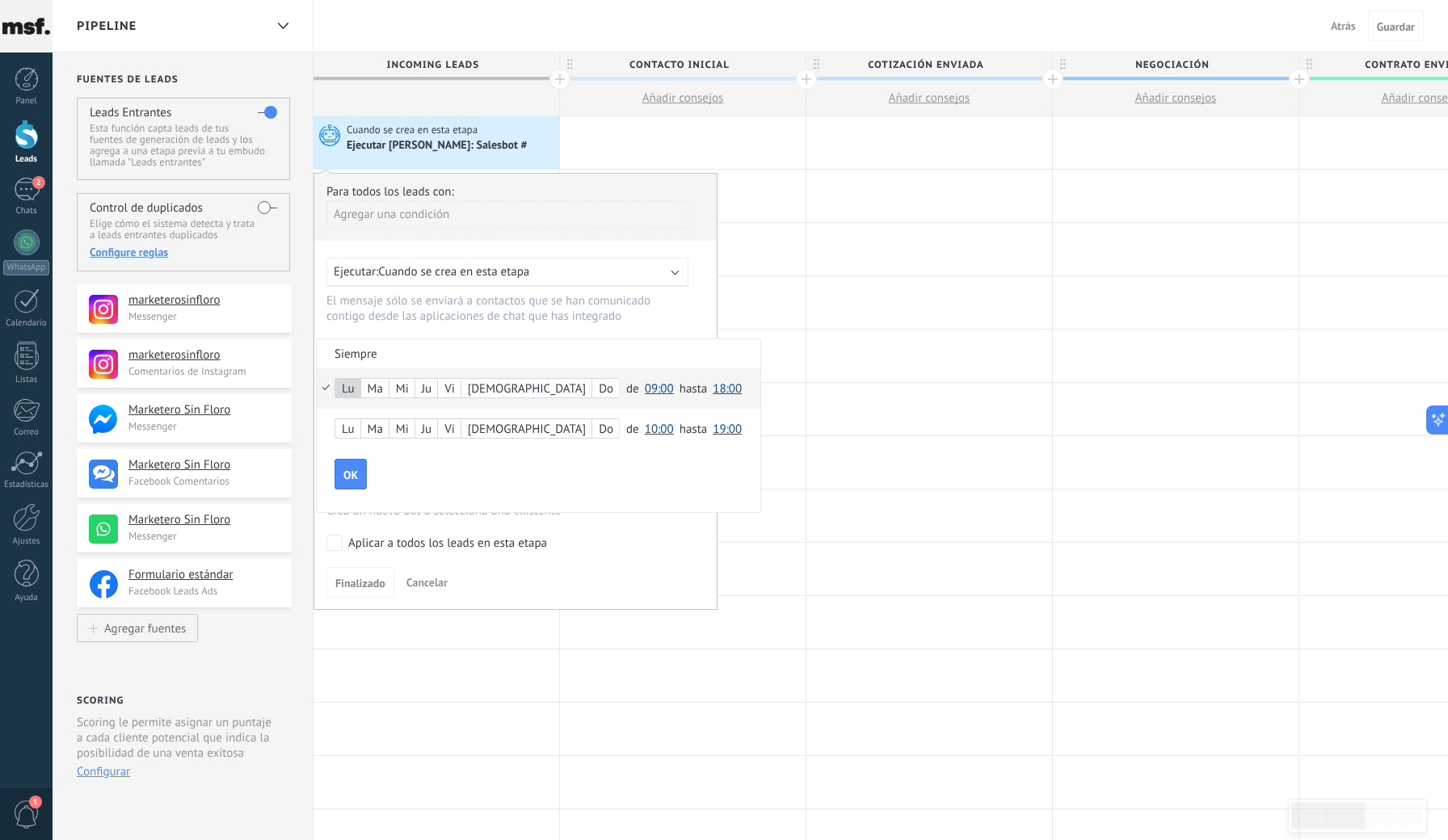
click at [387, 391] on div "Ma" at bounding box center [375, 389] width 27 height 22
click at [407, 391] on div "Mi" at bounding box center [402, 389] width 25 height 22
click at [457, 390] on div "Vi" at bounding box center [449, 389] width 22 height 22
click at [593, 389] on div "Do" at bounding box center [606, 389] width 27 height 22
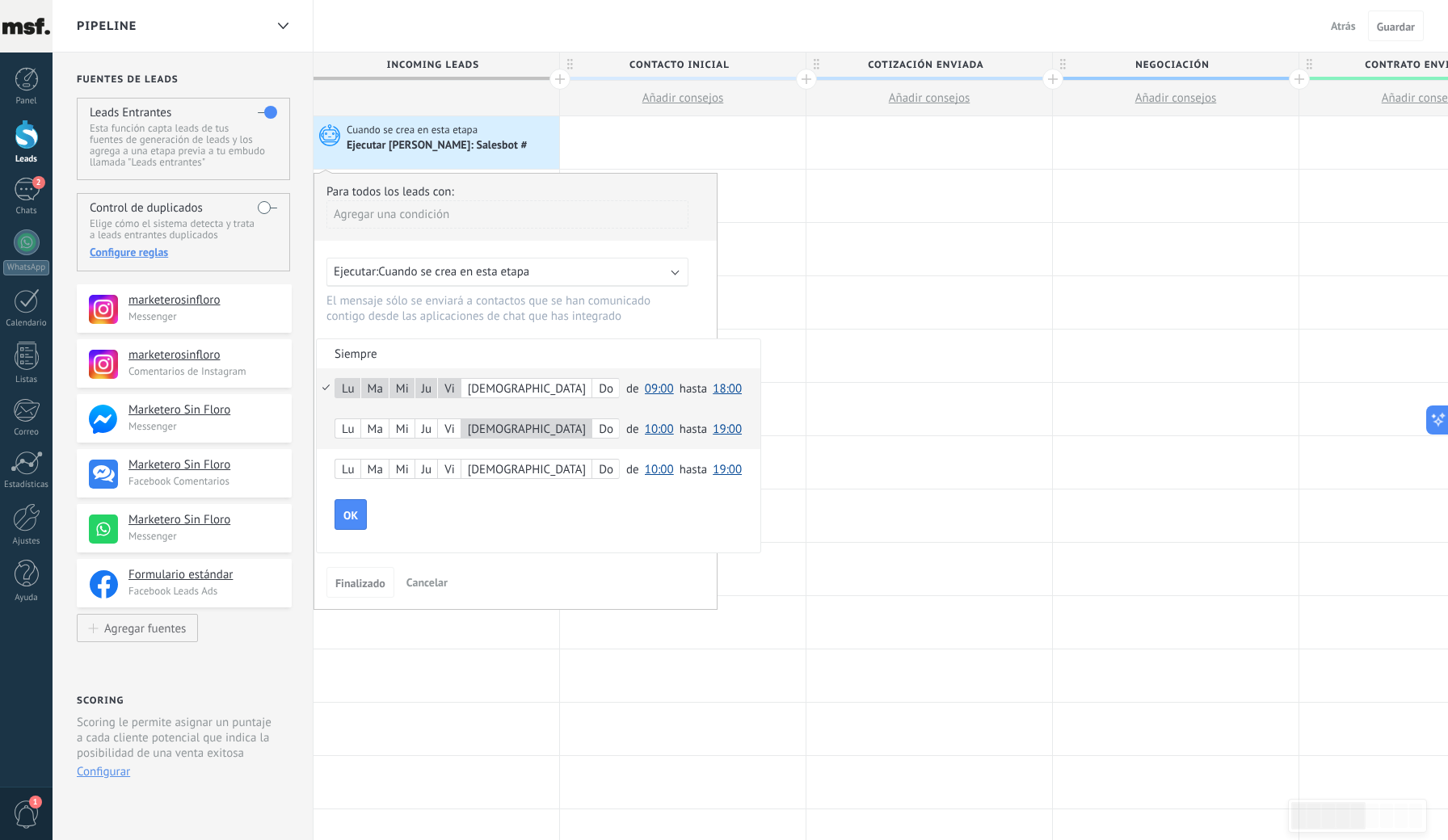
click at [645, 430] on span "10:00" at bounding box center [659, 429] width 29 height 15
click at [639, 445] on span "09:00" at bounding box center [661, 445] width 45 height 15
click at [712, 430] on span "19:00" at bounding box center [727, 429] width 29 height 15
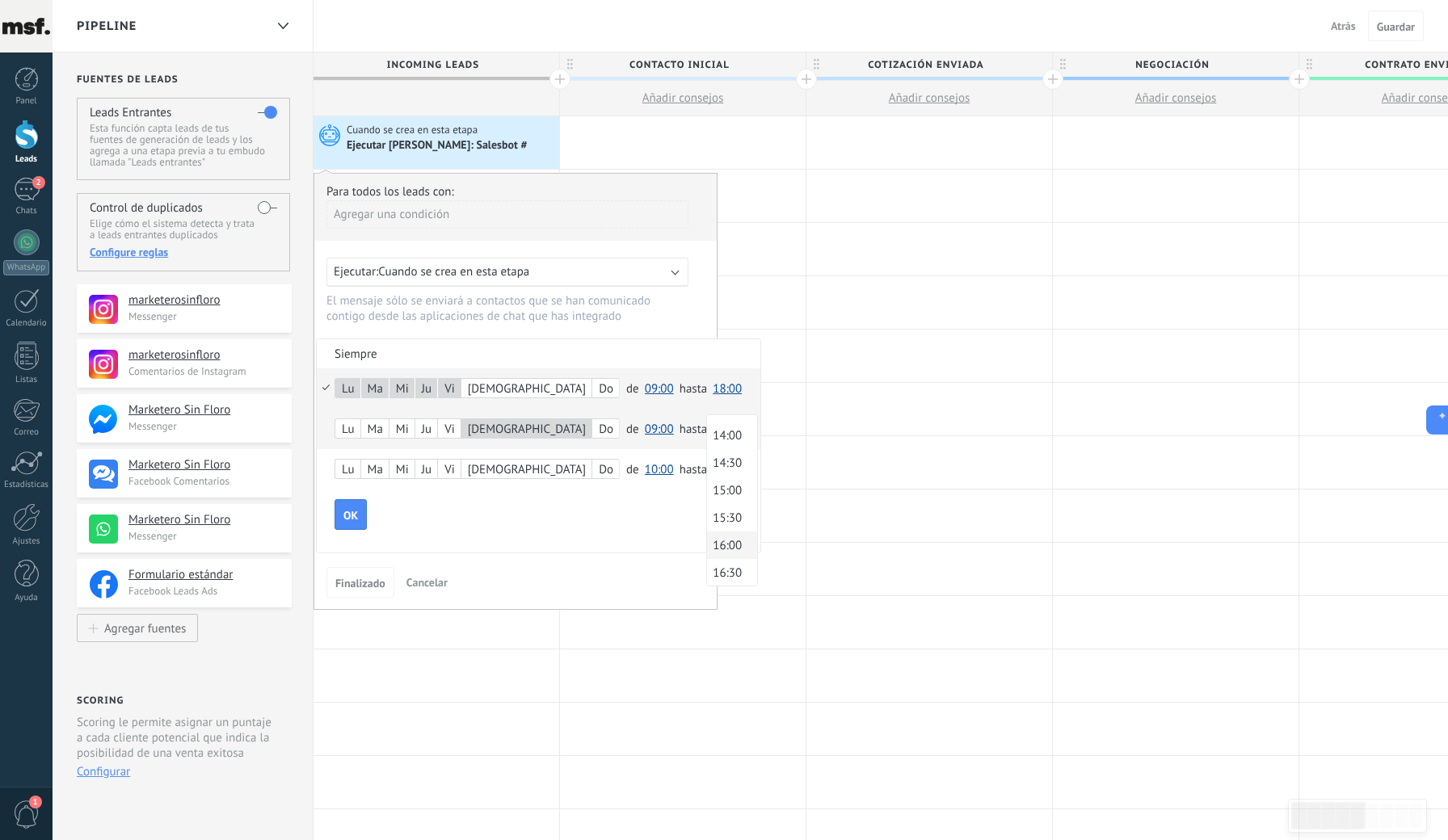
click at [707, 538] on span "16:00" at bounding box center [729, 546] width 45 height 15
click at [362, 512] on button "OK" at bounding box center [350, 514] width 32 height 31
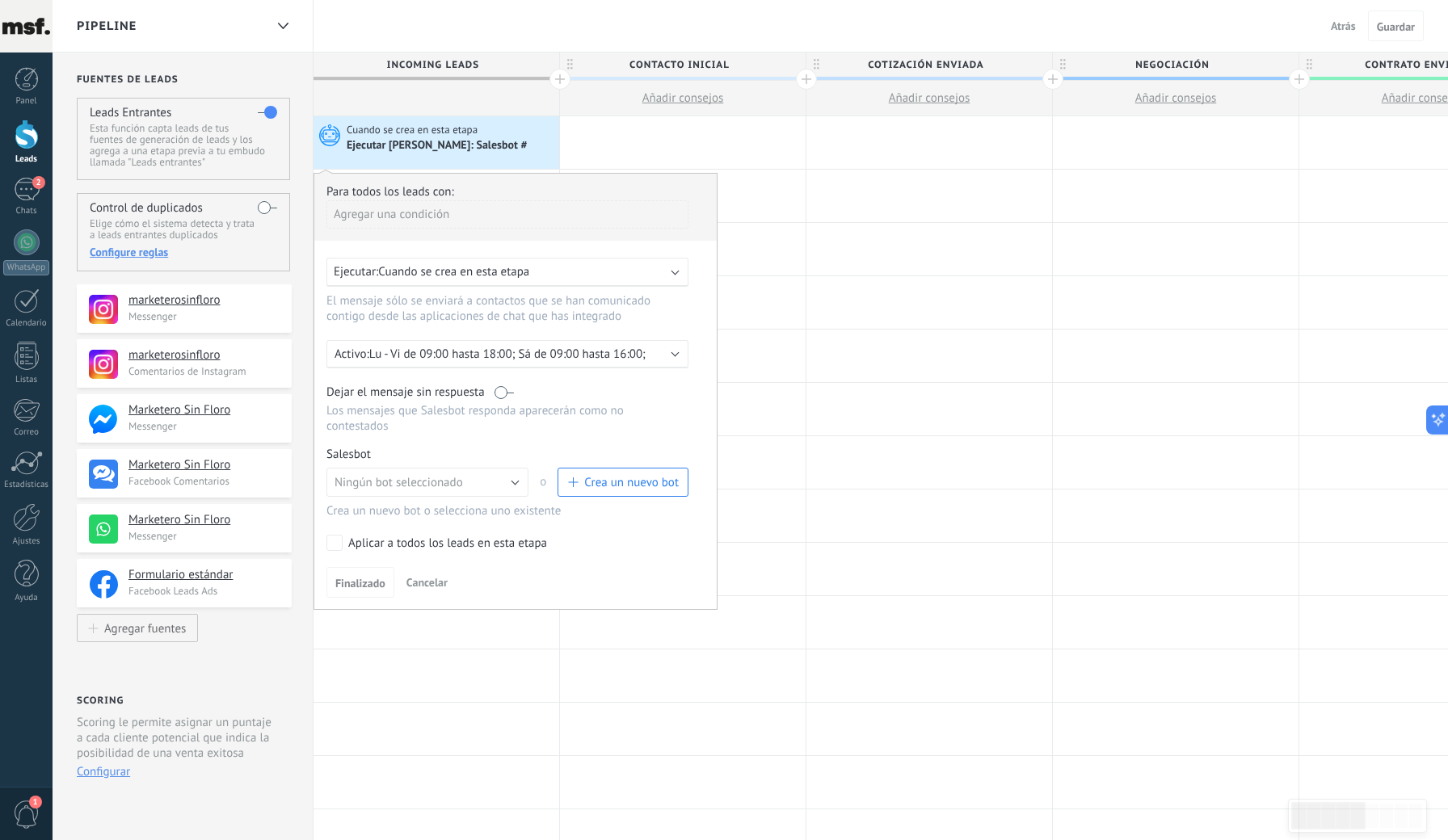
click at [431, 273] on span "Cuando se crea en esta etapa" at bounding box center [453, 272] width 151 height 15
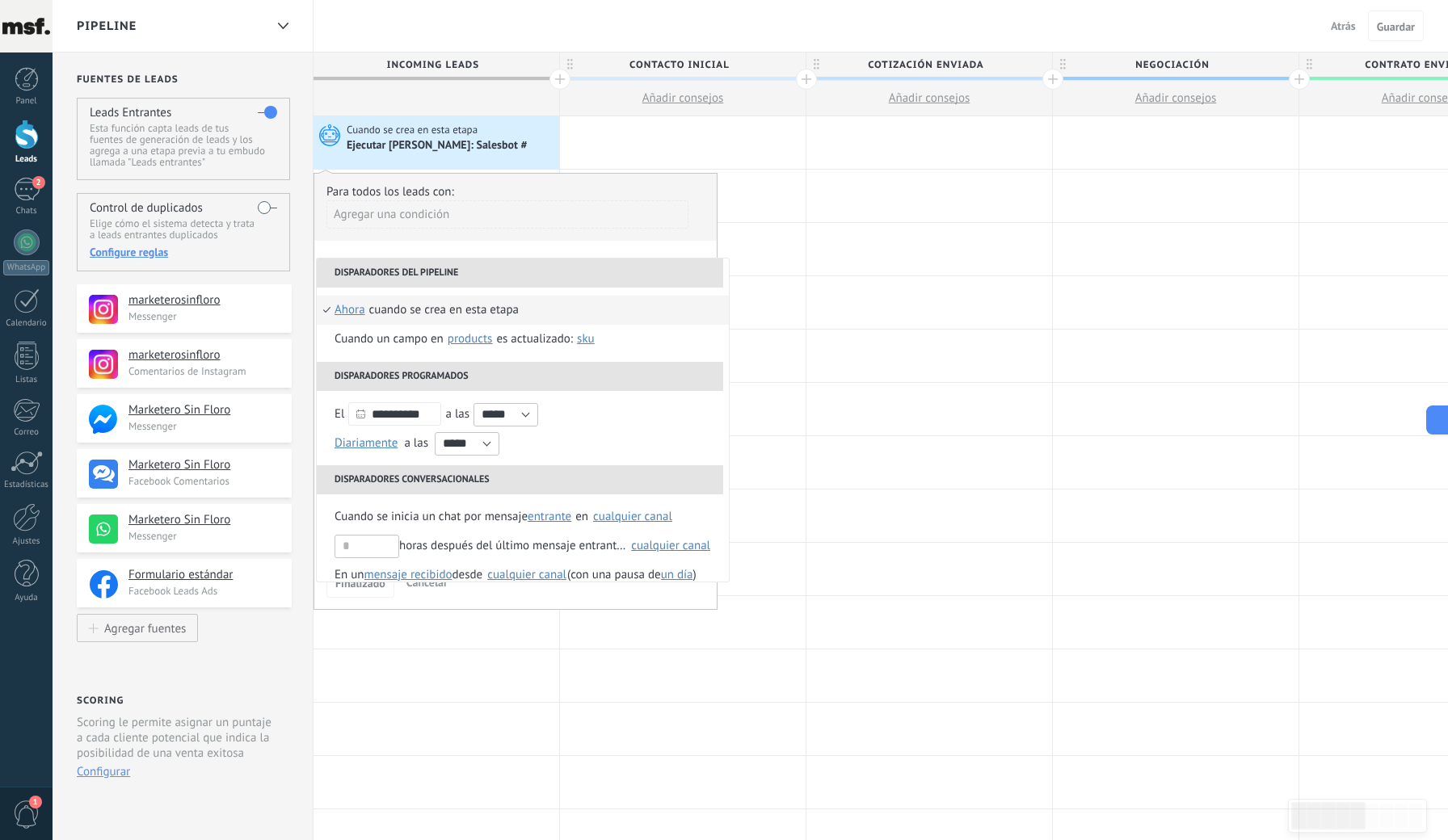
click at [497, 234] on div "Agregar una condición" at bounding box center [507, 220] width 362 height 41
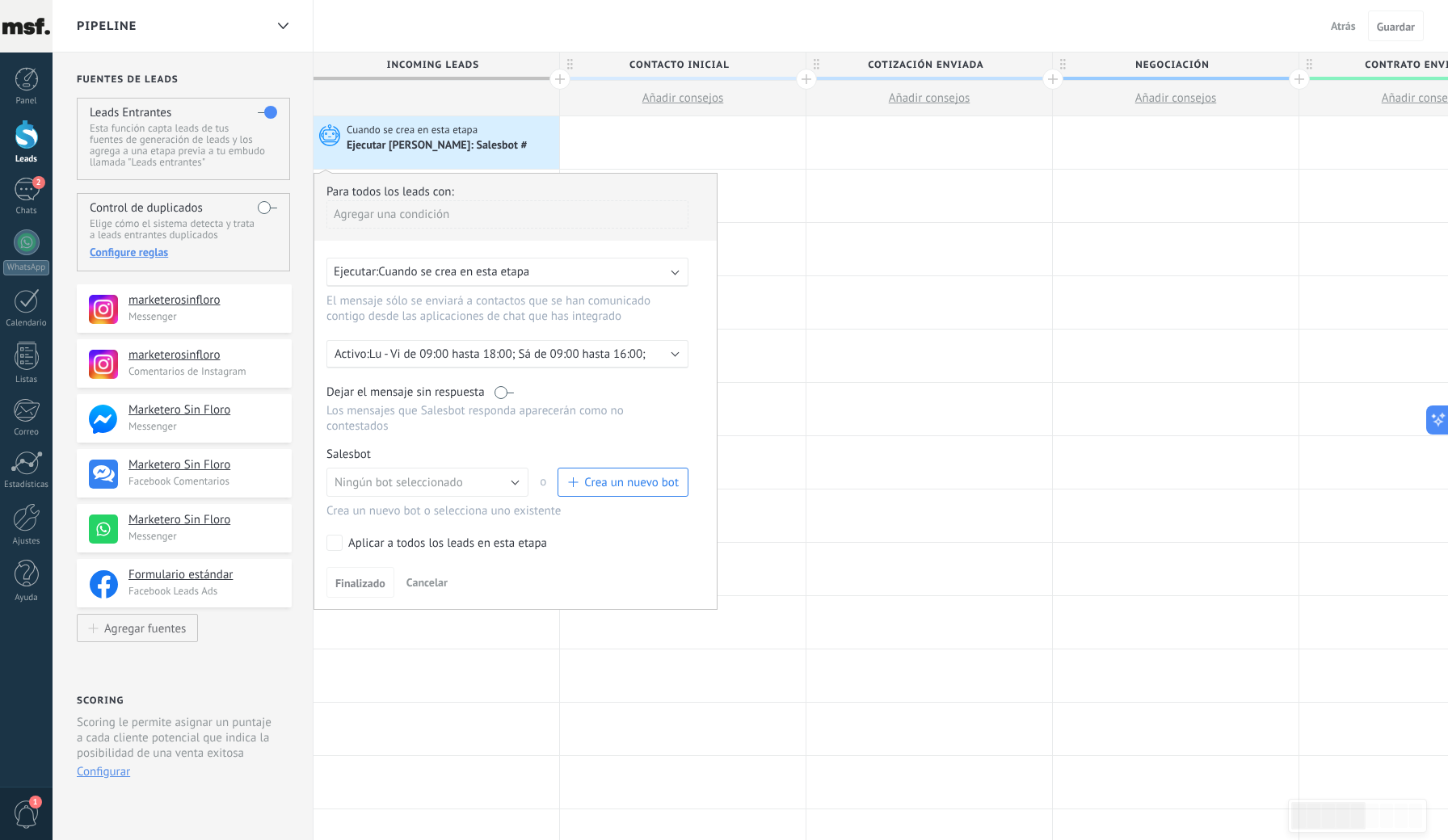
click at [617, 479] on span "Crea un nuevo bot" at bounding box center [631, 482] width 95 height 15
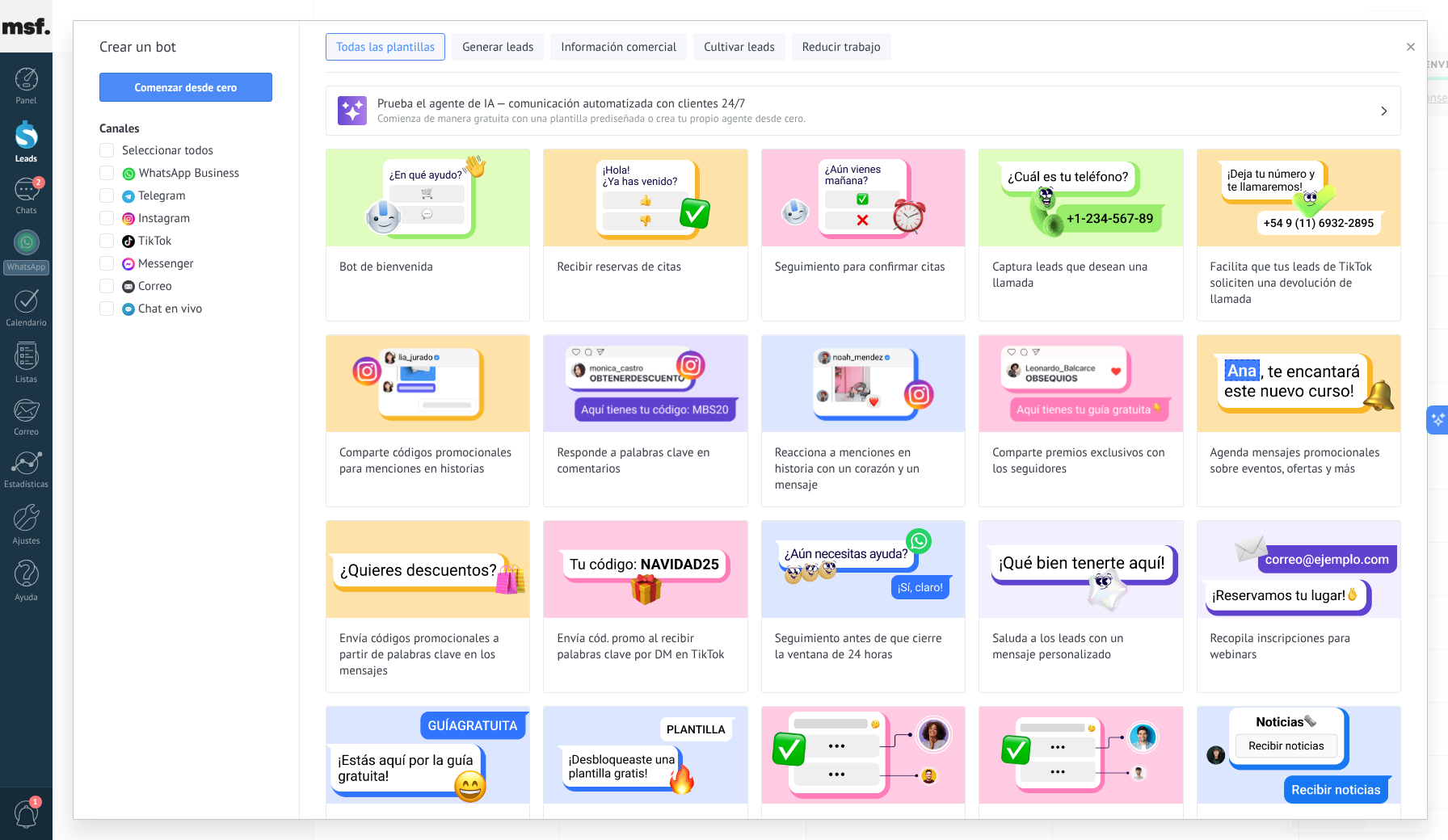
click at [102, 175] on span at bounding box center [106, 172] width 14 height 14
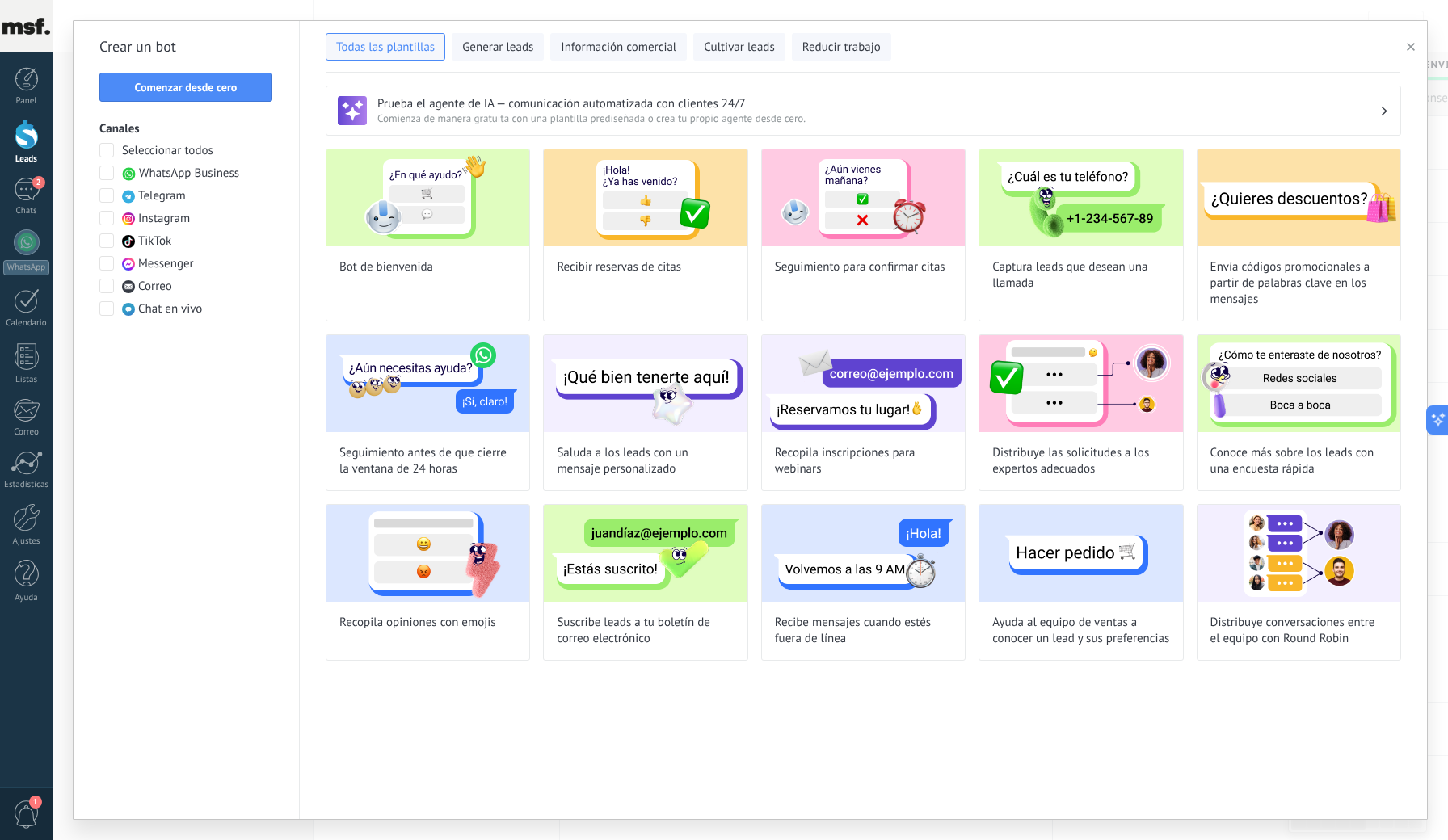
click at [106, 216] on span at bounding box center [106, 217] width 14 height 14
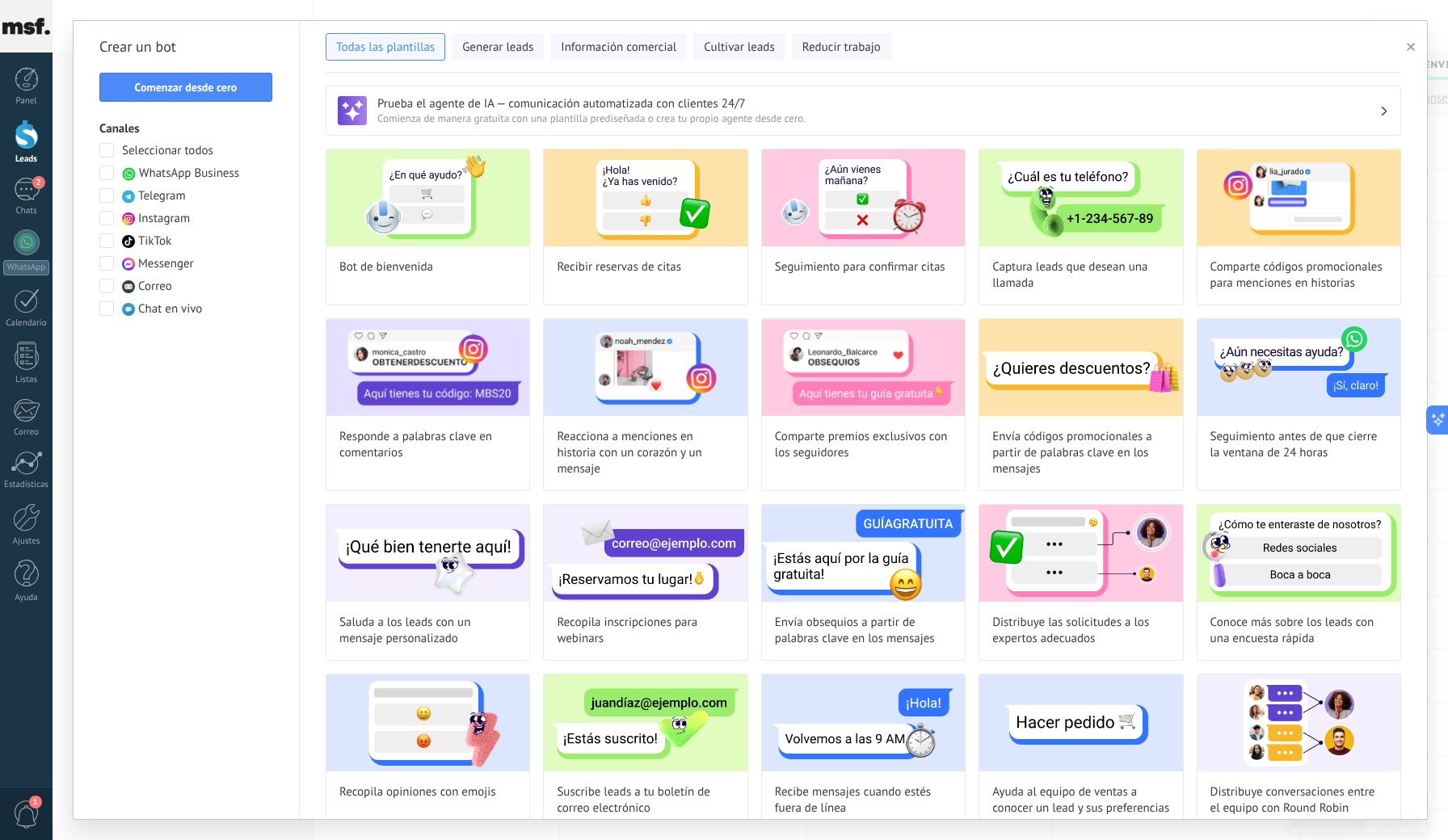
click at [109, 268] on span at bounding box center [106, 263] width 14 height 14
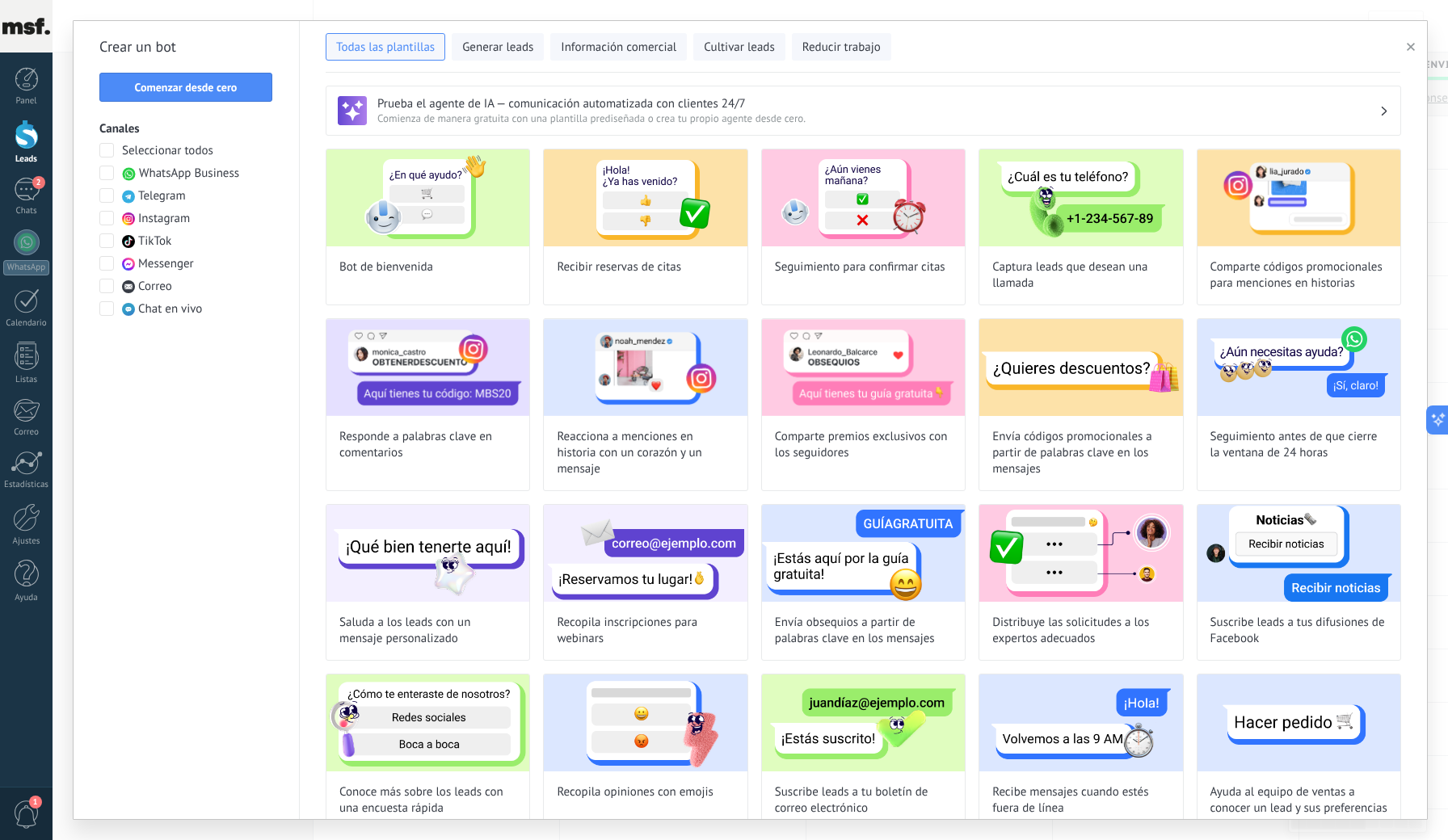
click at [106, 239] on span at bounding box center [106, 241] width 14 height 14
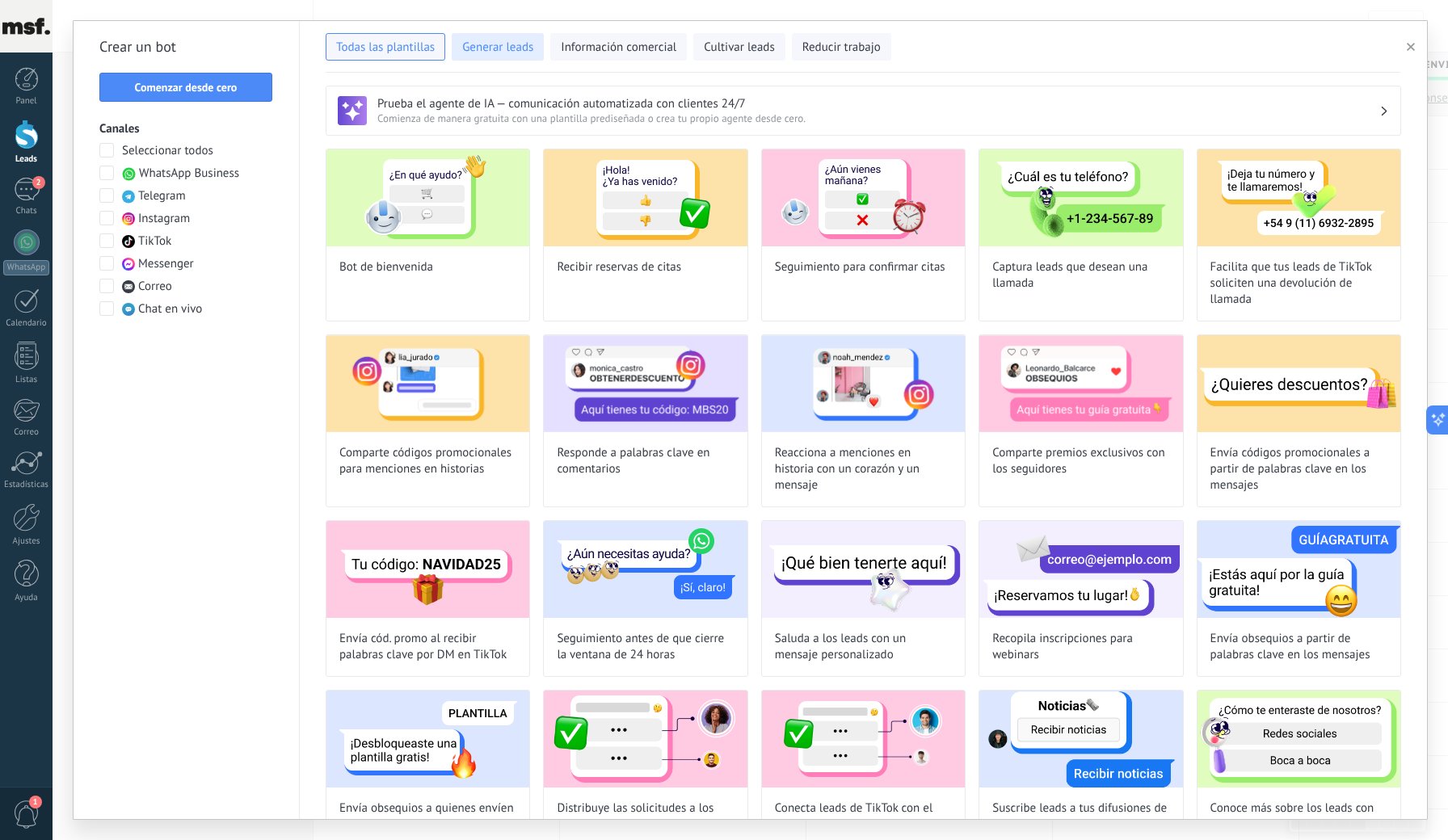
click at [508, 53] on span "Generar leads" at bounding box center [498, 47] width 72 height 16
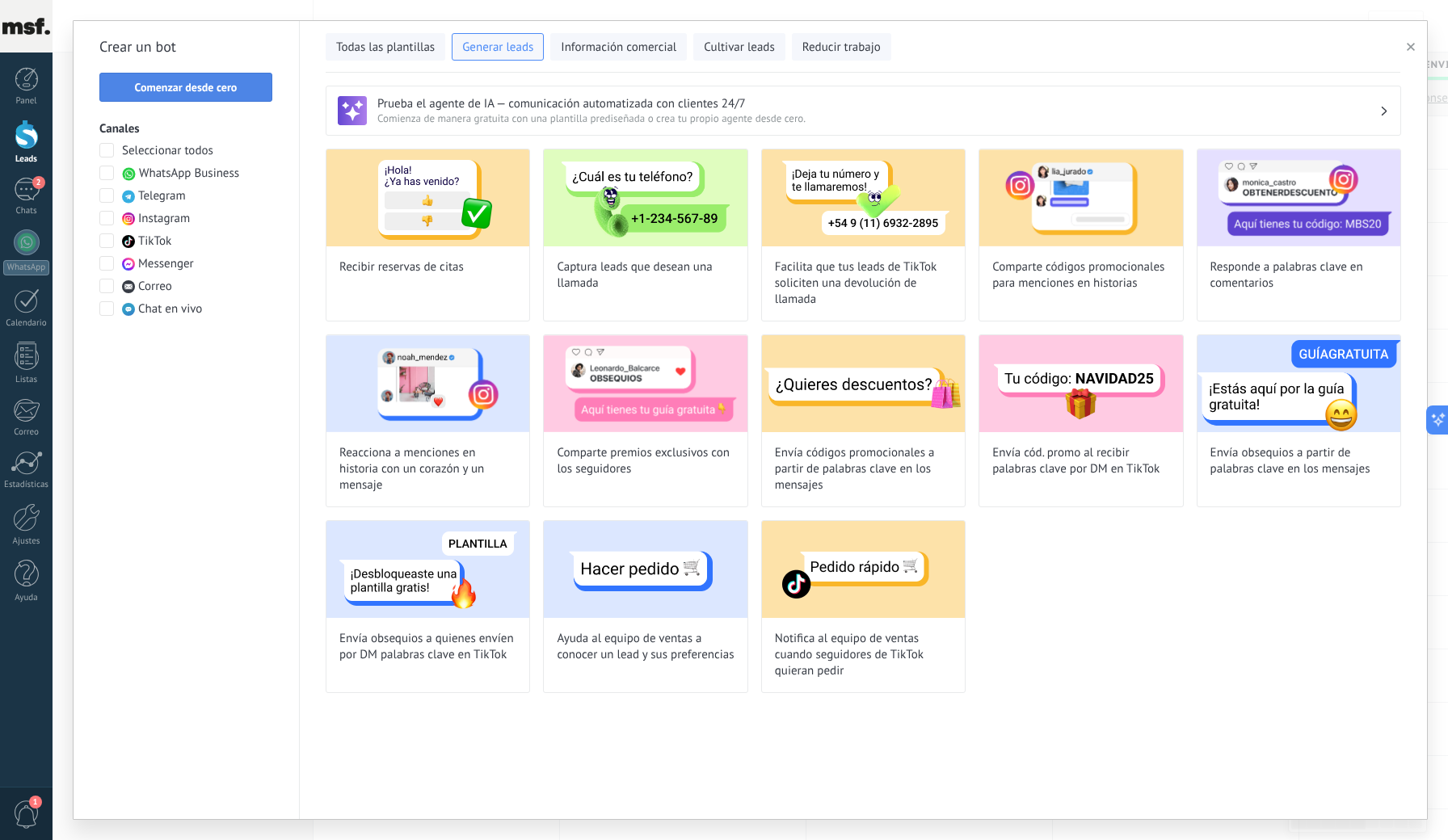
click at [229, 93] on span "Comenzar desde cero" at bounding box center [187, 87] width 102 height 12
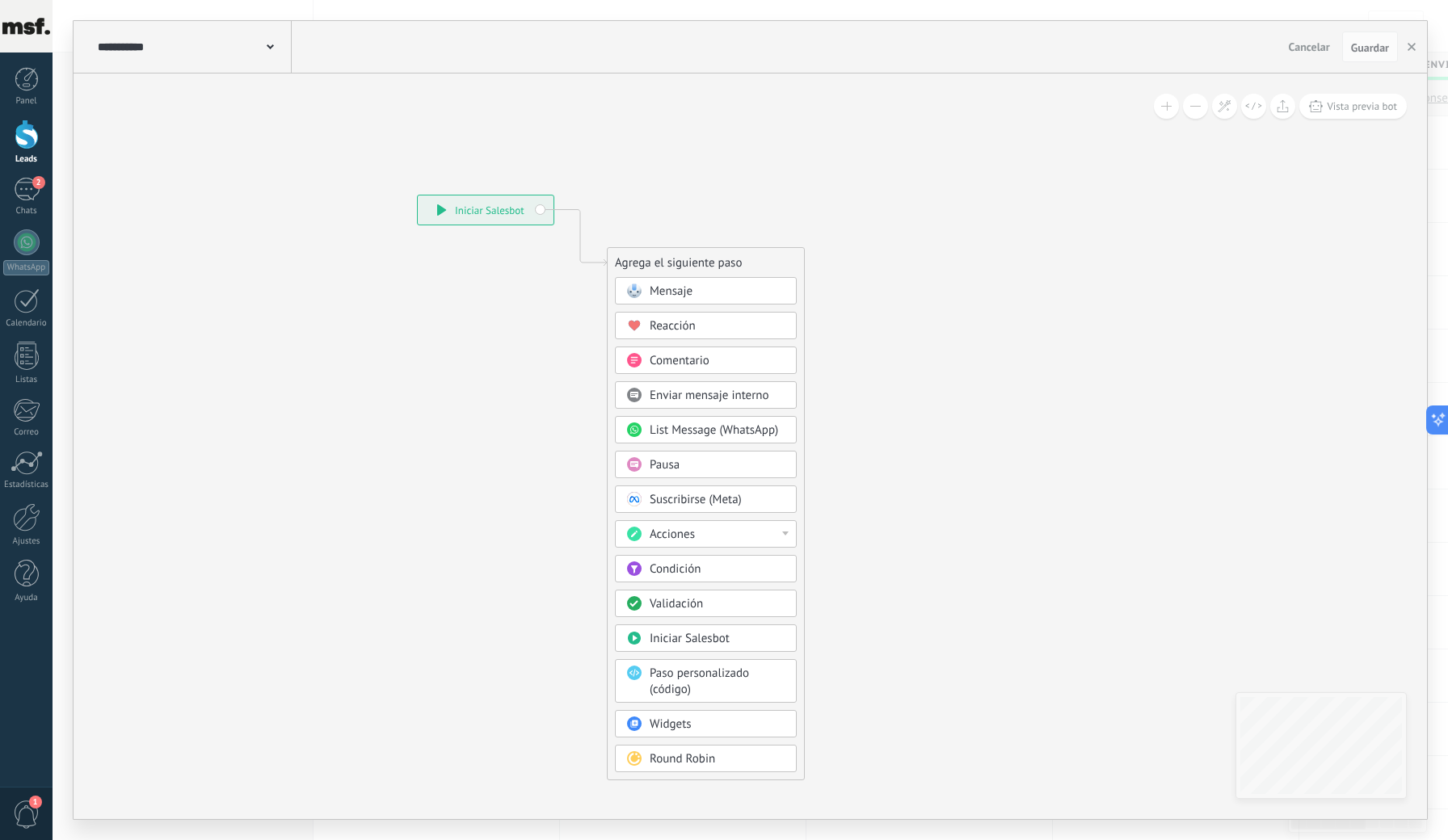
click at [668, 288] on span "Mensaje" at bounding box center [671, 291] width 43 height 15
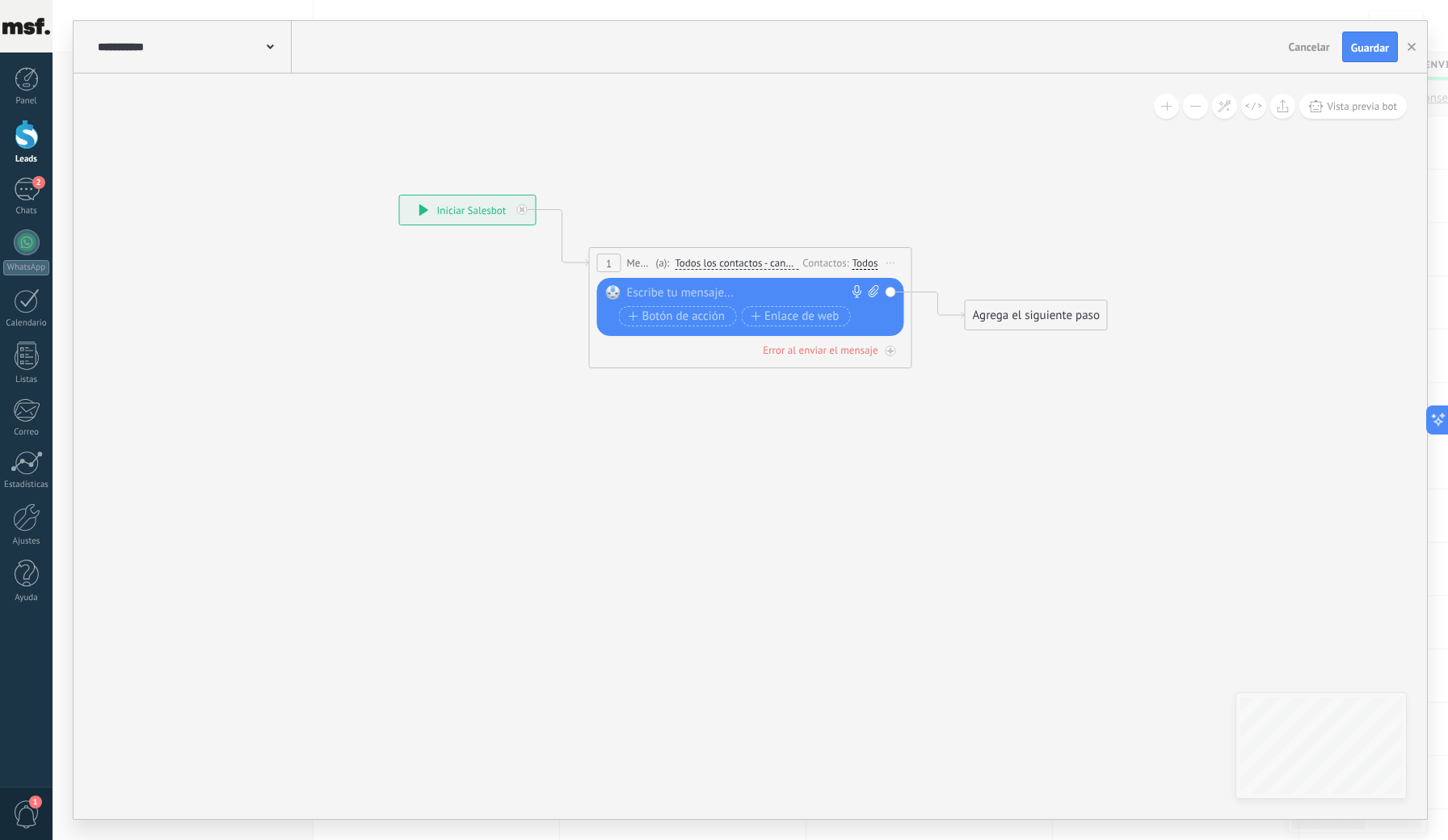
click at [691, 296] on div at bounding box center [747, 293] width 240 height 16
paste div
click at [1002, 309] on div "Agrega el siguiente paso" at bounding box center [1036, 316] width 141 height 27
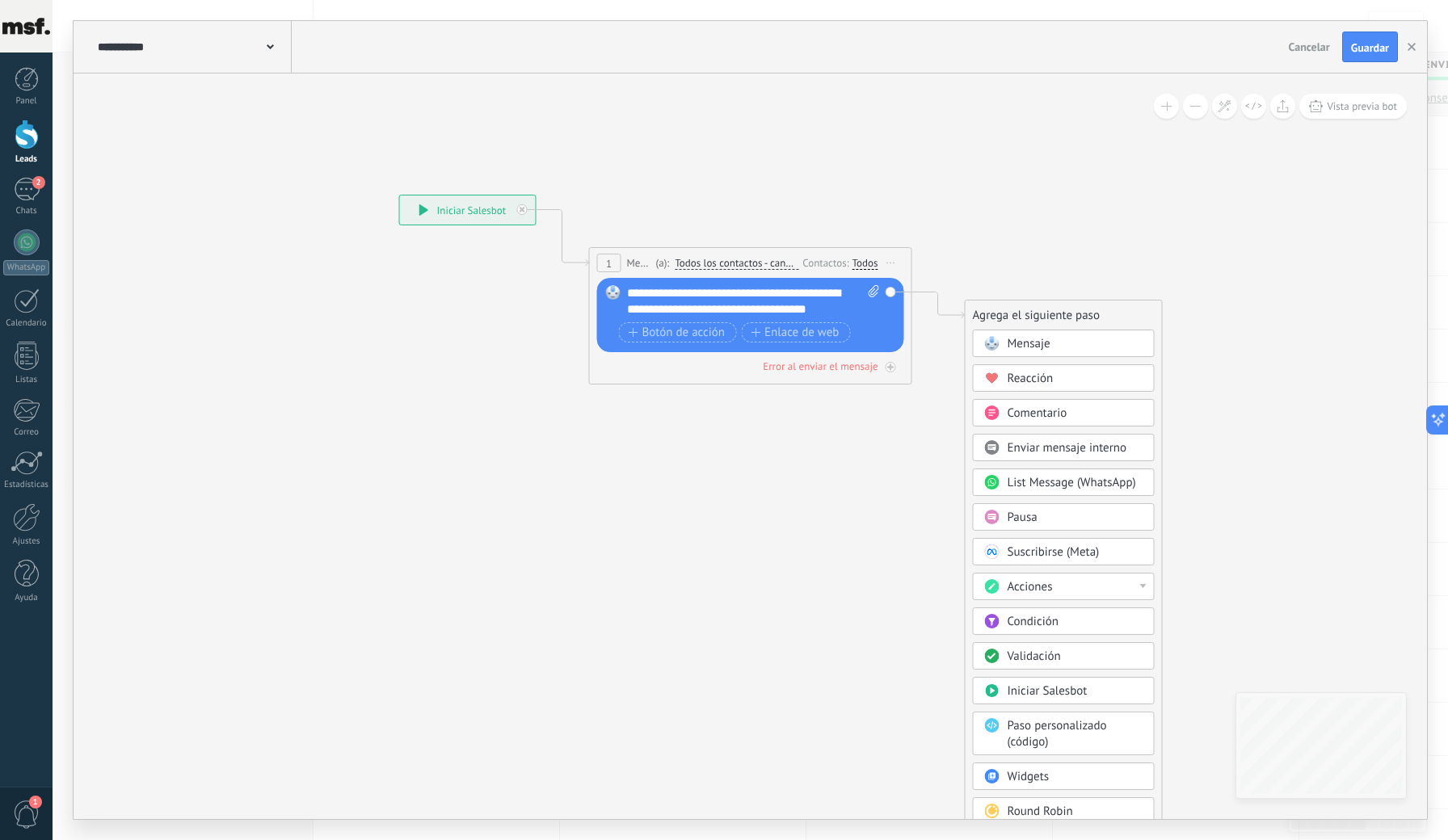
click at [993, 348] on rect at bounding box center [991, 343] width 14 height 14
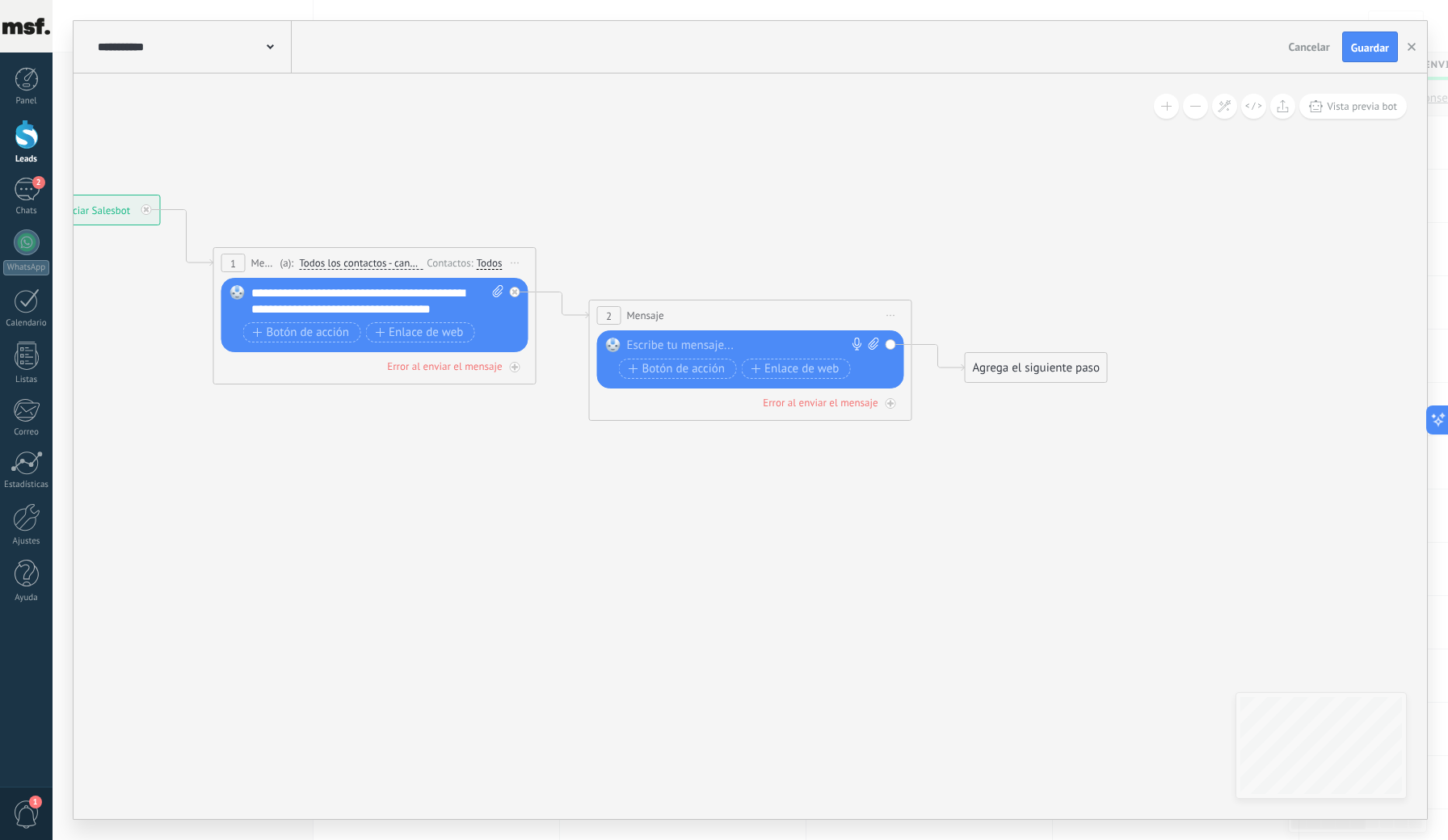
click at [457, 308] on div "**********" at bounding box center [378, 301] width 253 height 32
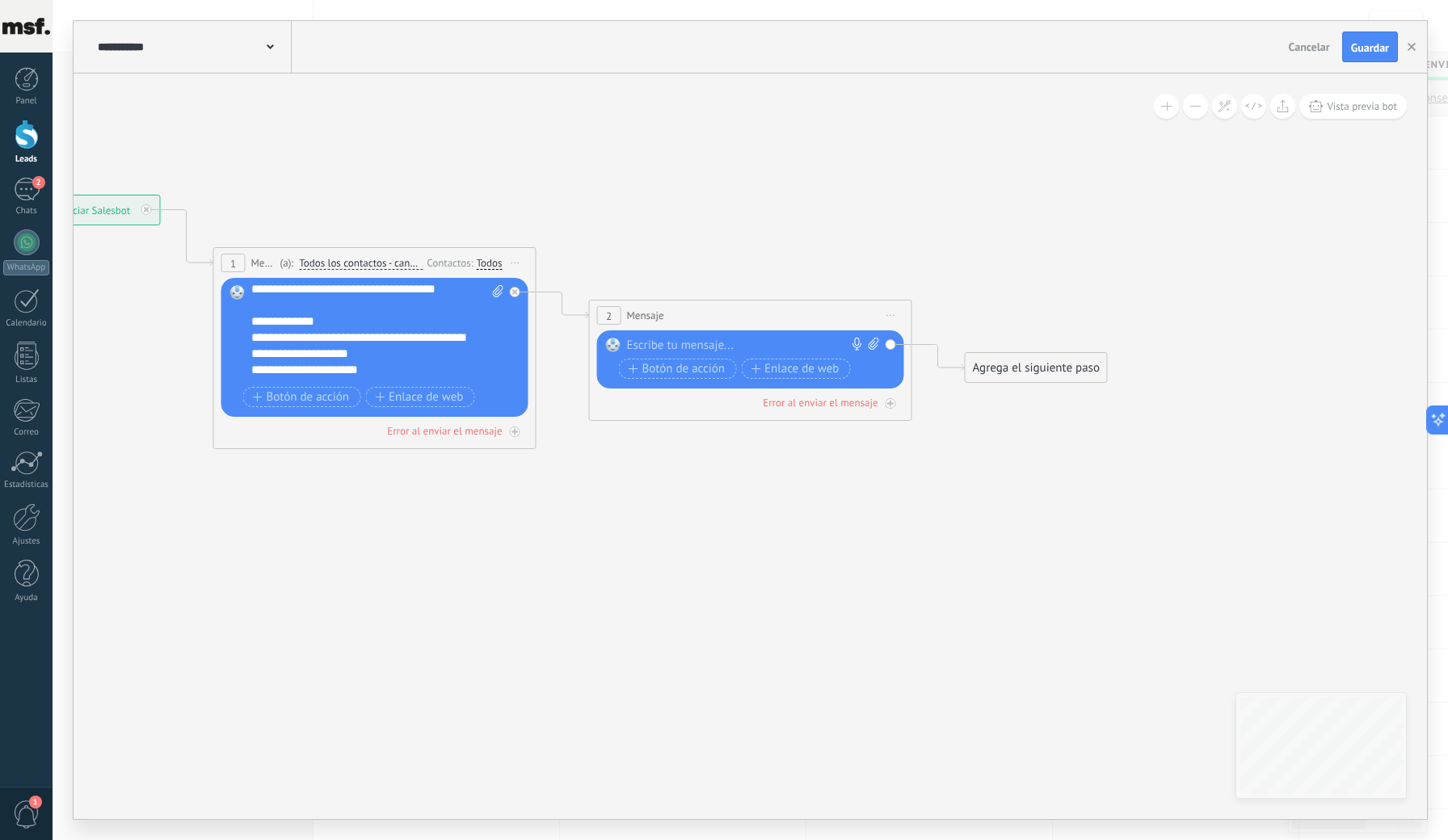
scroll to position [86, 0]
drag, startPoint x: 336, startPoint y: 318, endPoint x: 252, endPoint y: 318, distance: 84.0
click at [252, 318] on div "**********" at bounding box center [369, 320] width 237 height 16
click at [455, 317] on div "**********" at bounding box center [378, 333] width 253 height 97
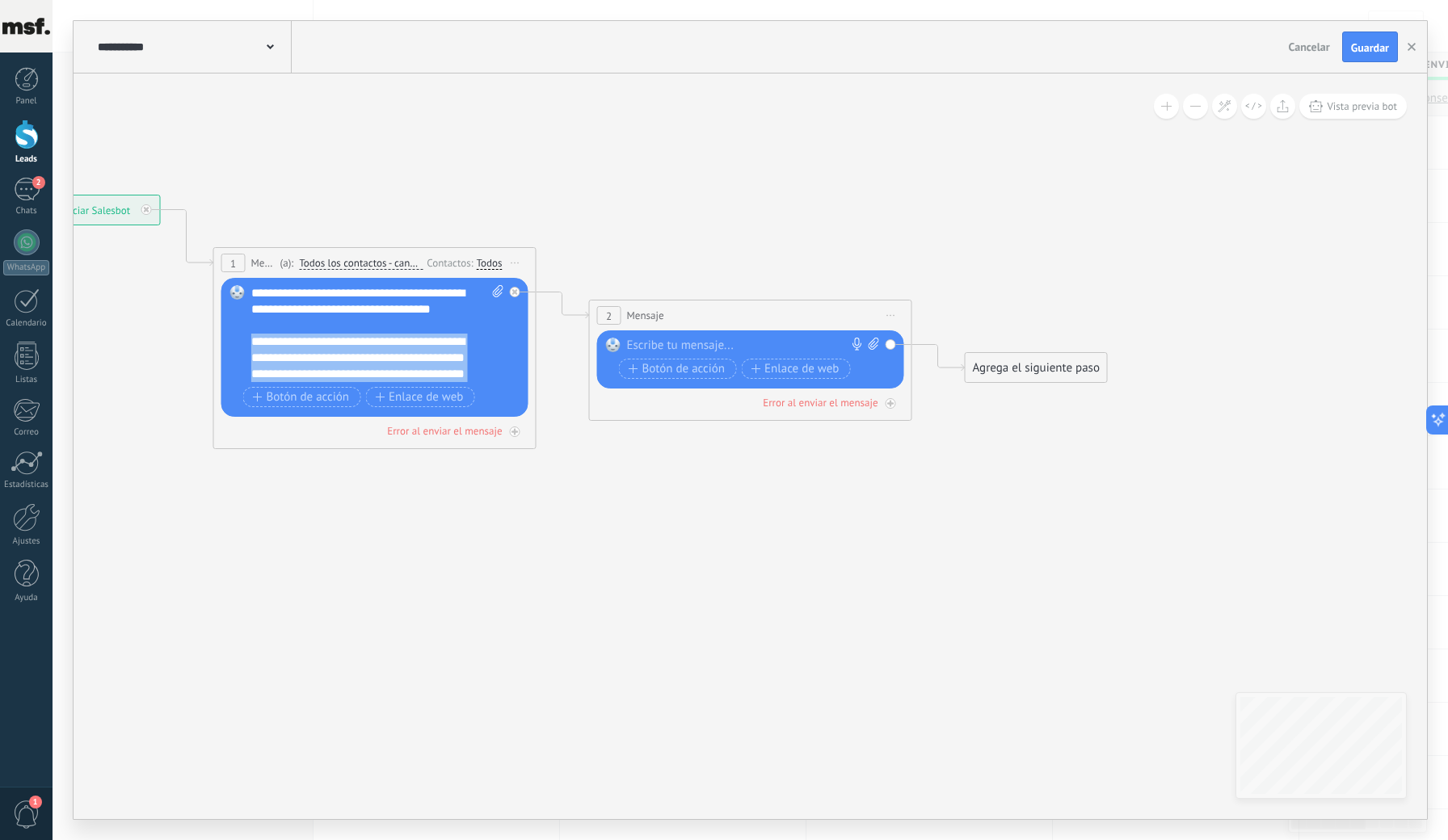
drag, startPoint x: 435, startPoint y: 377, endPoint x: 232, endPoint y: 336, distance: 207.1
click at [232, 336] on div "Reemplazar Quitar Convertir a mensaje de voz Arrastre la imagen aquí para adjun…" at bounding box center [375, 347] width 307 height 139
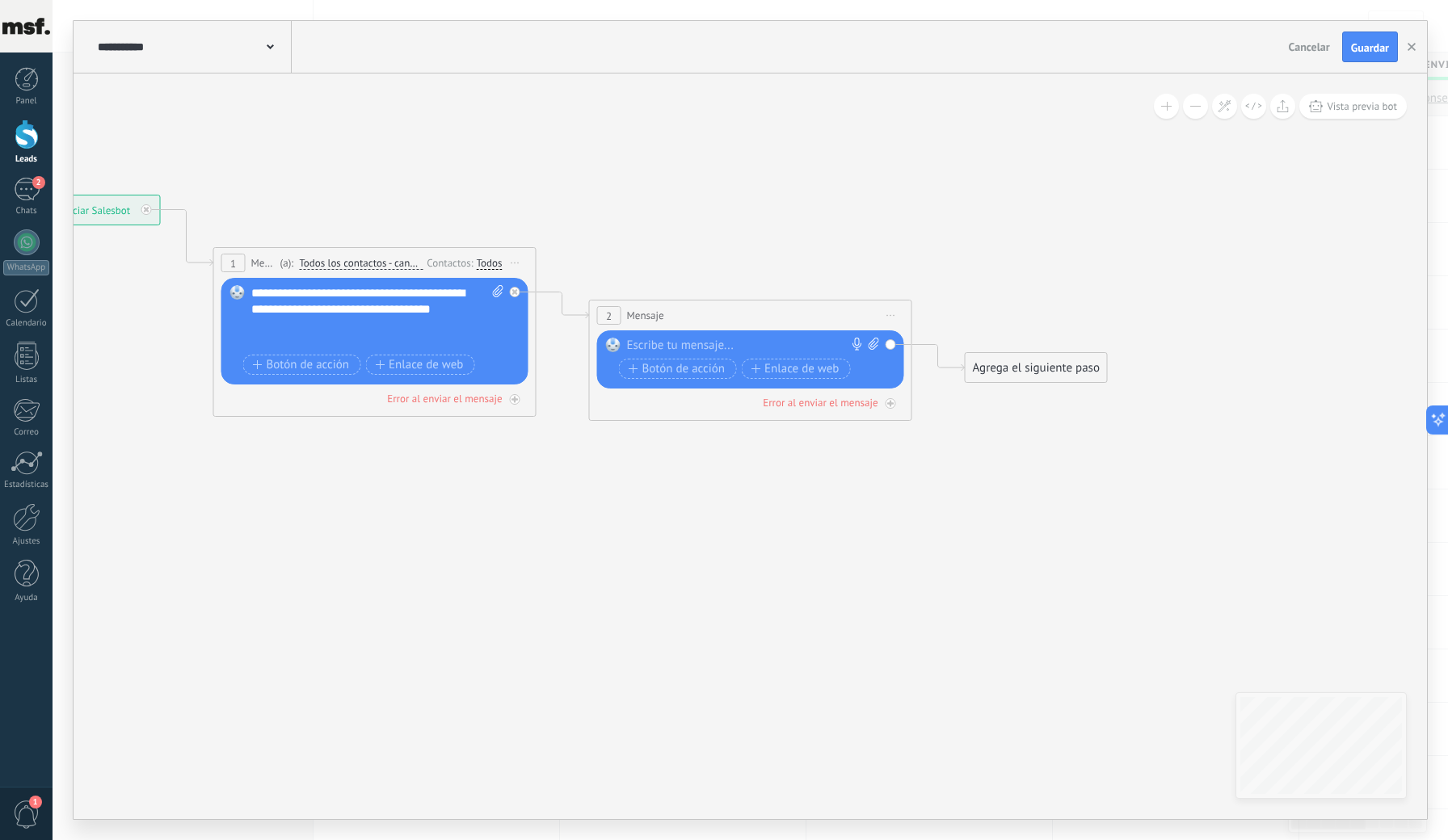
click at [707, 352] on div at bounding box center [747, 345] width 240 height 16
paste div
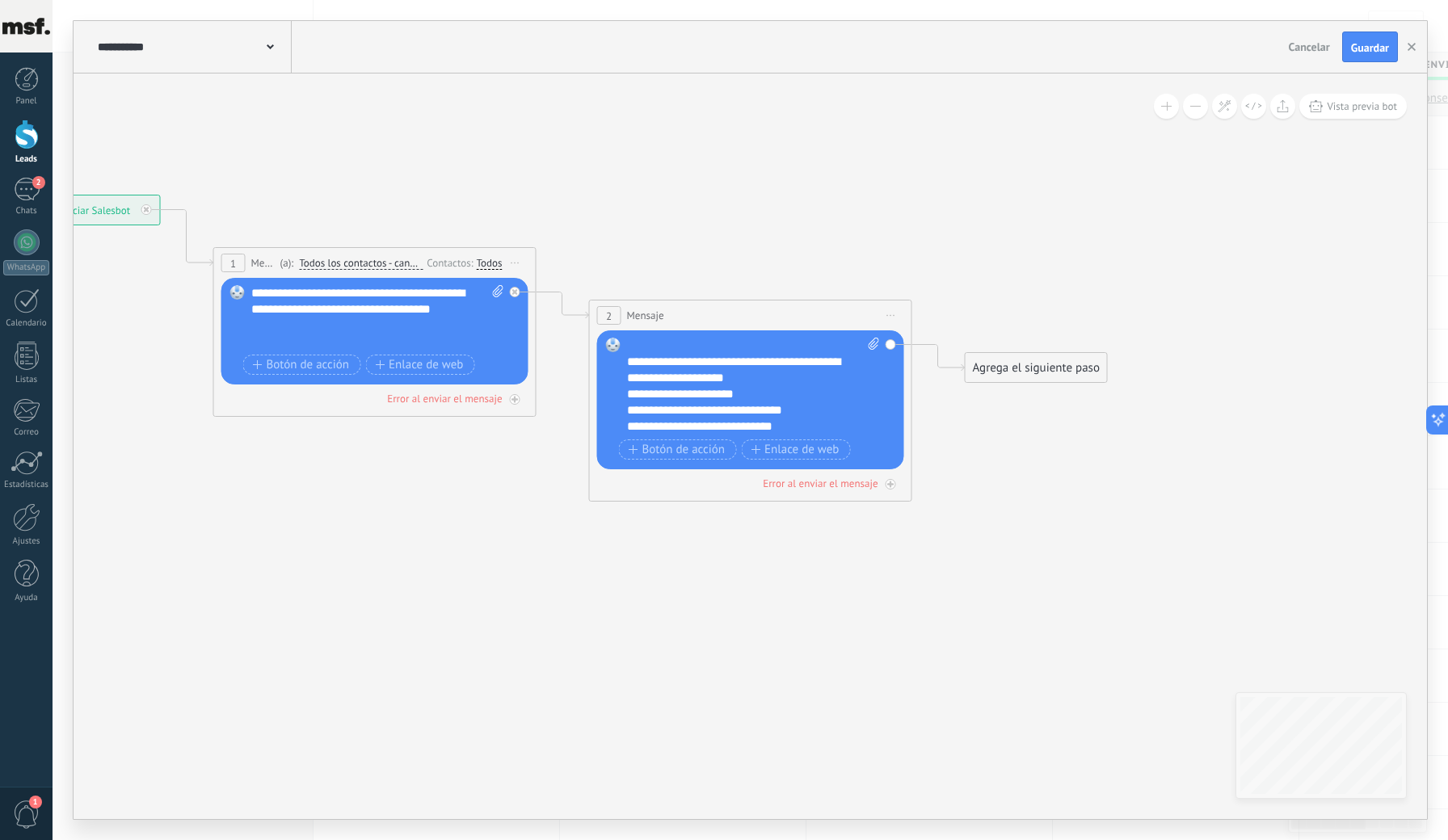
scroll to position [81, 0]
click at [684, 456] on span "Botón de acción" at bounding box center [677, 449] width 97 height 13
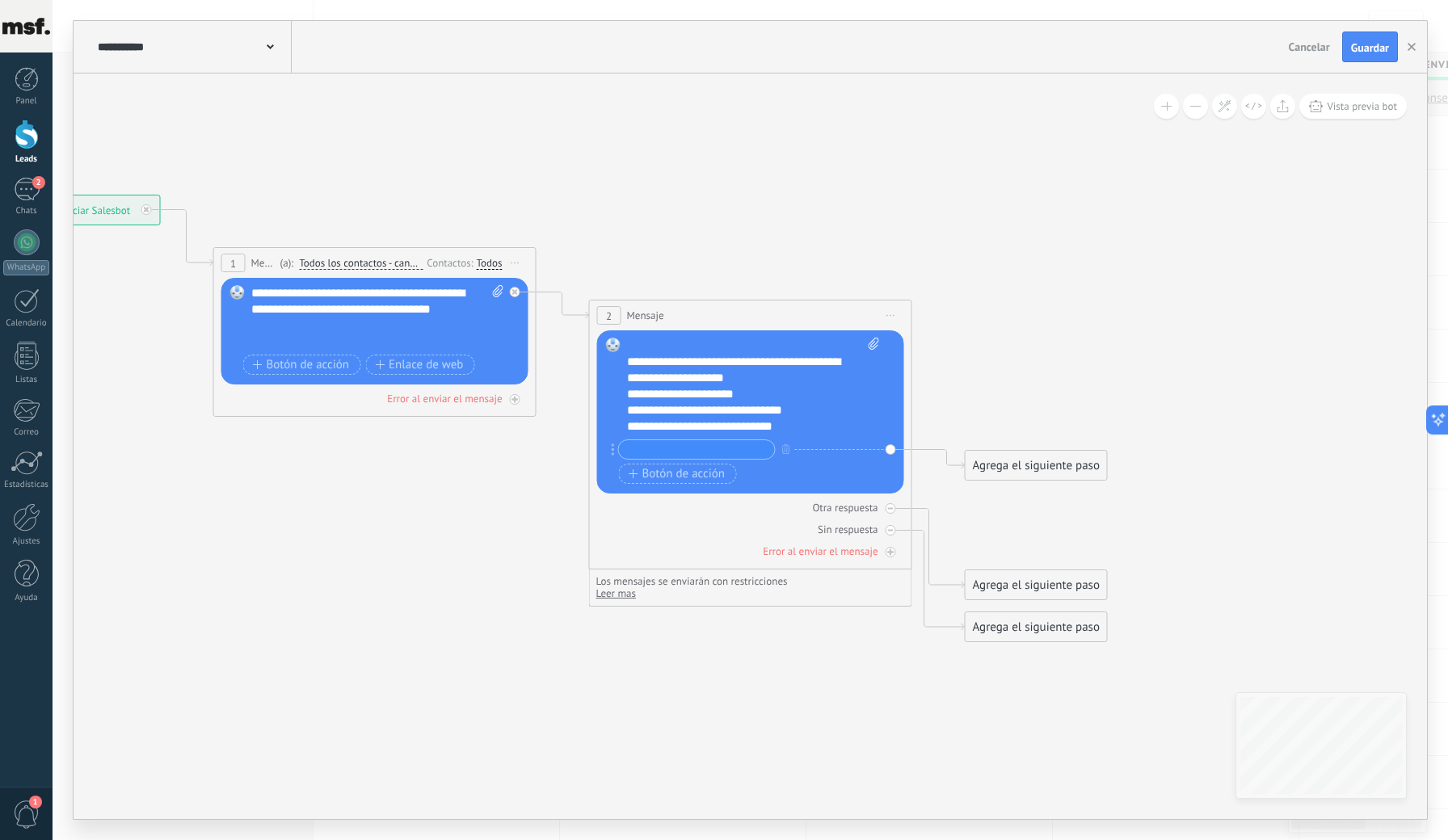
click at [703, 450] on input "text" at bounding box center [696, 449] width 156 height 18
type input "**********"
click at [680, 479] on span "Botón de acción" at bounding box center [677, 474] width 97 height 13
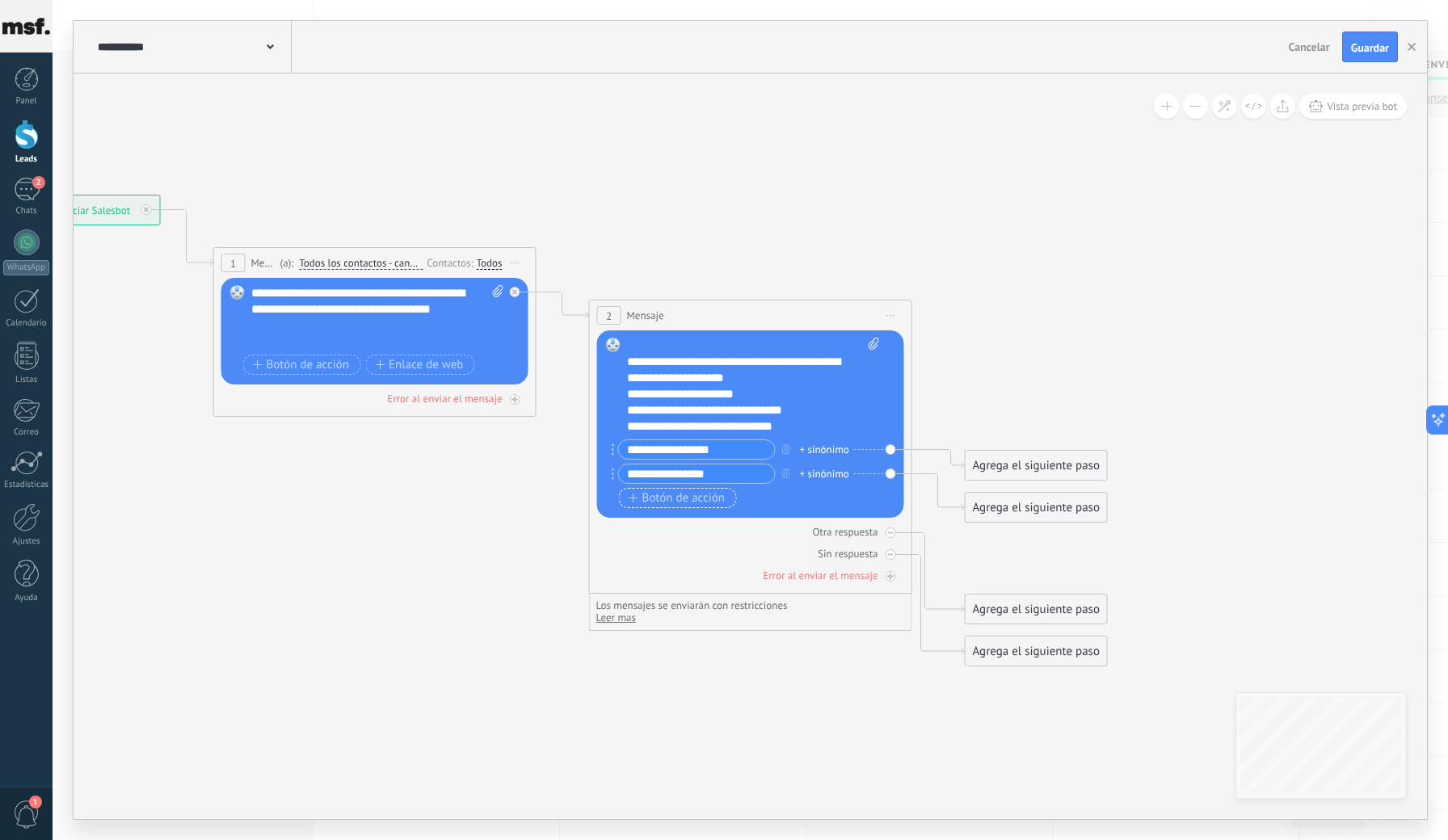
type input "**********"
click at [668, 492] on span "Botón de acción" at bounding box center [677, 498] width 97 height 13
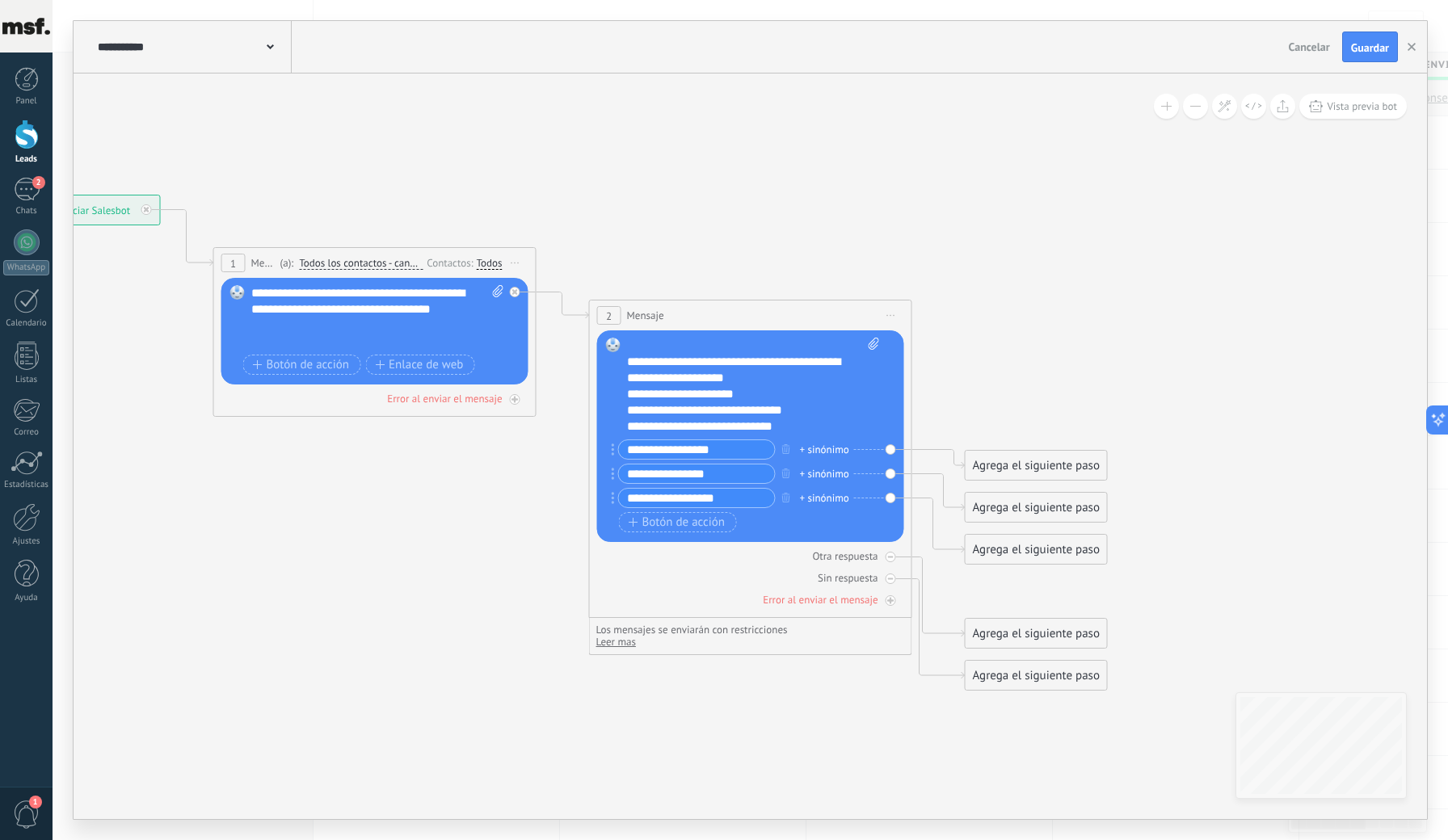
type input "**********"
